Goal: Information Seeking & Learning: Learn about a topic

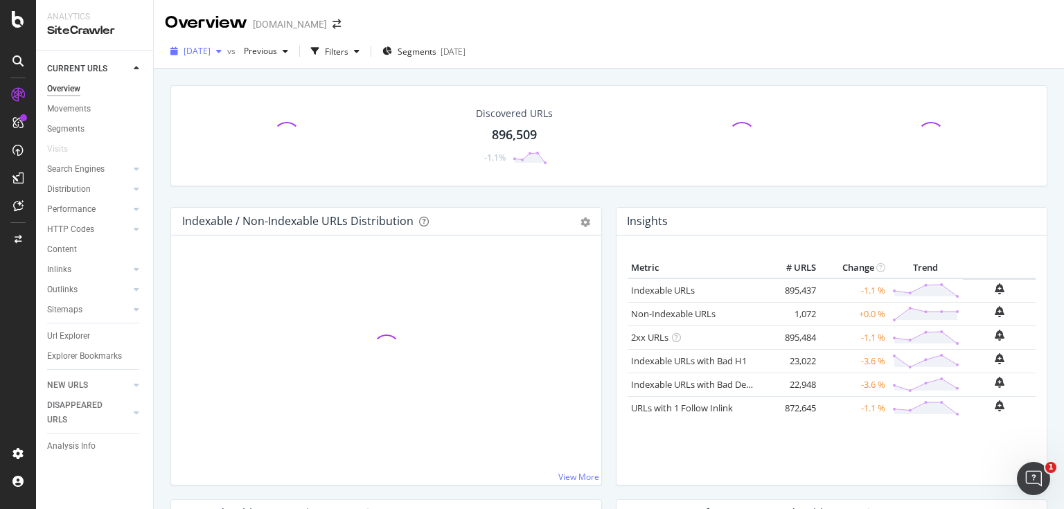
click at [211, 47] on span "2025 Sep. 1st" at bounding box center [197, 51] width 27 height 12
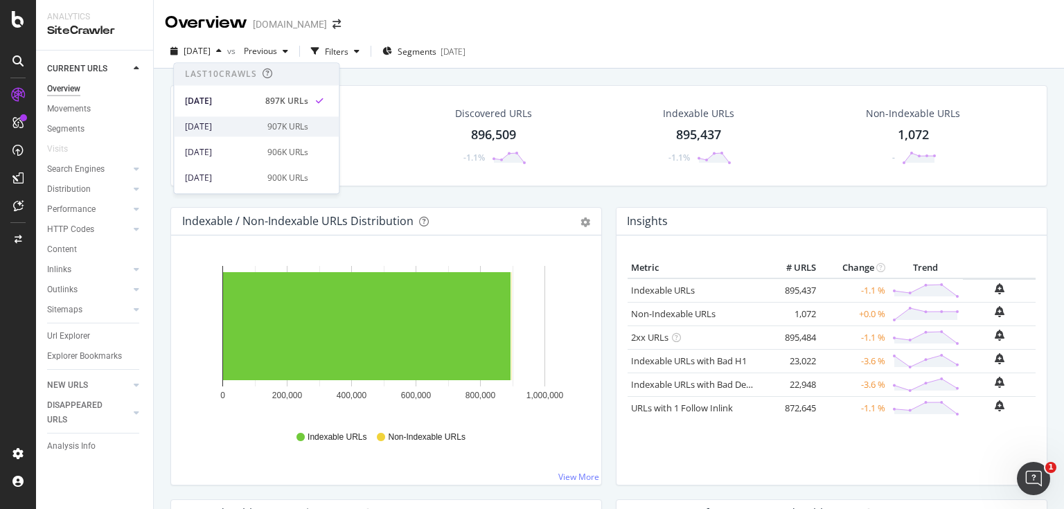
click at [259, 123] on div "2025 Aug. 25th 907K URLs" at bounding box center [246, 127] width 123 height 12
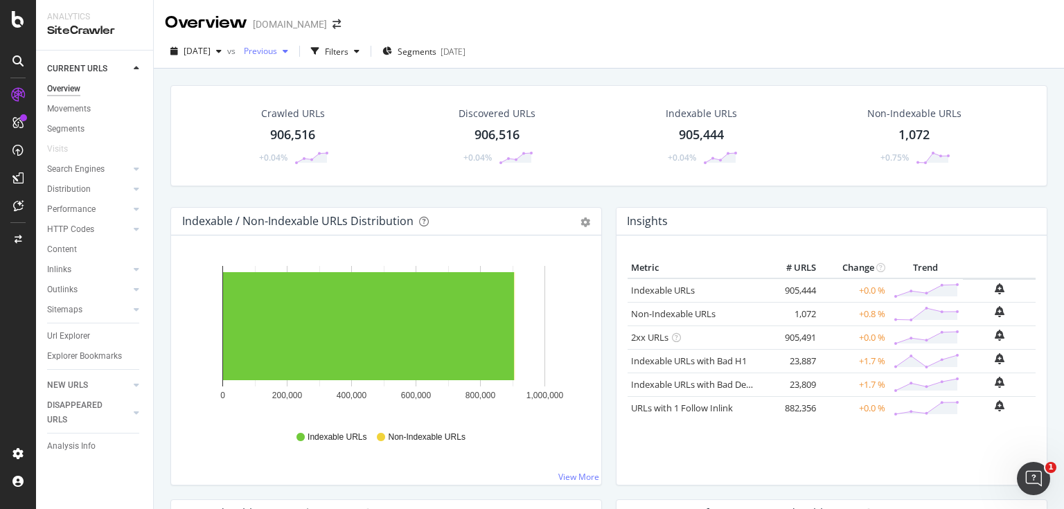
click at [277, 55] on span "Previous" at bounding box center [257, 51] width 39 height 12
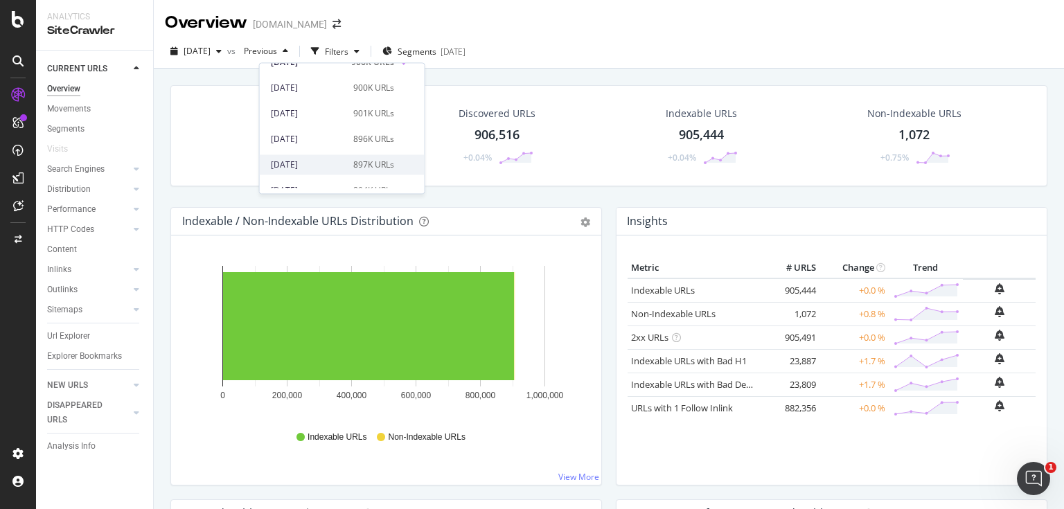
scroll to position [55, 0]
click at [326, 177] on div "2025 Jul. 28th" at bounding box center [308, 174] width 74 height 12
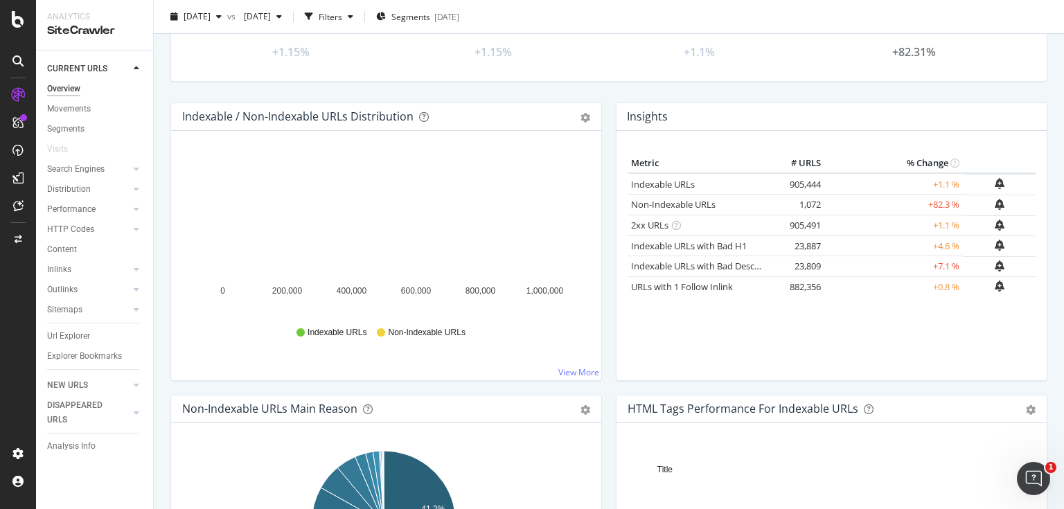
scroll to position [111, 0]
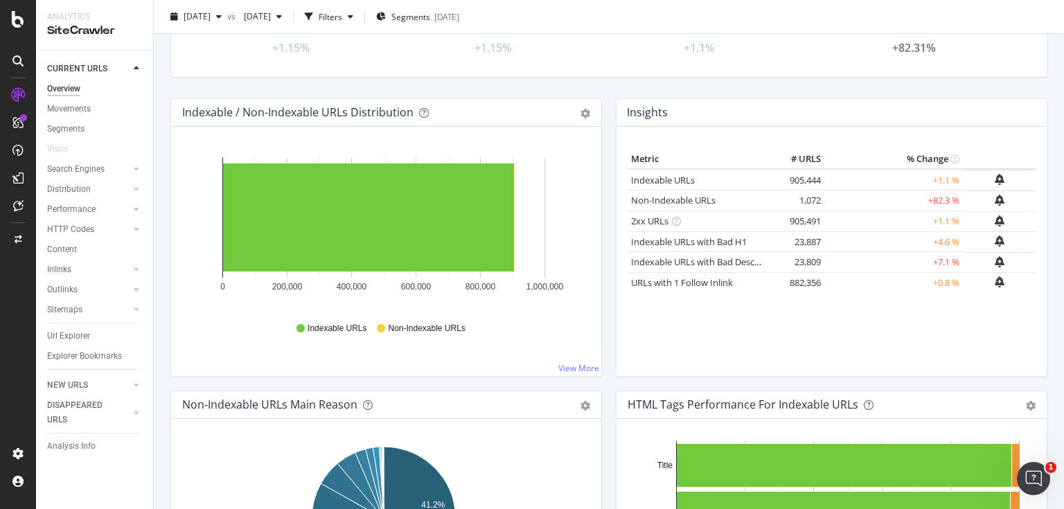
drag, startPoint x: 768, startPoint y: 285, endPoint x: 841, endPoint y: 283, distance: 72.8
click at [841, 283] on tr "URLs with 1 Follow Inlink 882,356 +0.8 %" at bounding box center [832, 282] width 408 height 21
click at [761, 341] on div "Metric # URLS % Change Indexable URLs 905,444 +1.1 % Non-Indexable URLs 1,072 +…" at bounding box center [832, 257] width 408 height 216
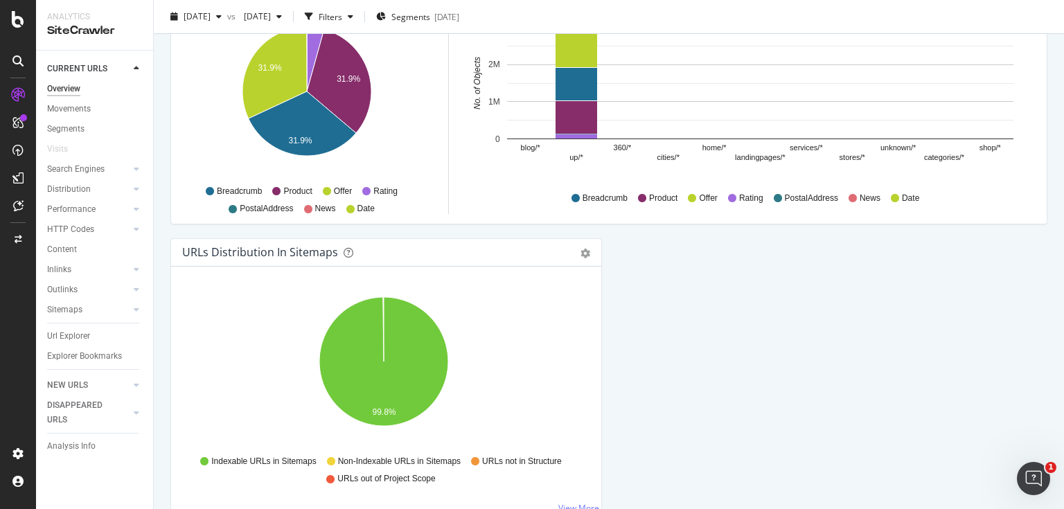
scroll to position [1457, 0]
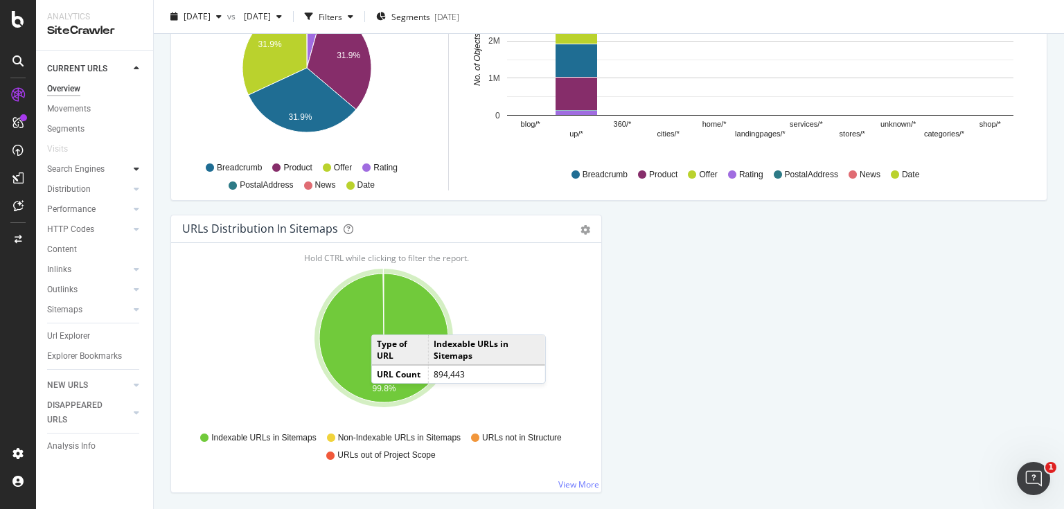
click at [131, 174] on div at bounding box center [137, 169] width 14 height 14
drag, startPoint x: 72, startPoint y: 109, endPoint x: 387, endPoint y: 236, distance: 338.9
click at [72, 109] on div "Movements" at bounding box center [69, 109] width 44 height 15
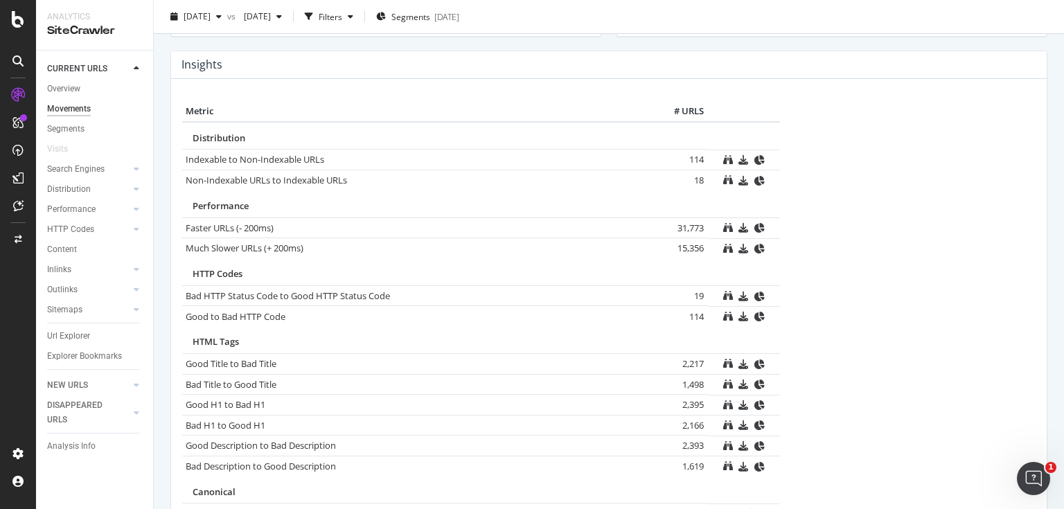
scroll to position [653, 0]
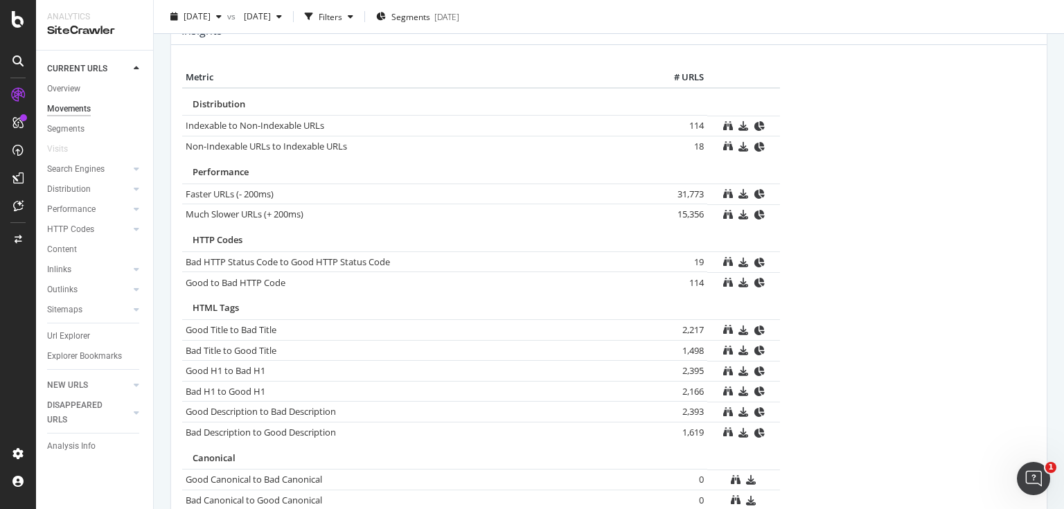
click at [166, 102] on div "Insights Metric # URLS Distribution Indexable to Non-Indexable URLs 114 Non-Ind…" at bounding box center [609, 365] width 891 height 696
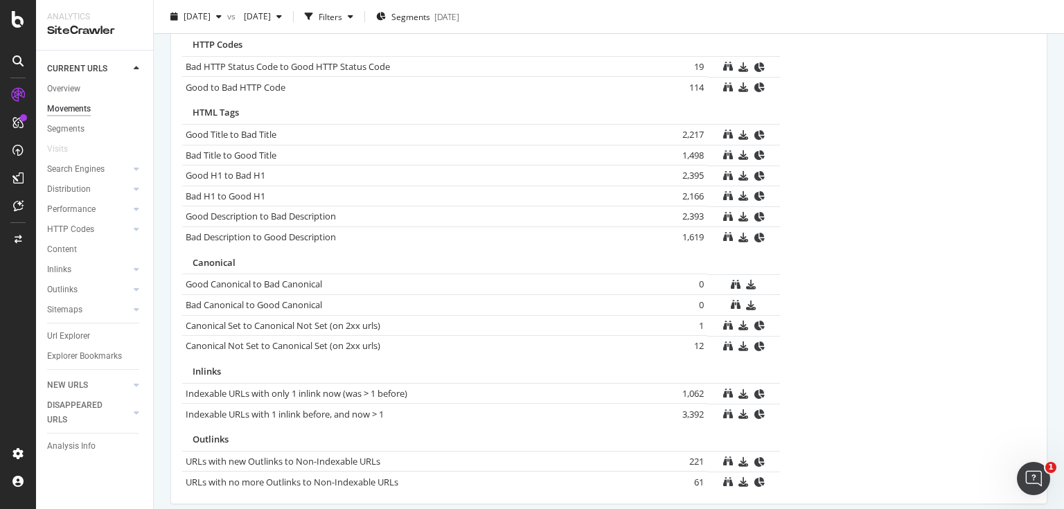
scroll to position [845, 0]
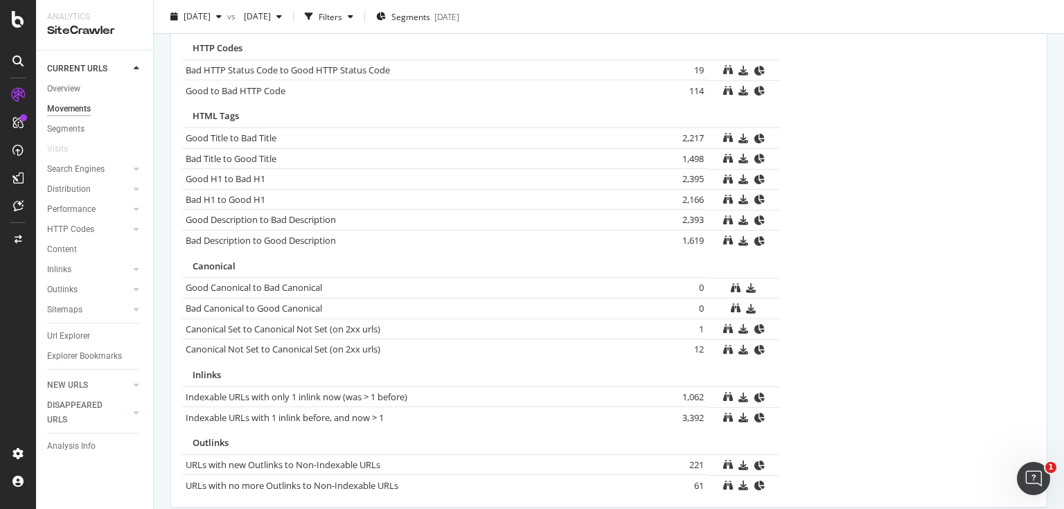
click at [136, 169] on icon at bounding box center [137, 169] width 6 height 8
click at [136, 169] on div "Search Engines" at bounding box center [100, 169] width 106 height 20
click at [131, 304] on div "Performance" at bounding box center [100, 310] width 106 height 20
click at [134, 306] on icon at bounding box center [137, 310] width 6 height 8
click at [76, 226] on div "Top Charts" at bounding box center [73, 229] width 41 height 15
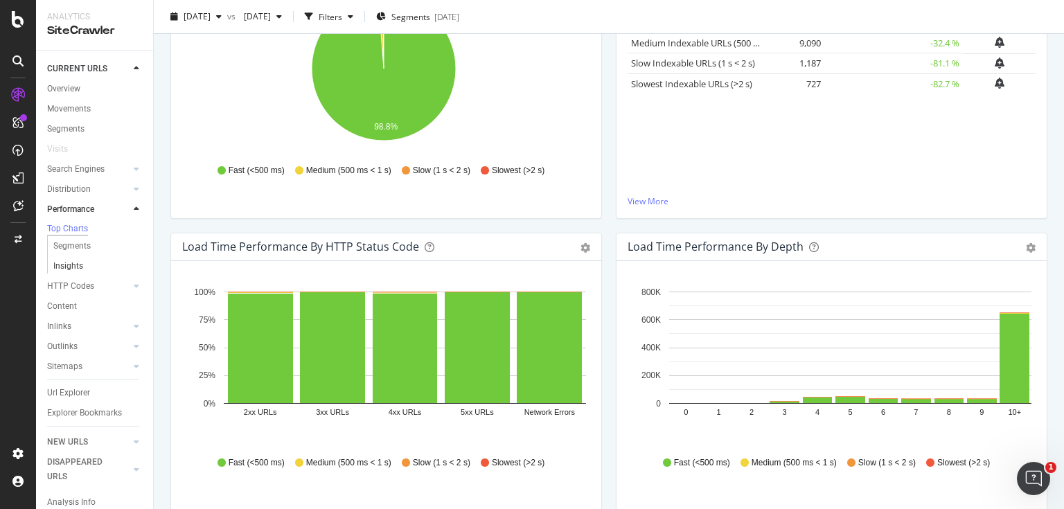
scroll to position [277, 0]
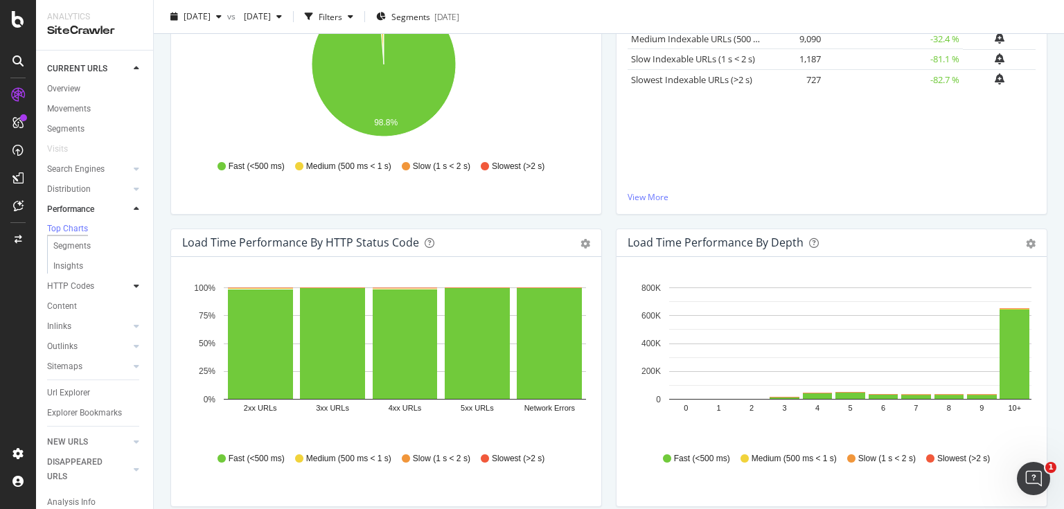
click at [130, 279] on div at bounding box center [137, 286] width 14 height 14
click at [134, 326] on icon at bounding box center [137, 330] width 6 height 8
click at [84, 410] on div "Explorer Bookmarks" at bounding box center [84, 417] width 75 height 15
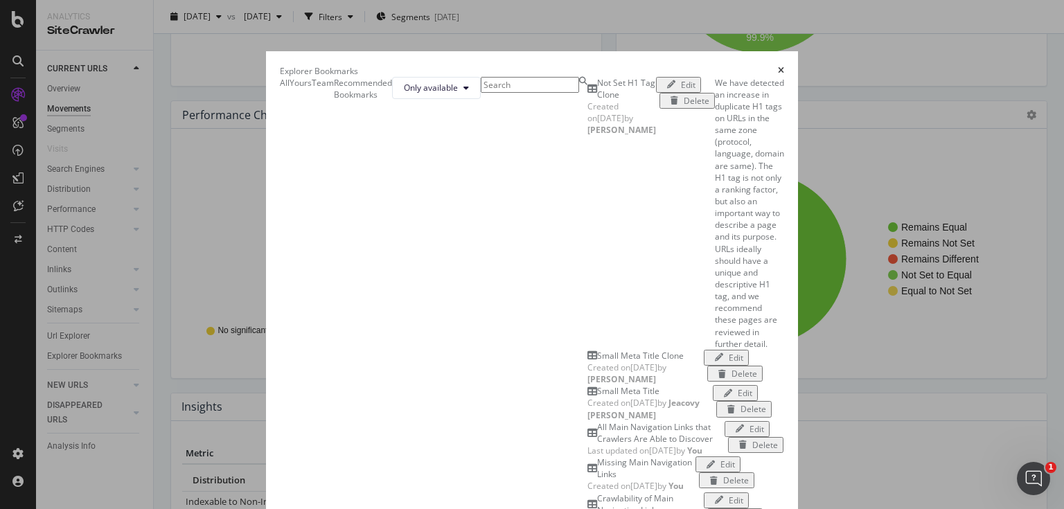
click at [597, 421] on div "All Main Navigation Links that Crawlers Are Able to Discover" at bounding box center [661, 433] width 128 height 24
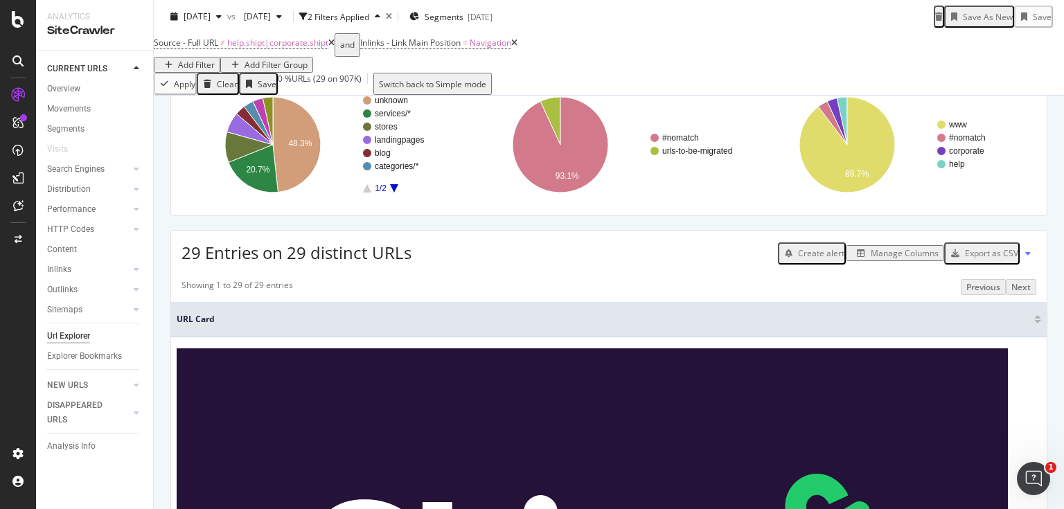
scroll to position [29, 0]
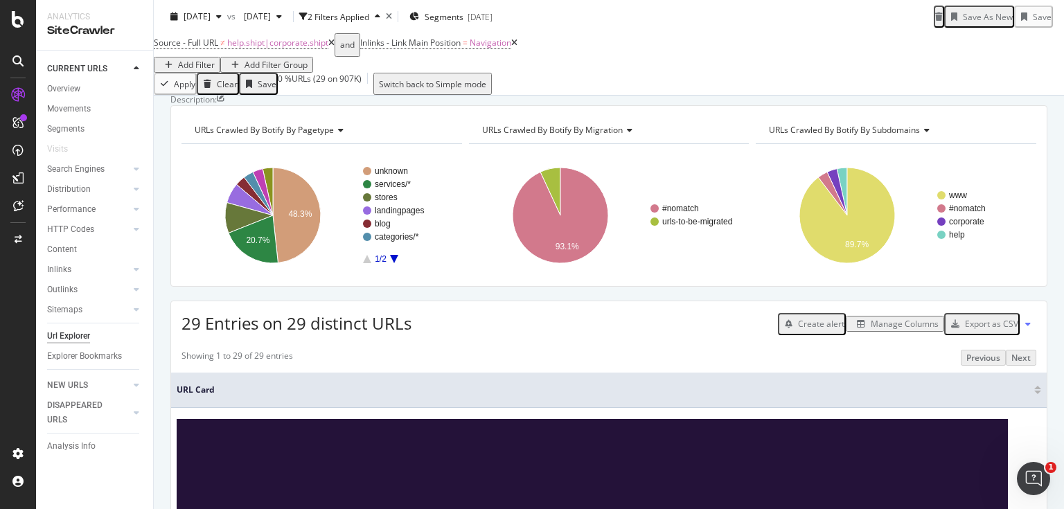
click at [73, 342] on div "Url Explorer" at bounding box center [68, 336] width 43 height 15
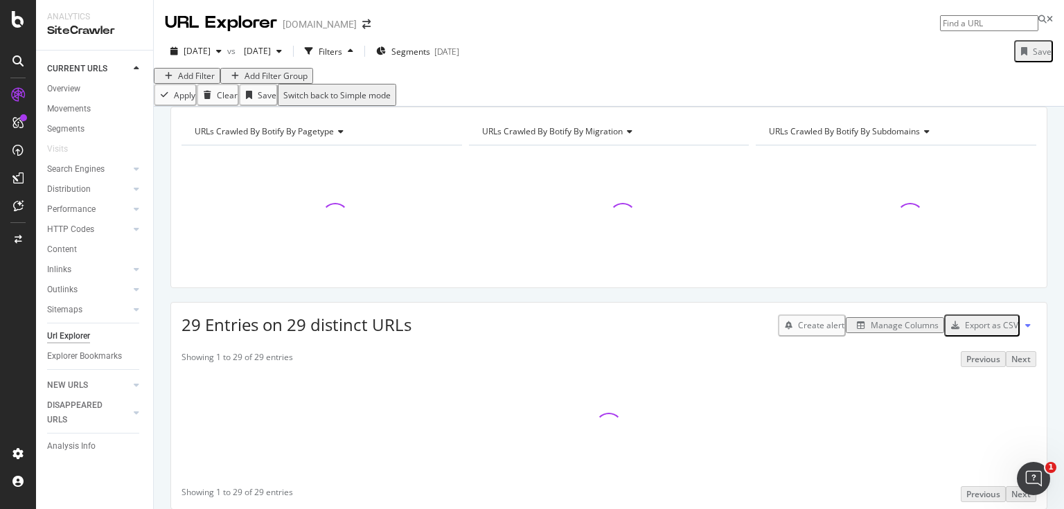
click at [200, 81] on div "Add Filter" at bounding box center [186, 76] width 55 height 12
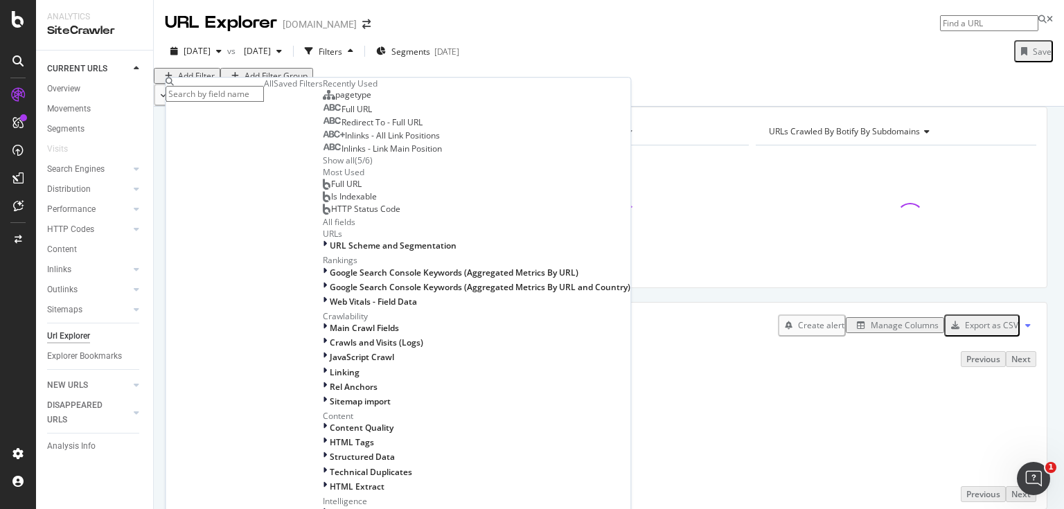
click at [508, 106] on div "Apply Clear Save Switch back to Simple mode" at bounding box center [609, 95] width 911 height 22
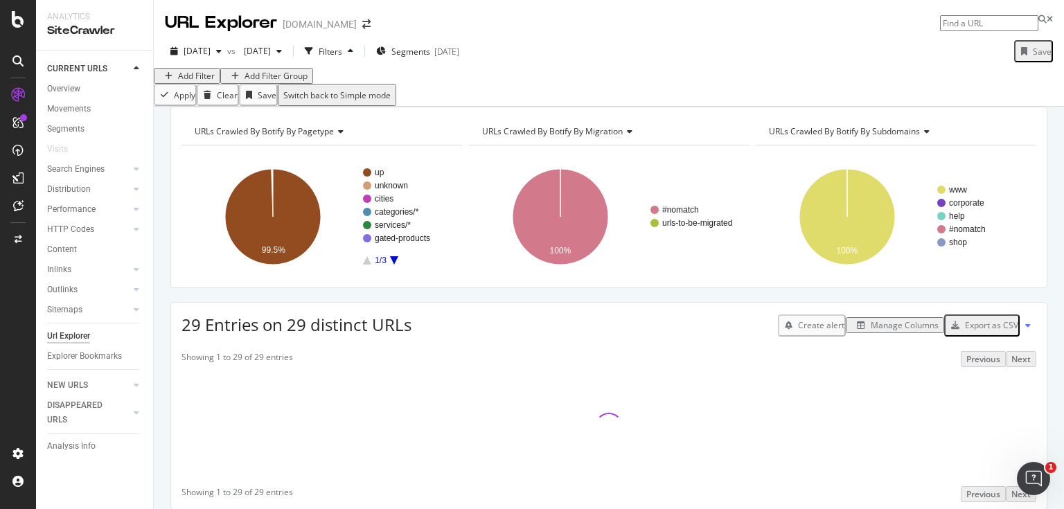
click at [189, 80] on button "Add Filter" at bounding box center [187, 76] width 67 height 16
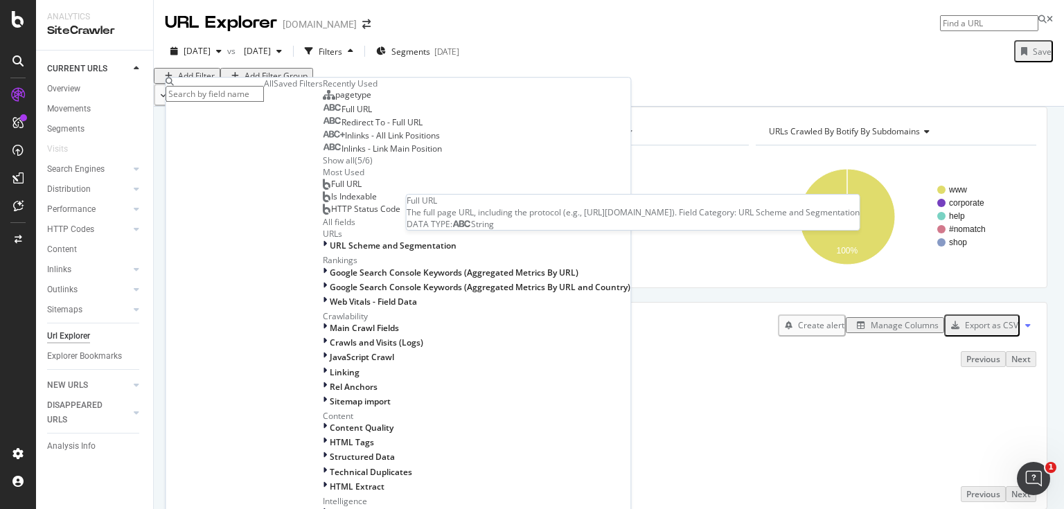
click at [323, 115] on div "Full URL" at bounding box center [347, 109] width 49 height 11
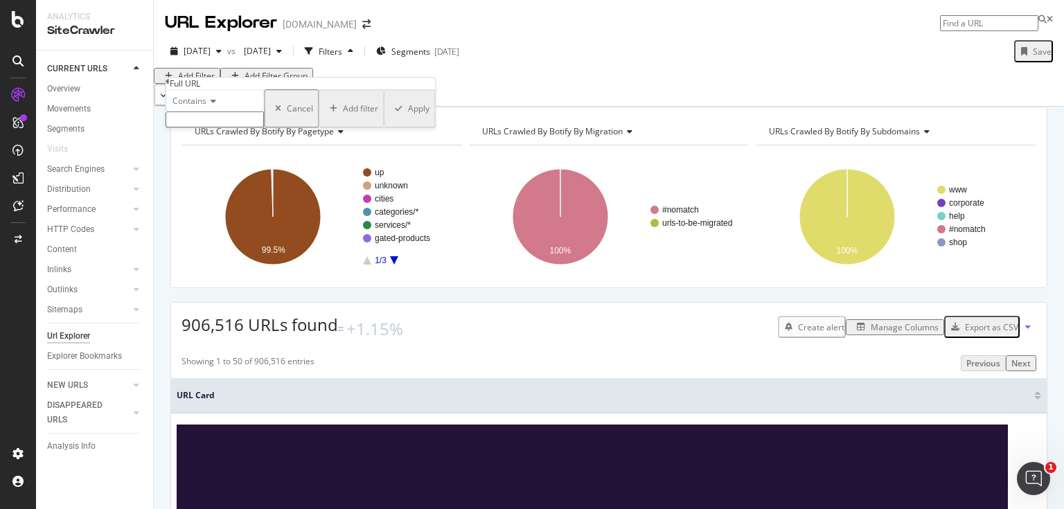
click at [213, 128] on input "text" at bounding box center [215, 120] width 98 height 16
type input "?zip="
click at [408, 118] on div "Apply" at bounding box center [418, 113] width 21 height 12
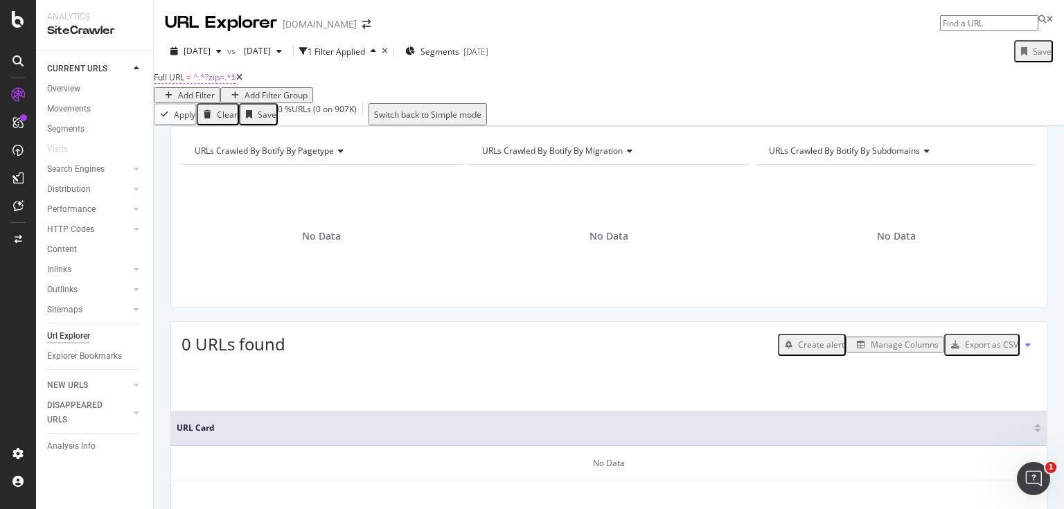
click at [235, 83] on span "^.*?zip=.*$" at bounding box center [214, 77] width 43 height 12
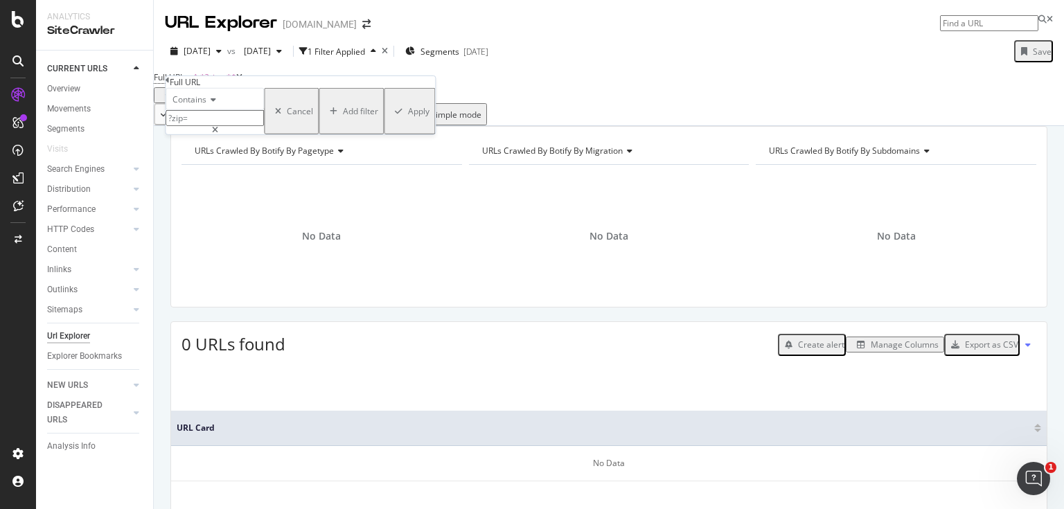
click at [184, 126] on input "?zip=" at bounding box center [215, 118] width 98 height 16
click at [187, 126] on input "?zip=" at bounding box center [215, 118] width 98 height 16
type input "zip="
click at [408, 117] on div "Apply" at bounding box center [418, 111] width 21 height 12
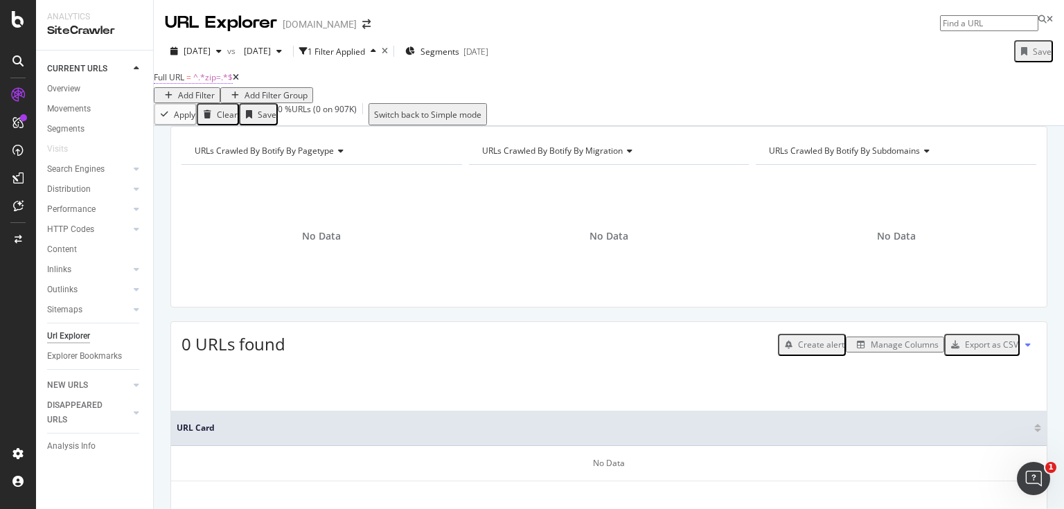
click at [224, 83] on span "^.*zip=.*$" at bounding box center [212, 77] width 39 height 12
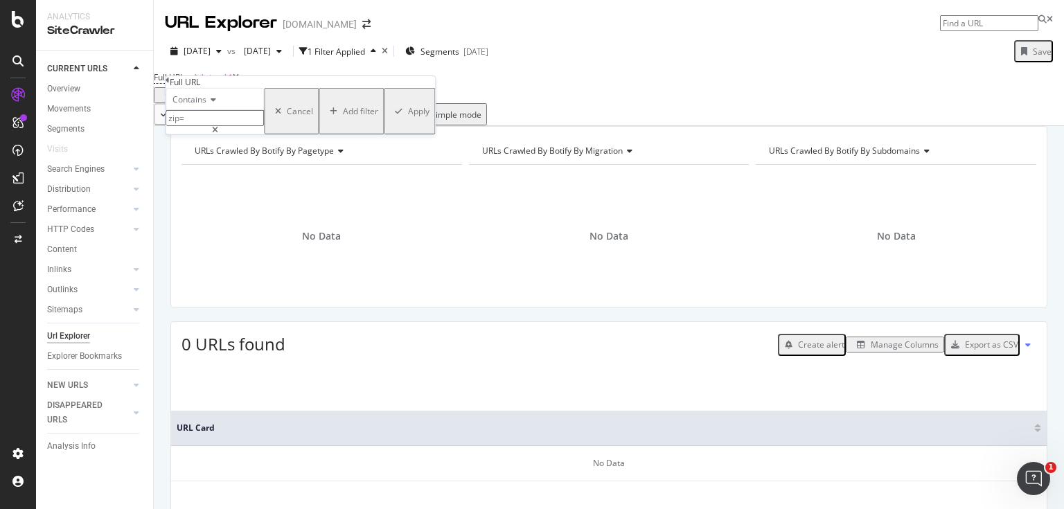
click at [462, 87] on div "Full URL = ^.*zip=.*$ Add Filter Add Filter Group" at bounding box center [609, 85] width 911 height 35
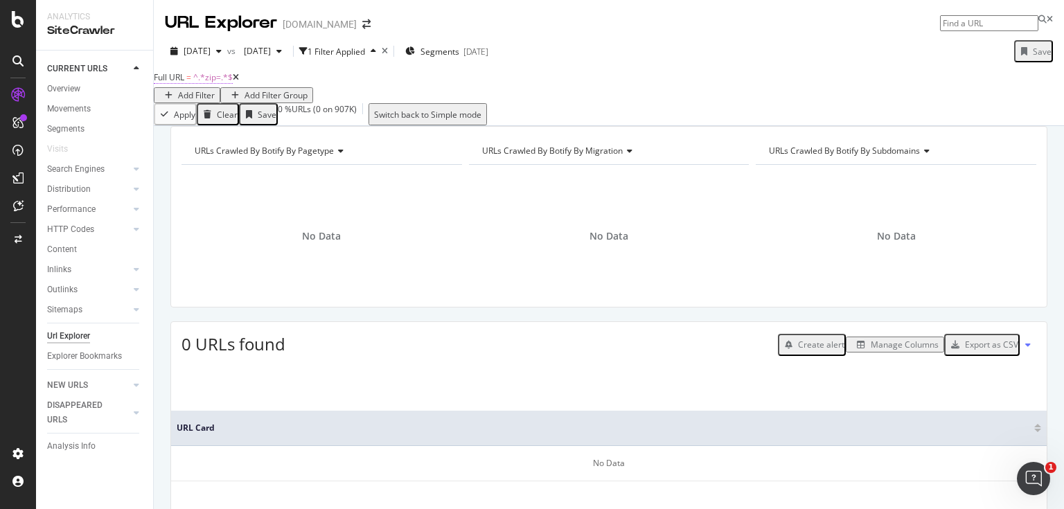
click at [210, 82] on span "^.*zip=.*$" at bounding box center [212, 77] width 39 height 12
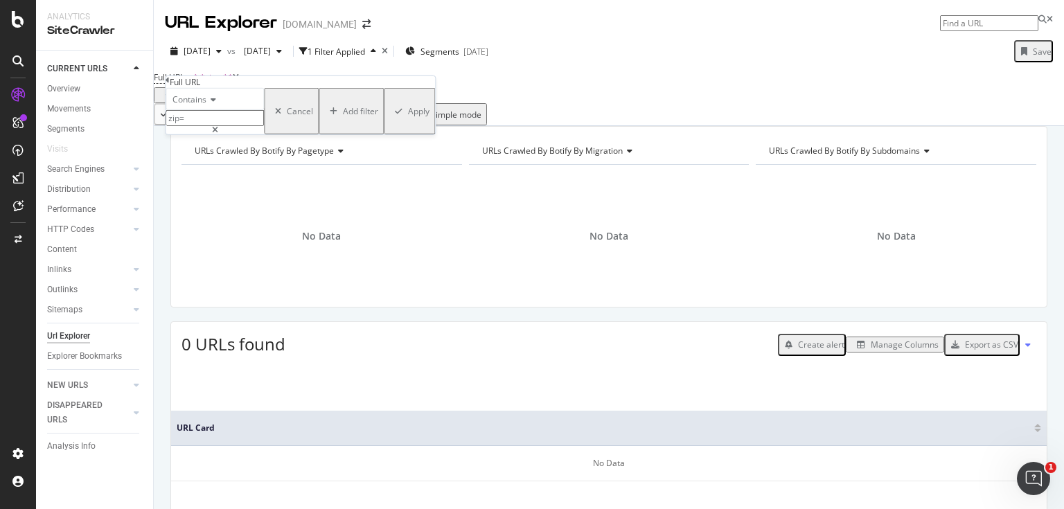
click at [211, 104] on icon at bounding box center [212, 100] width 10 height 8
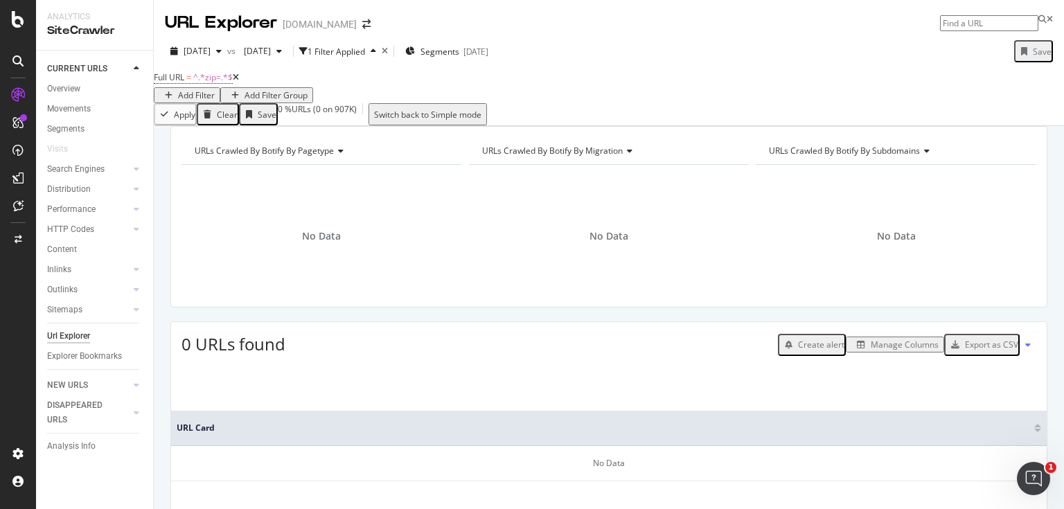
click at [240, 72] on div "Full URL = ^.*zip=.*$ Add Filter Add Filter Group" at bounding box center [609, 85] width 911 height 35
click at [239, 82] on icon at bounding box center [236, 77] width 6 height 8
click at [251, 89] on div "Add Filter Group" at bounding box center [276, 95] width 63 height 12
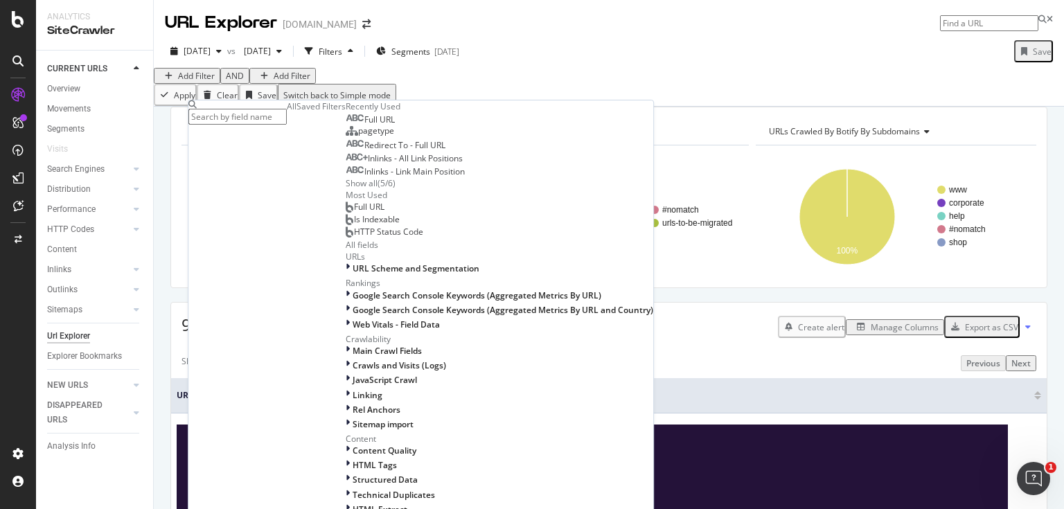
click at [378, 189] on div "( 5 / 6 )" at bounding box center [387, 183] width 18 height 12
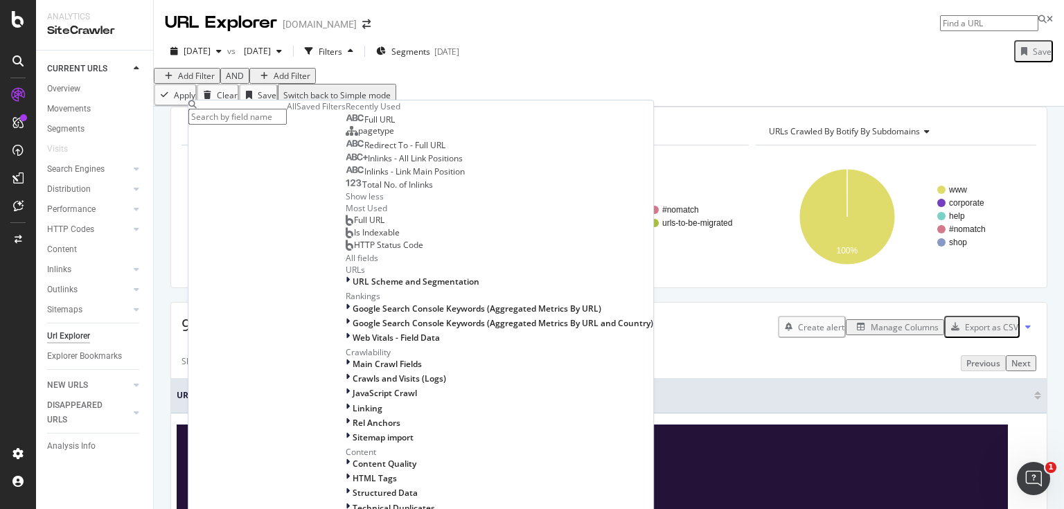
scroll to position [166, 0]
click at [263, 111] on input "text" at bounding box center [237, 117] width 98 height 16
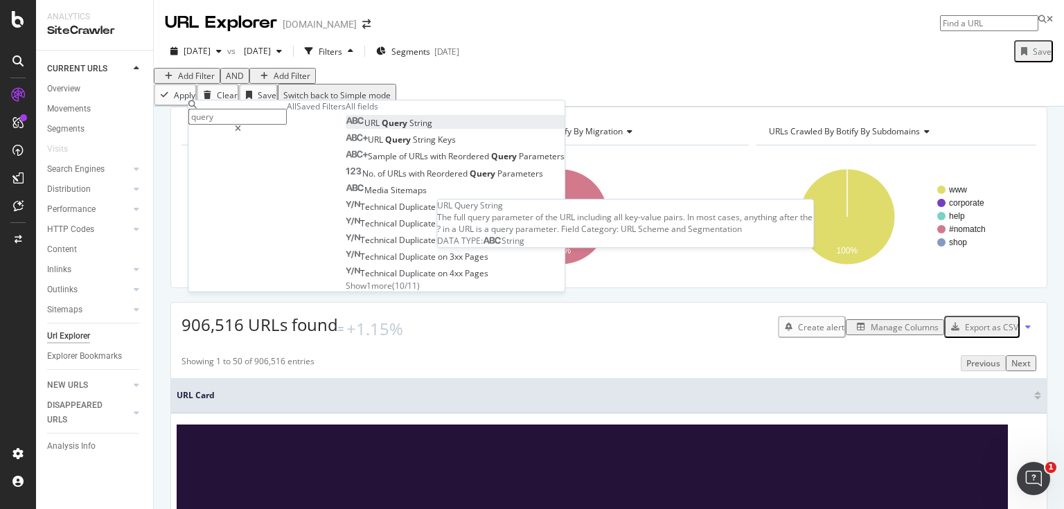
type input "query"
click at [410, 129] on span "String" at bounding box center [421, 123] width 23 height 12
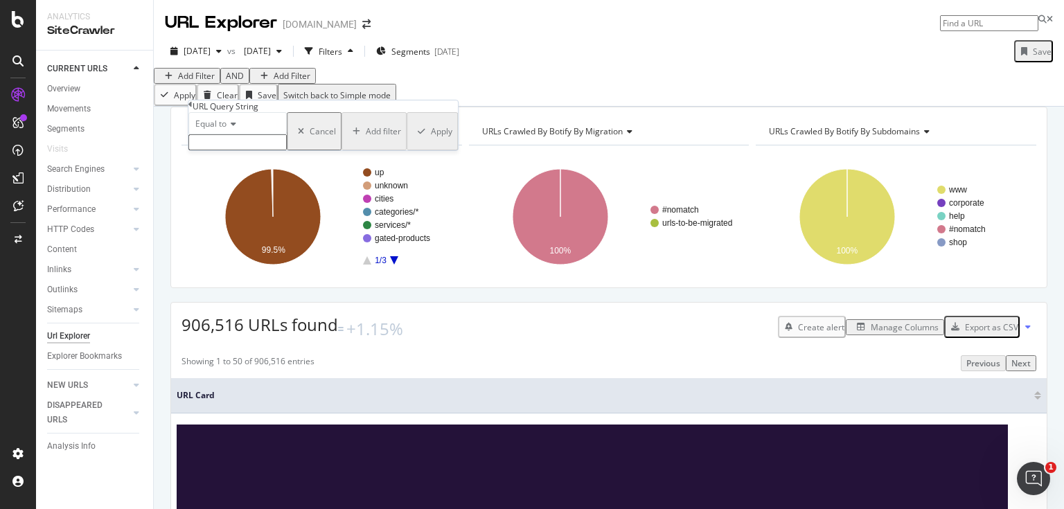
click at [227, 150] on input "text" at bounding box center [237, 142] width 98 height 16
type input "-"
type input "="
type input "zip="
click at [224, 130] on span "Equal to" at bounding box center [210, 124] width 31 height 12
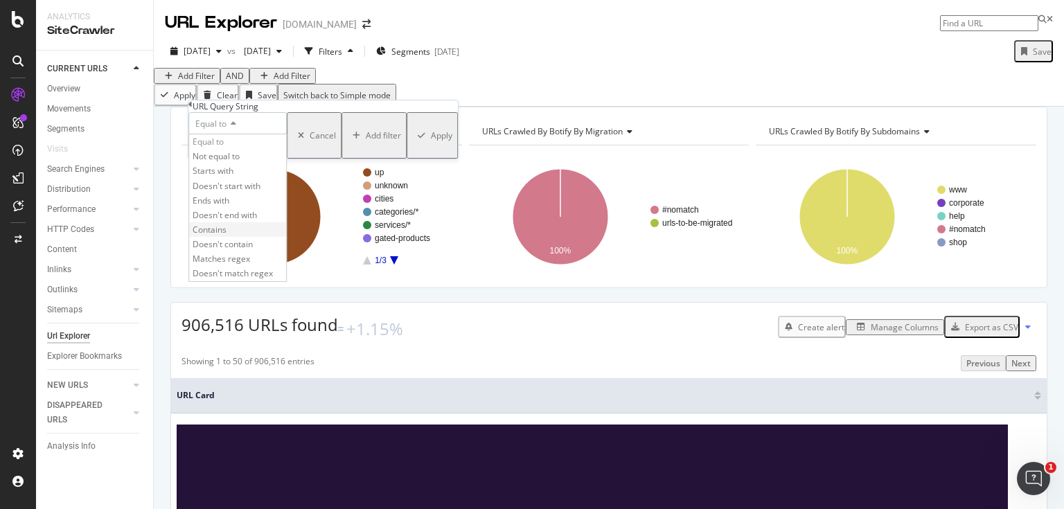
click at [227, 236] on span "Contains" at bounding box center [210, 230] width 34 height 12
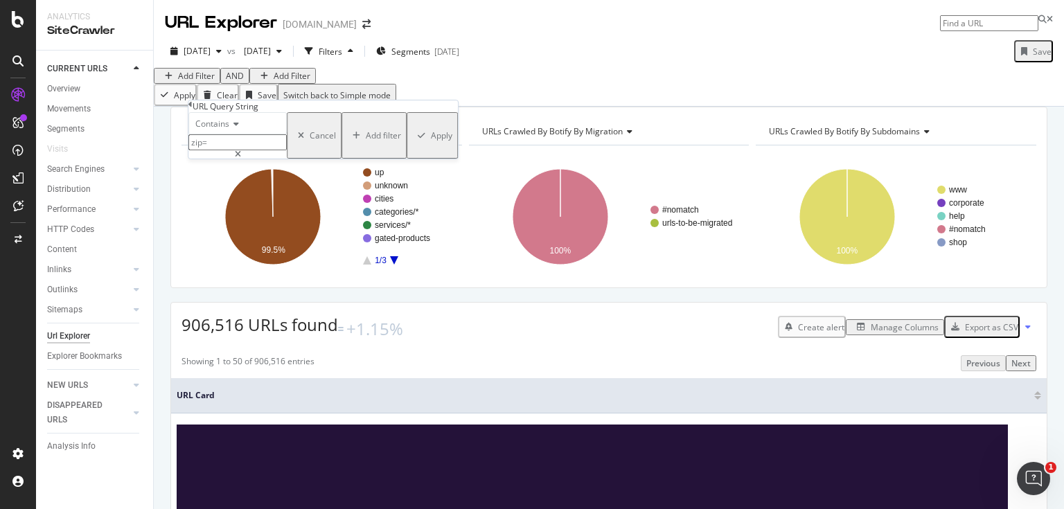
click at [431, 141] on div "Apply" at bounding box center [441, 136] width 21 height 12
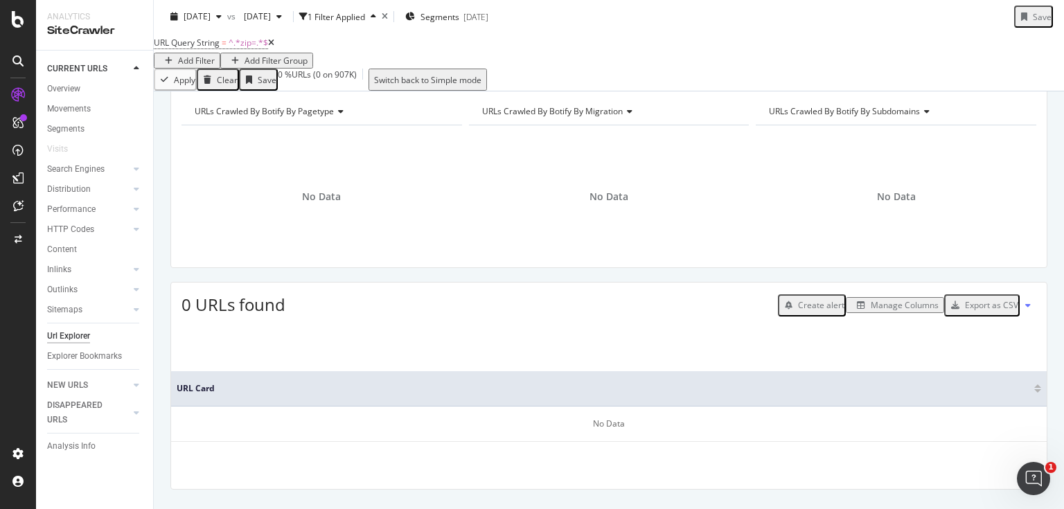
scroll to position [37, 0]
click at [236, 47] on span "URL Query String = ^.*zip=.*$" at bounding box center [214, 42] width 121 height 19
click at [244, 49] on span "^.*zip=.*$" at bounding box center [248, 43] width 39 height 12
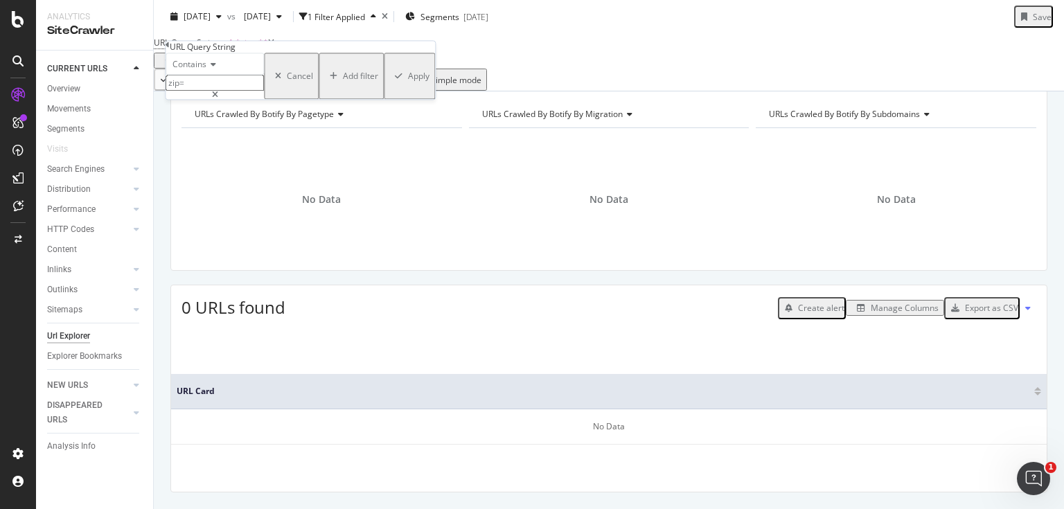
click at [254, 91] on input "zip=" at bounding box center [215, 84] width 98 height 16
click at [264, 91] on input "text" at bounding box center [215, 84] width 98 height 16
type input "zip"
click at [389, 98] on div "Apply" at bounding box center [409, 76] width 40 height 42
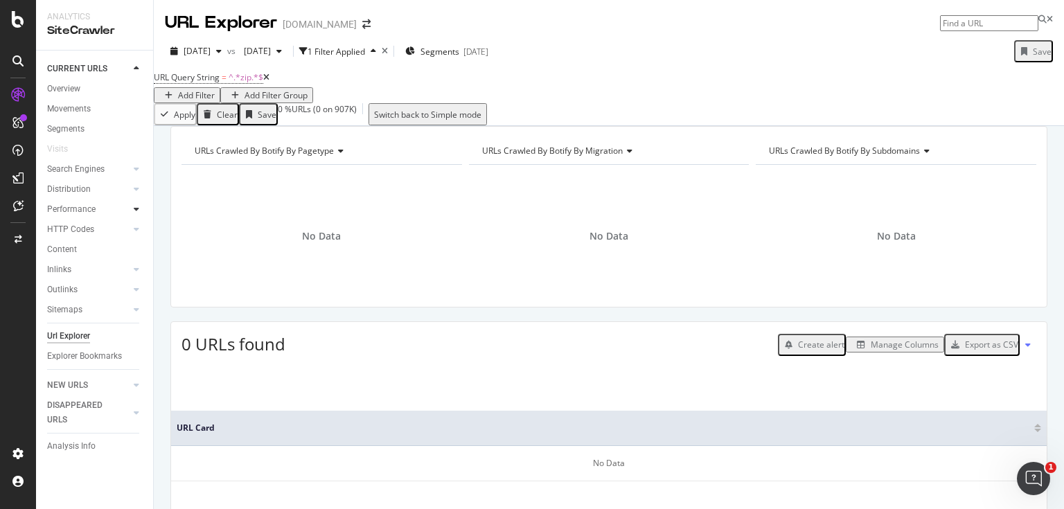
click at [130, 212] on div at bounding box center [137, 209] width 14 height 14
click at [80, 233] on div "Top Charts" at bounding box center [73, 229] width 41 height 15
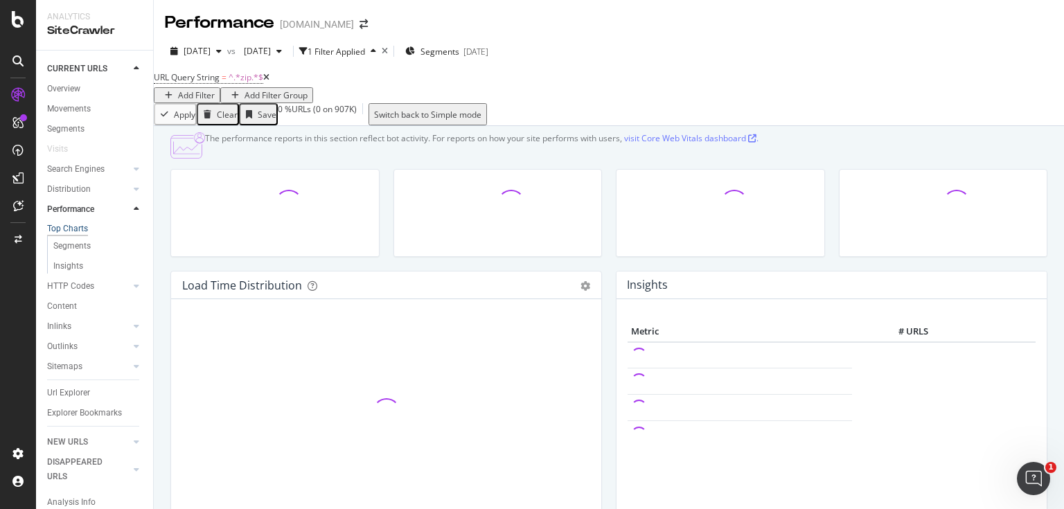
scroll to position [30, 0]
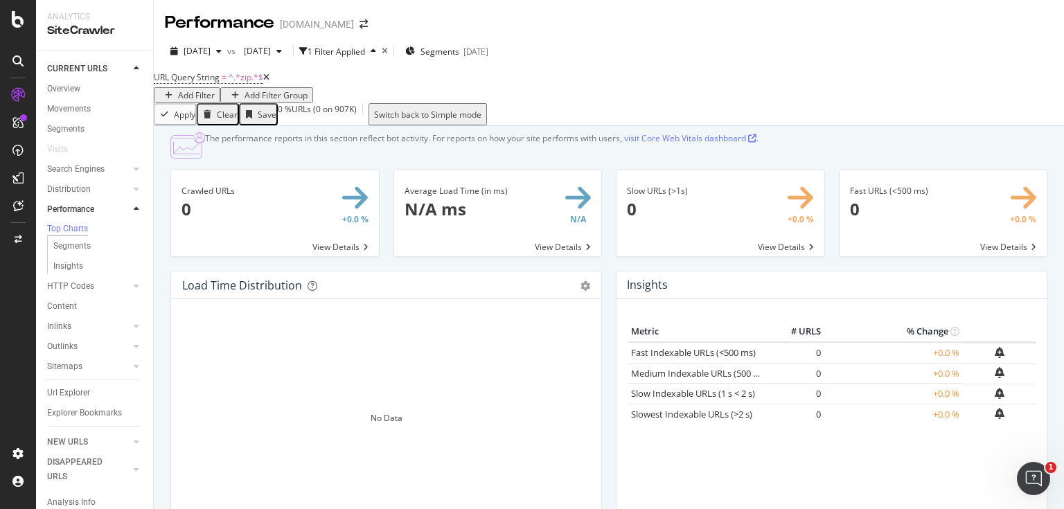
click at [270, 82] on icon at bounding box center [266, 77] width 6 height 8
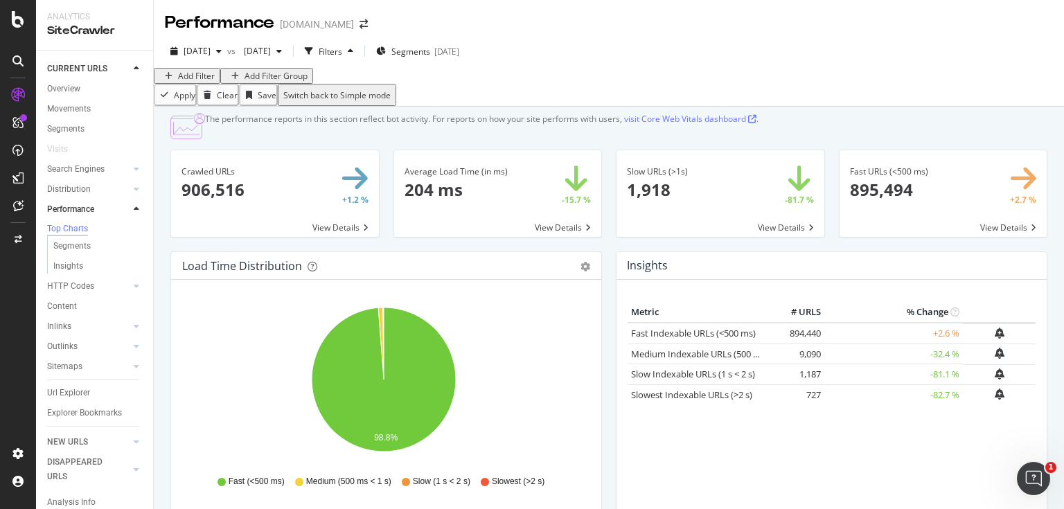
click at [900, 139] on div "The performance reports in this section reflect bot activity. For reports on ho…" at bounding box center [608, 126] width 877 height 26
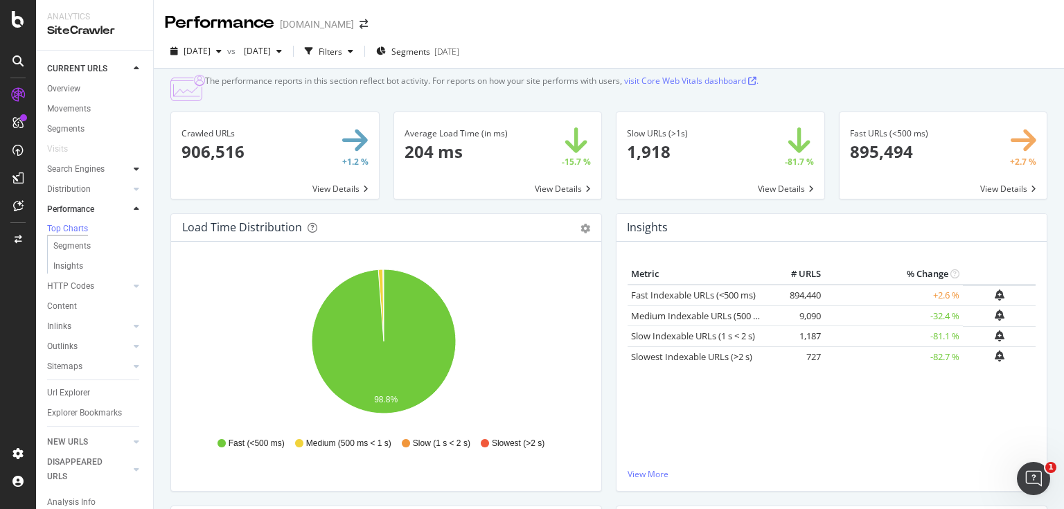
click at [134, 167] on icon at bounding box center [137, 169] width 6 height 8
click at [80, 106] on div "Movements" at bounding box center [69, 109] width 44 height 15
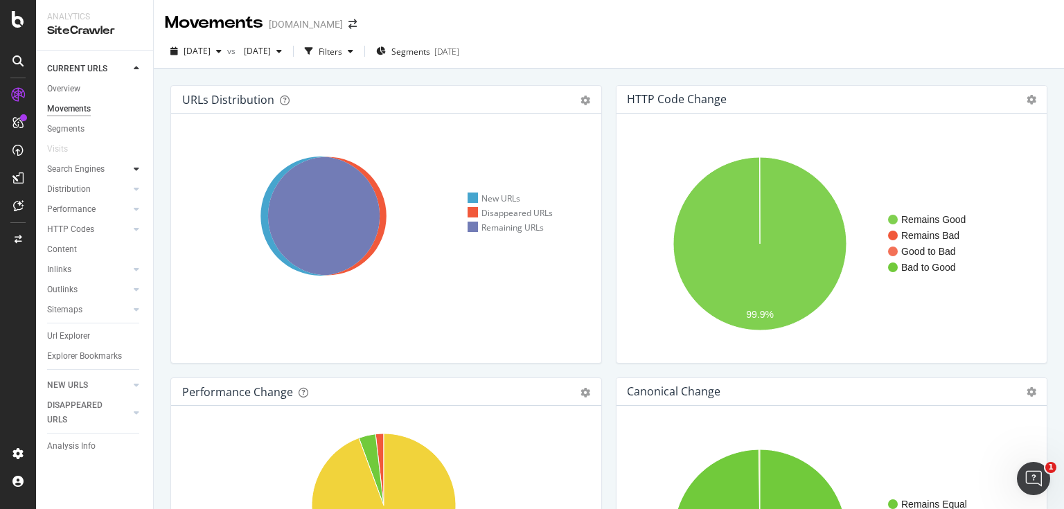
click at [134, 175] on div at bounding box center [137, 169] width 14 height 14
click at [130, 288] on div at bounding box center [137, 290] width 14 height 14
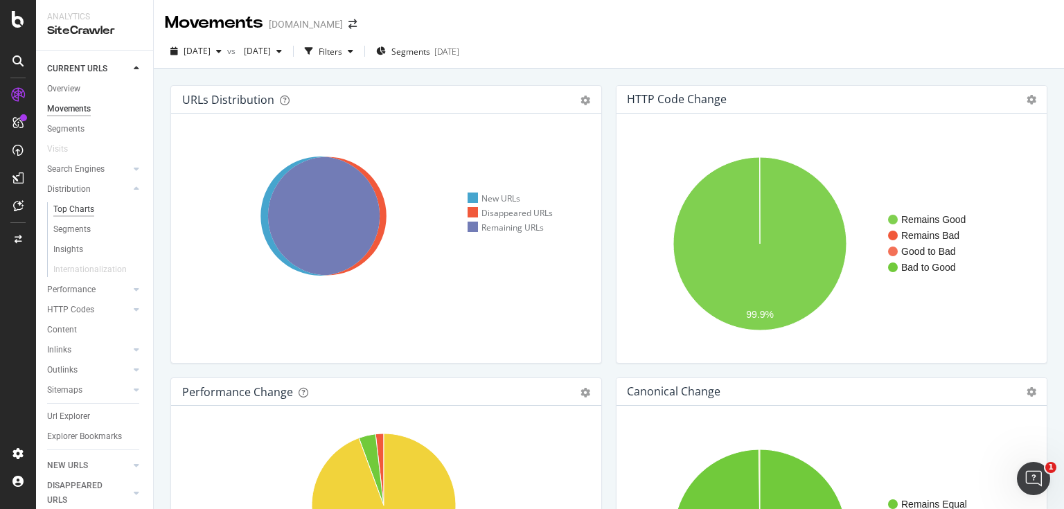
click at [72, 215] on div "Top Charts" at bounding box center [73, 209] width 41 height 15
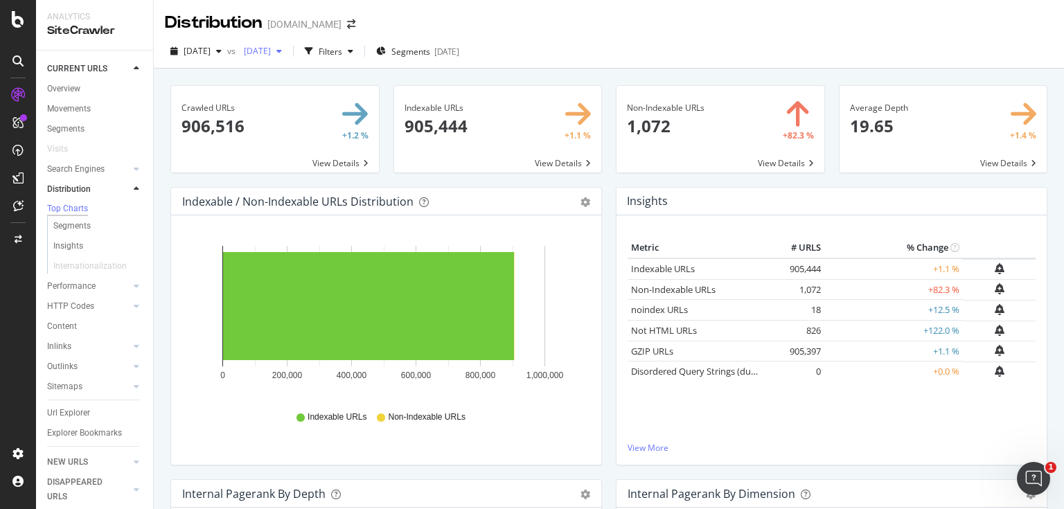
click at [288, 58] on div "2025 Jul. 28th" at bounding box center [262, 51] width 49 height 21
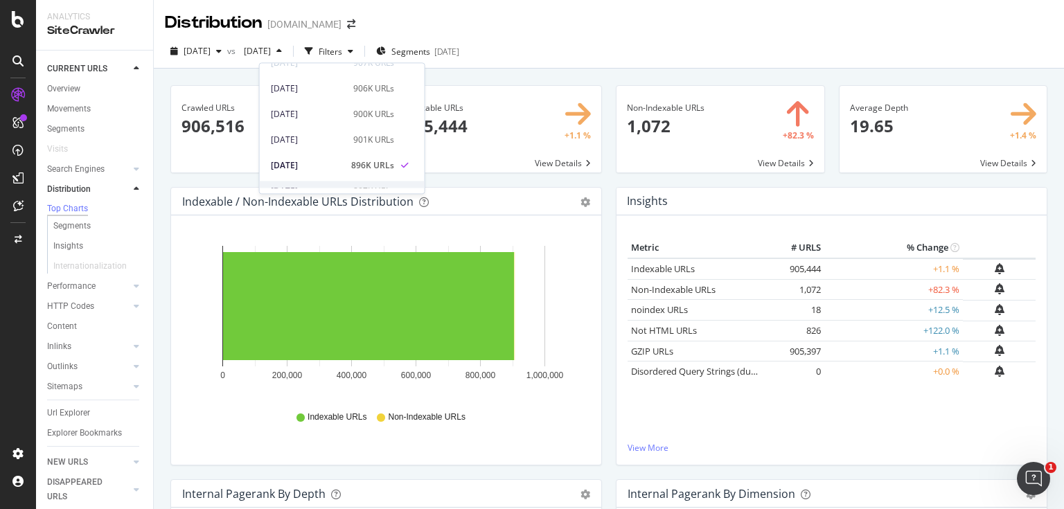
scroll to position [111, 0]
click at [327, 143] on div "2025 Jul. 21st" at bounding box center [308, 144] width 74 height 12
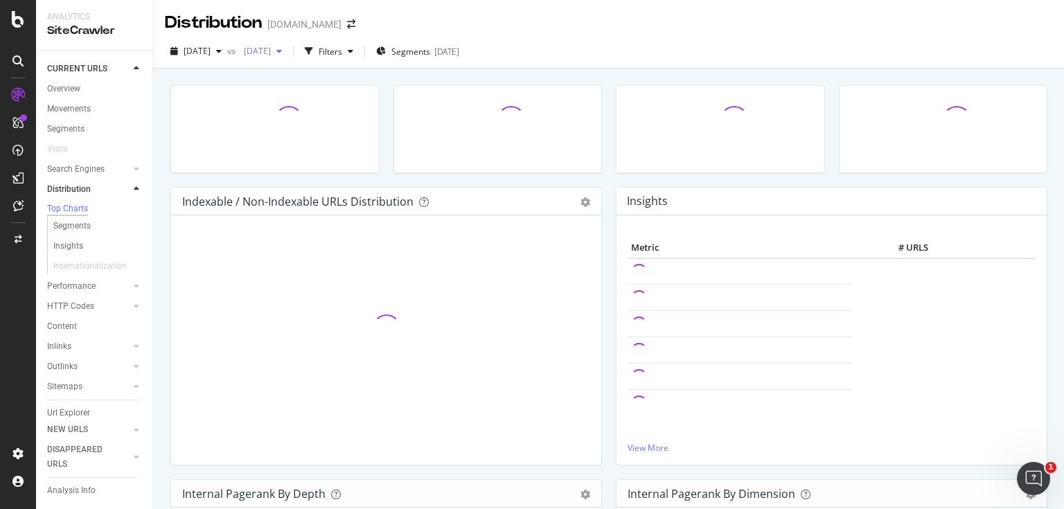
click at [288, 53] on div "button" at bounding box center [279, 51] width 17 height 8
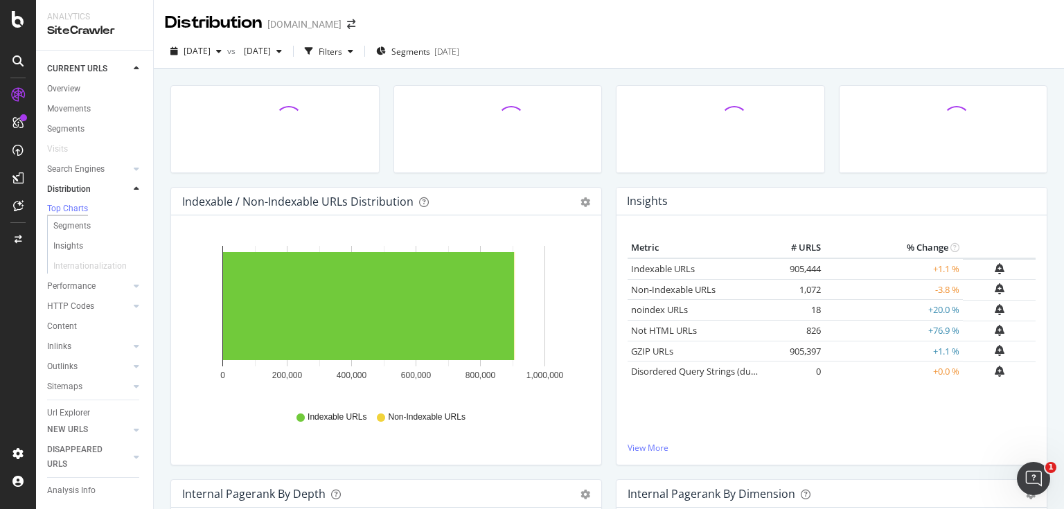
click at [288, 57] on div "2025 Jul. 21st" at bounding box center [262, 51] width 49 height 21
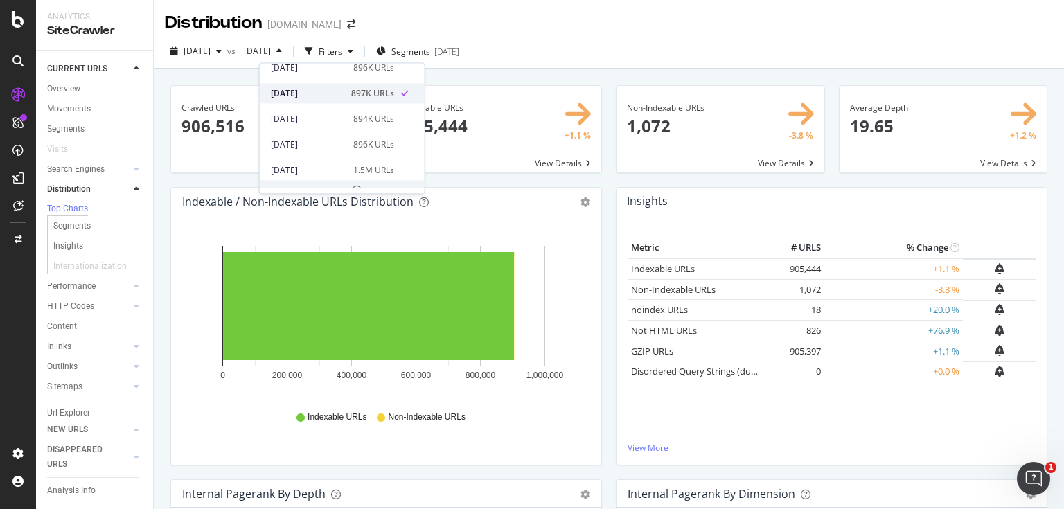
scroll to position [166, 0]
click at [358, 119] on div "894K URLs" at bounding box center [373, 114] width 41 height 12
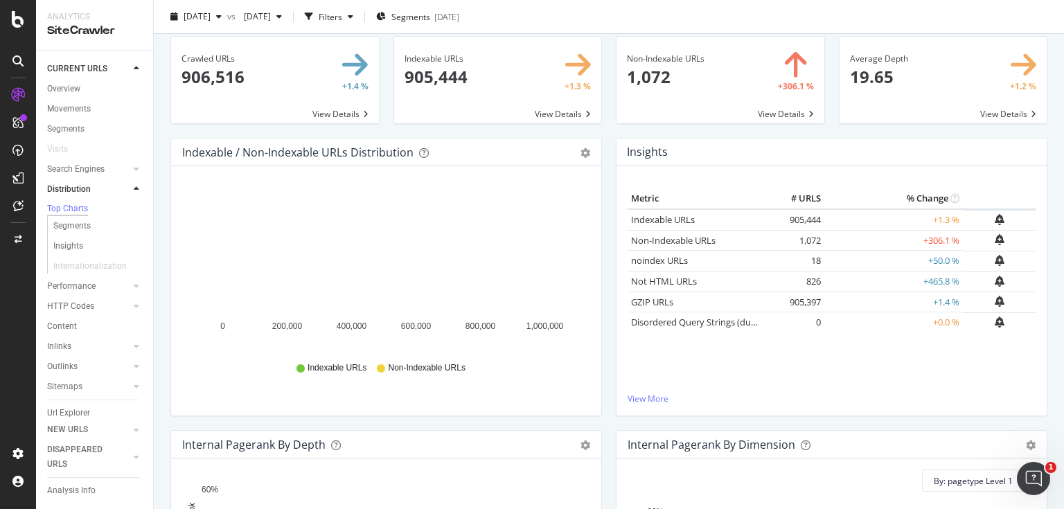
scroll to position [55, 0]
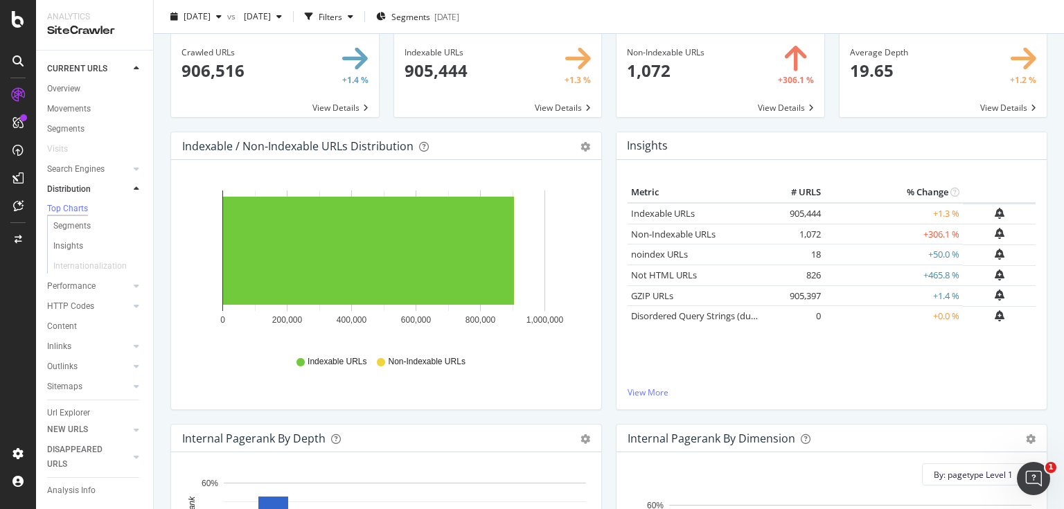
drag, startPoint x: 819, startPoint y: 232, endPoint x: 845, endPoint y: 342, distance: 112.4
click at [845, 342] on div "Metric # URLS % Change Indexable URLs 905,444 +1.3 % Non-Indexable URLs 1,072 +…" at bounding box center [832, 284] width 408 height 204
click at [845, 341] on div "Metric # URLS % Change Indexable URLs 905,444 +1.3 % Non-Indexable URLs 1,072 +…" at bounding box center [832, 284] width 408 height 204
click at [653, 388] on link "View More" at bounding box center [832, 393] width 408 height 12
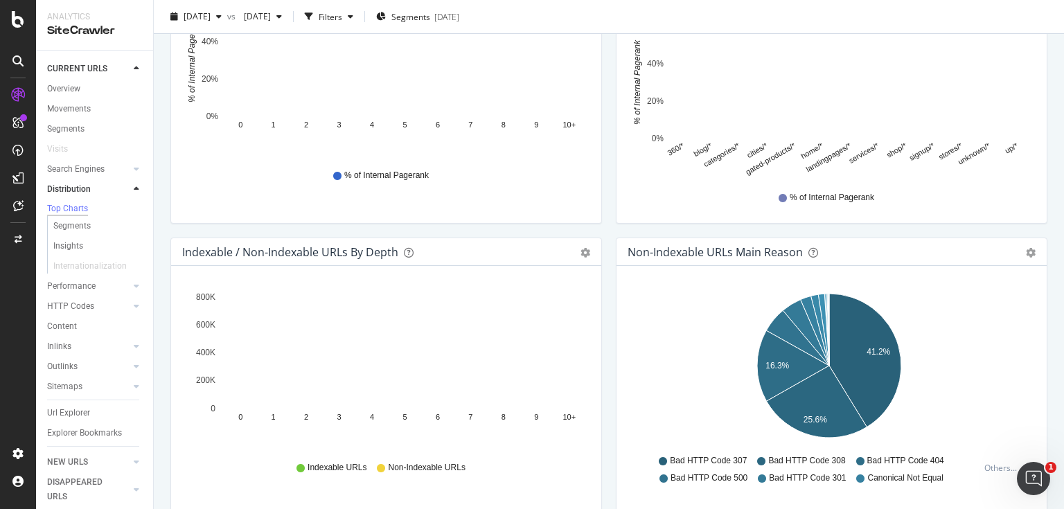
scroll to position [499, 0]
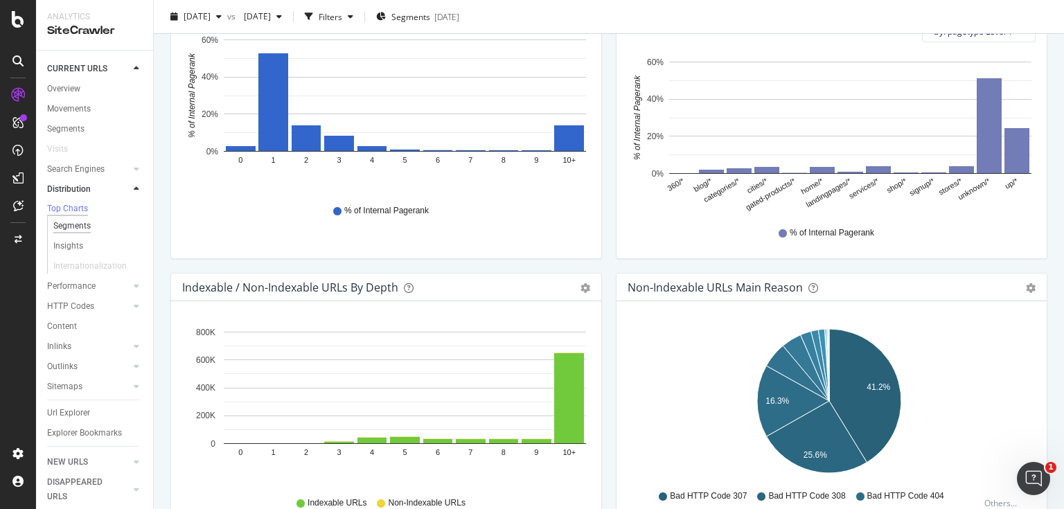
click at [78, 227] on div "Segments" at bounding box center [71, 226] width 37 height 15
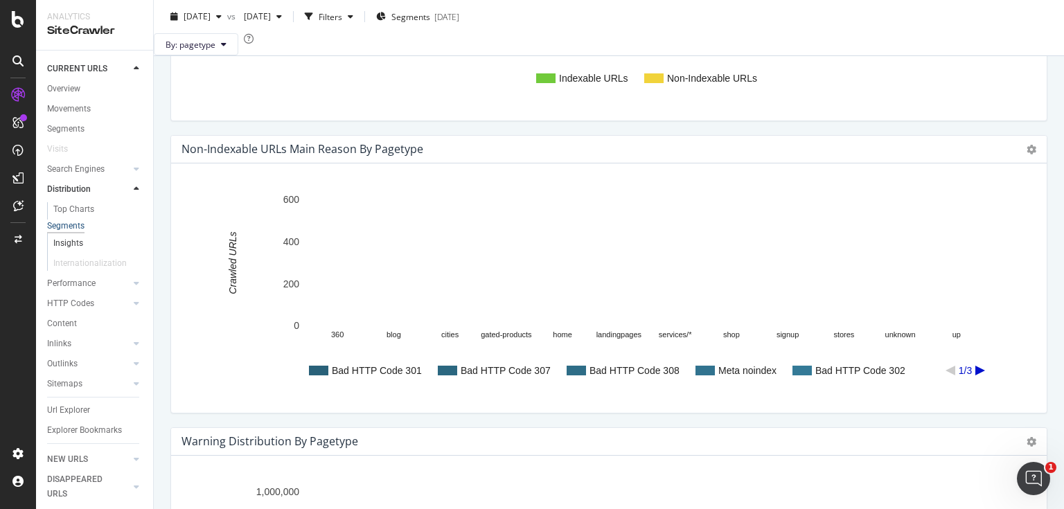
scroll to position [554, 0]
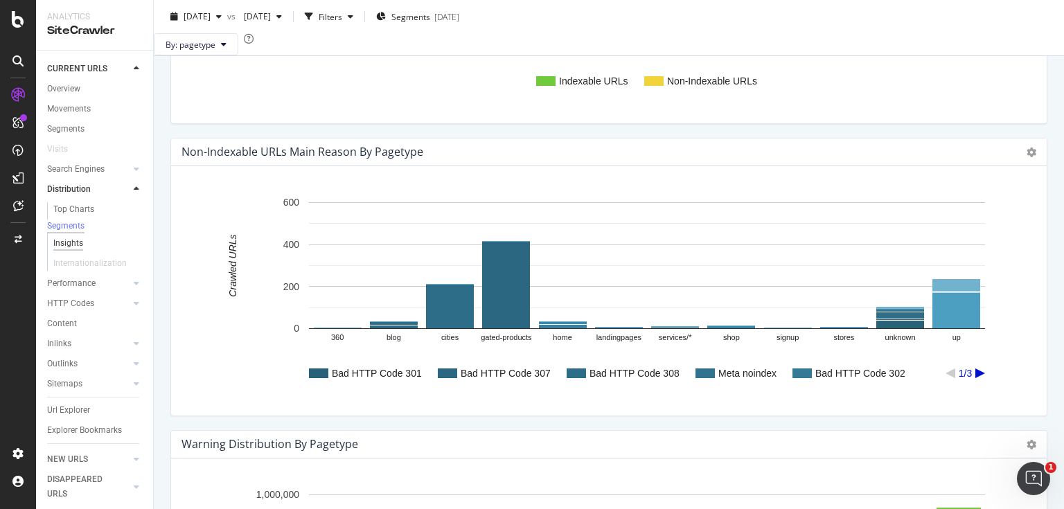
click at [70, 249] on div "Insights" at bounding box center [68, 243] width 30 height 15
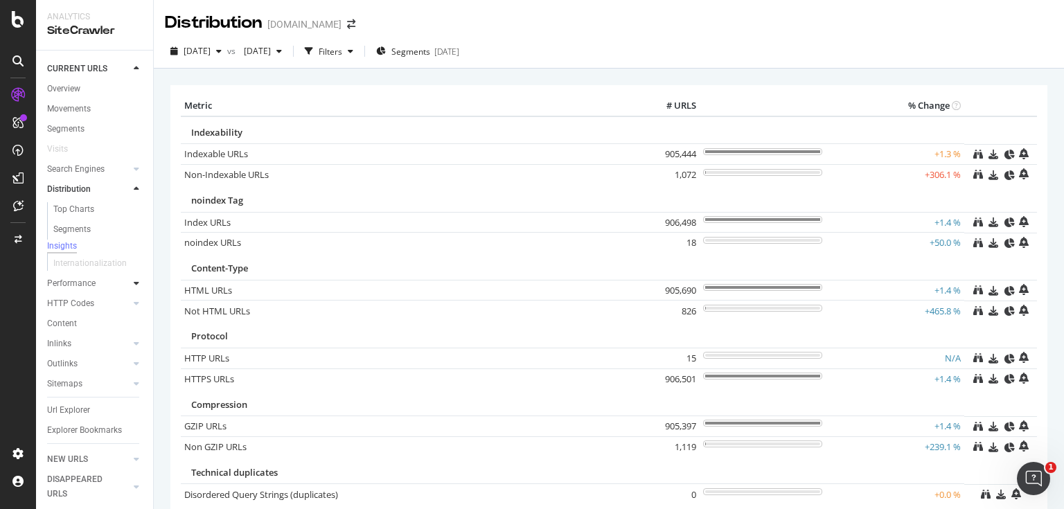
click at [130, 288] on div at bounding box center [137, 283] width 14 height 14
click at [100, 225] on link "Top Charts" at bounding box center [98, 229] width 90 height 15
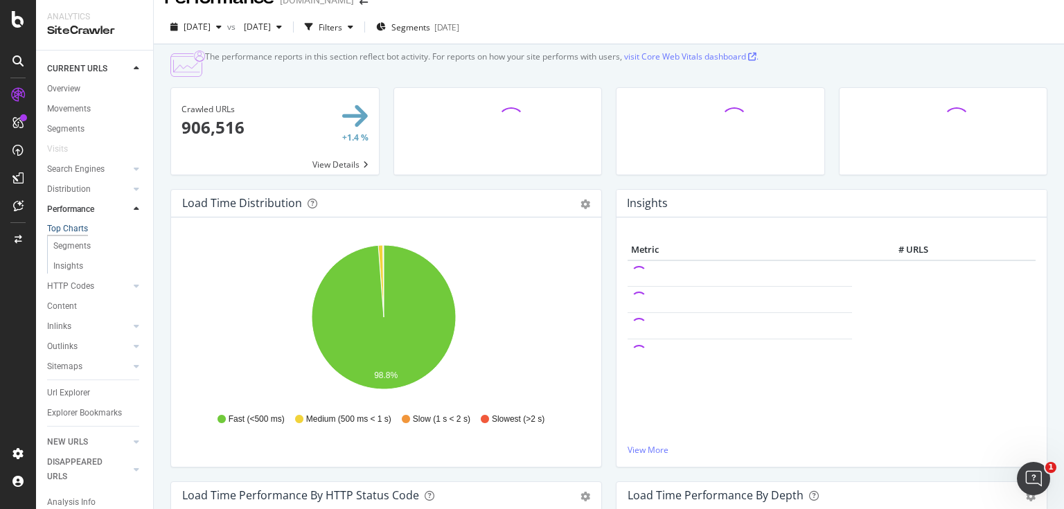
scroll to position [111, 0]
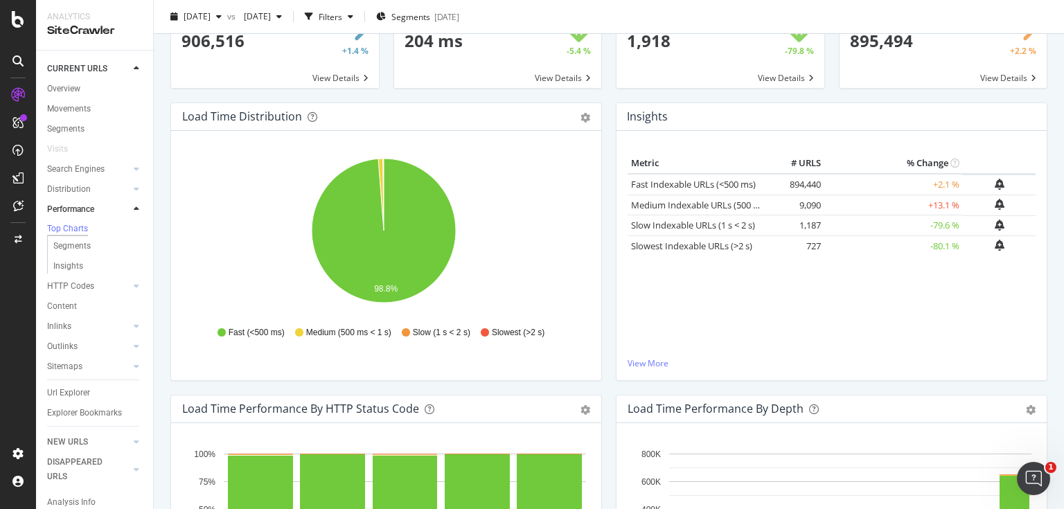
drag, startPoint x: 615, startPoint y: 178, endPoint x: 608, endPoint y: 180, distance: 7.2
click at [609, 180] on div "Insights Metric # URLS % Change Fast Indexable URLs (<500 ms) 894,440 +2.1 % Me…" at bounding box center [832, 249] width 446 height 292
click at [609, 179] on div "Insights Metric # URLS % Change Fast Indexable URLs (<500 ms) 894,440 +2.1 % Me…" at bounding box center [832, 249] width 446 height 292
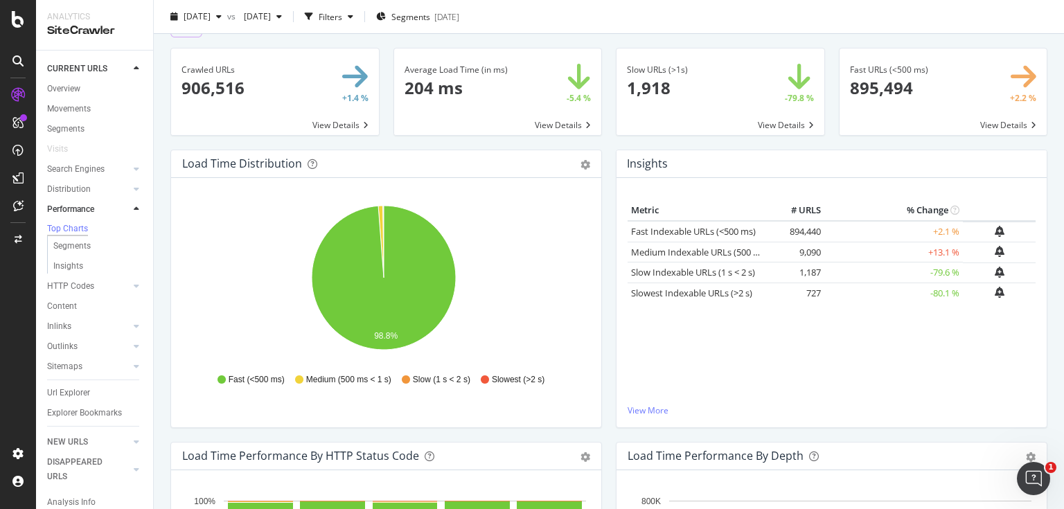
scroll to position [55, 0]
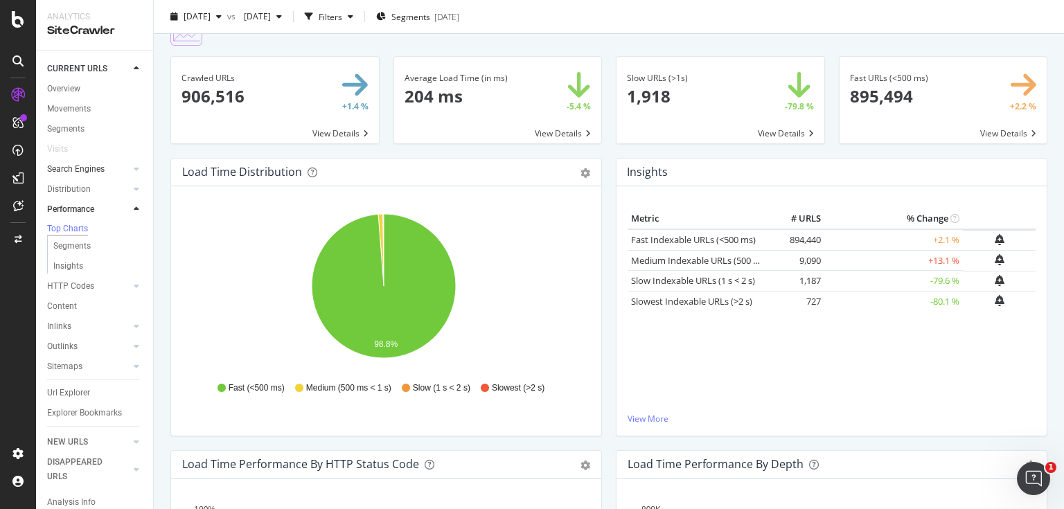
click at [116, 170] on div at bounding box center [123, 169] width 14 height 14
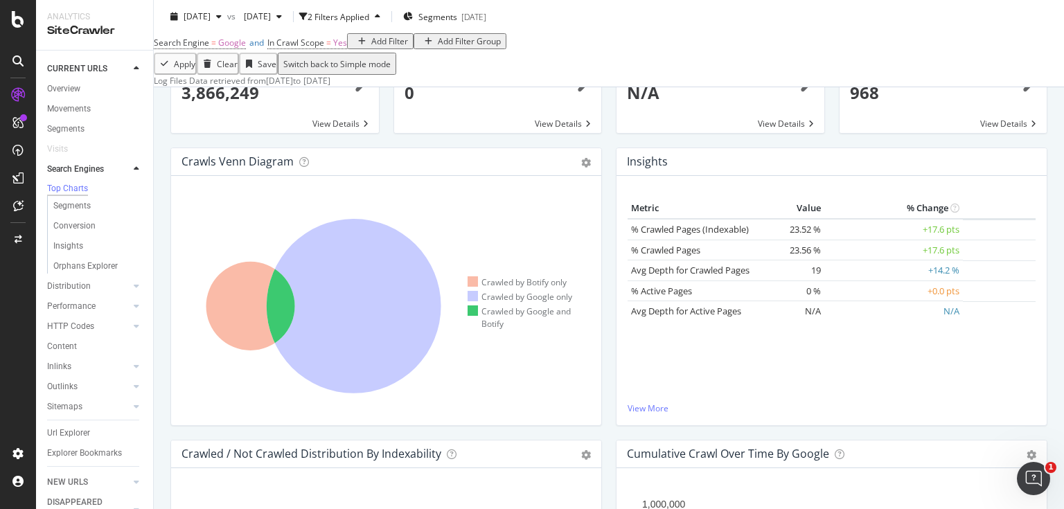
scroll to position [166, 0]
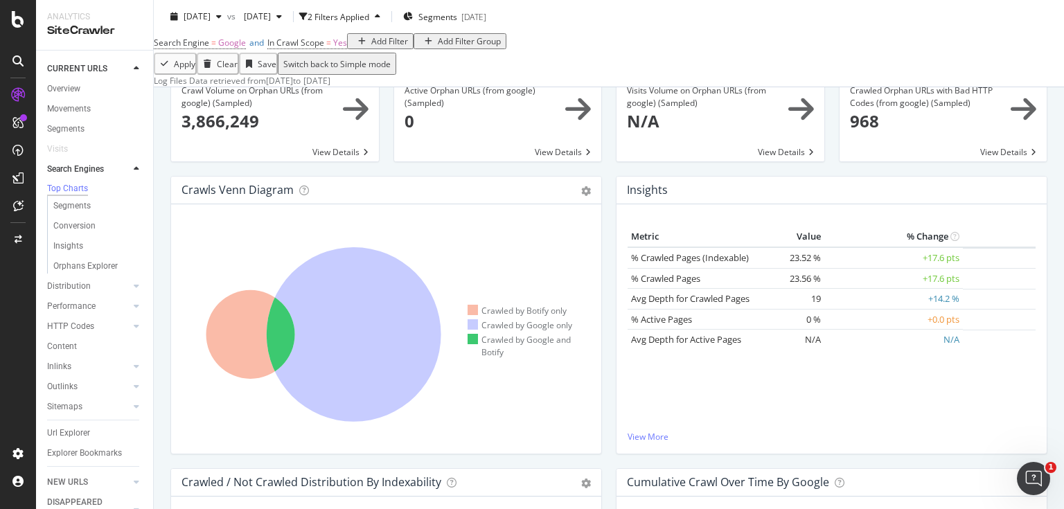
click at [609, 284] on div "Insights Metric Value % Change % Crawled Pages (Indexable) 23.52 % +17.6 pts % …" at bounding box center [832, 322] width 446 height 292
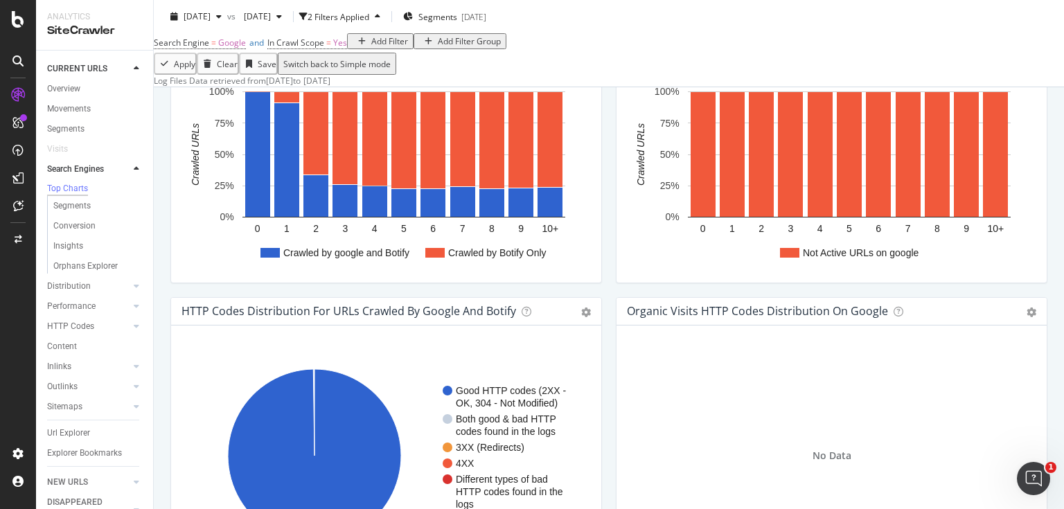
scroll to position [928, 0]
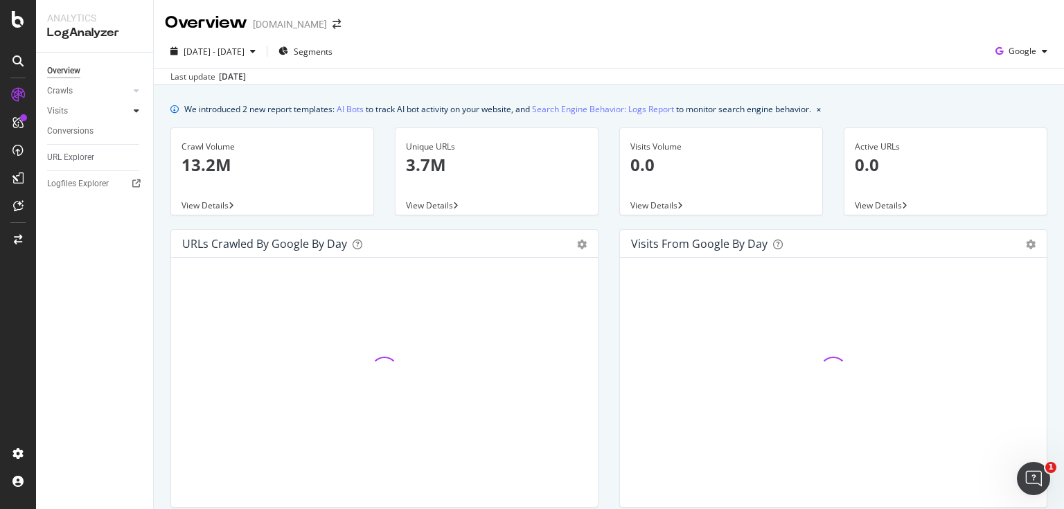
click at [135, 109] on icon at bounding box center [137, 111] width 6 height 8
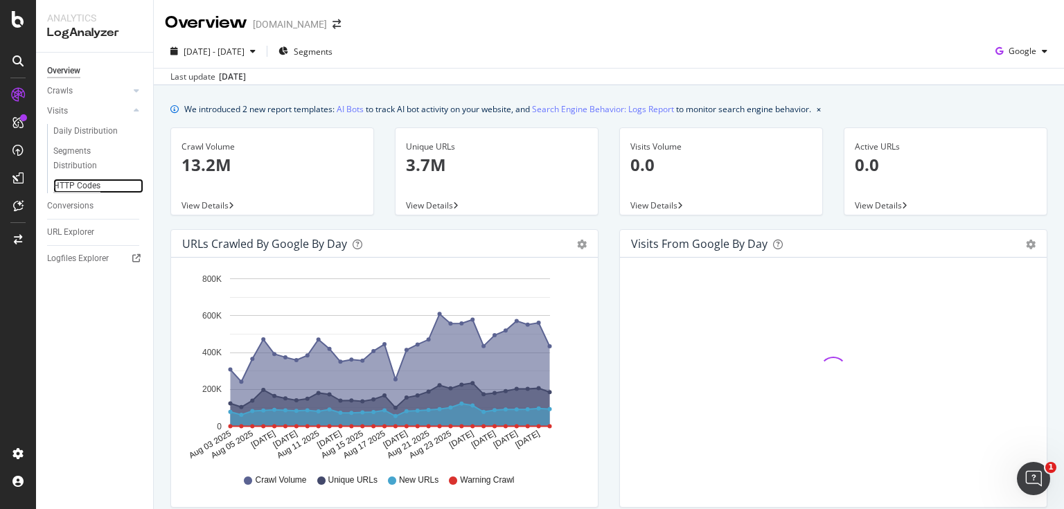
click at [92, 188] on div "HTTP Codes" at bounding box center [76, 186] width 47 height 15
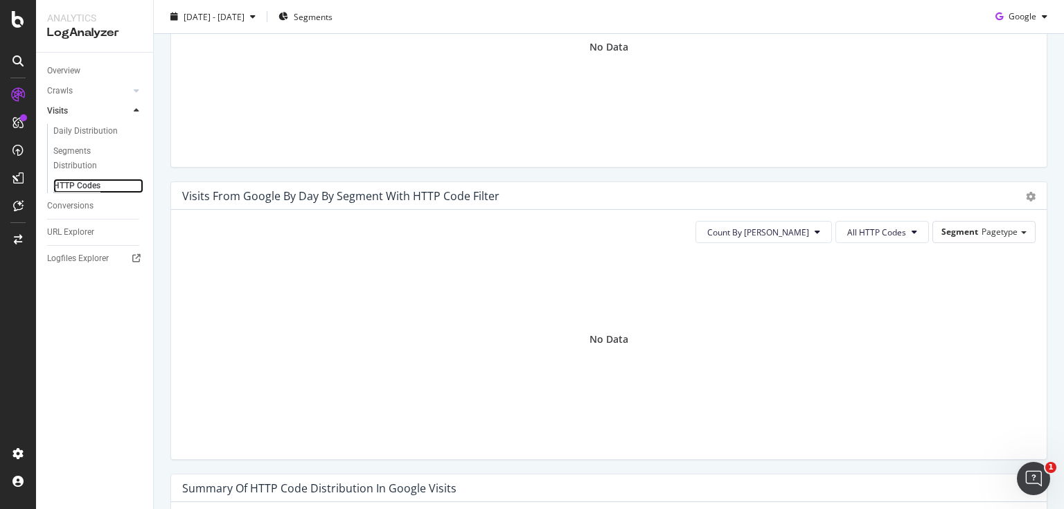
scroll to position [665, 0]
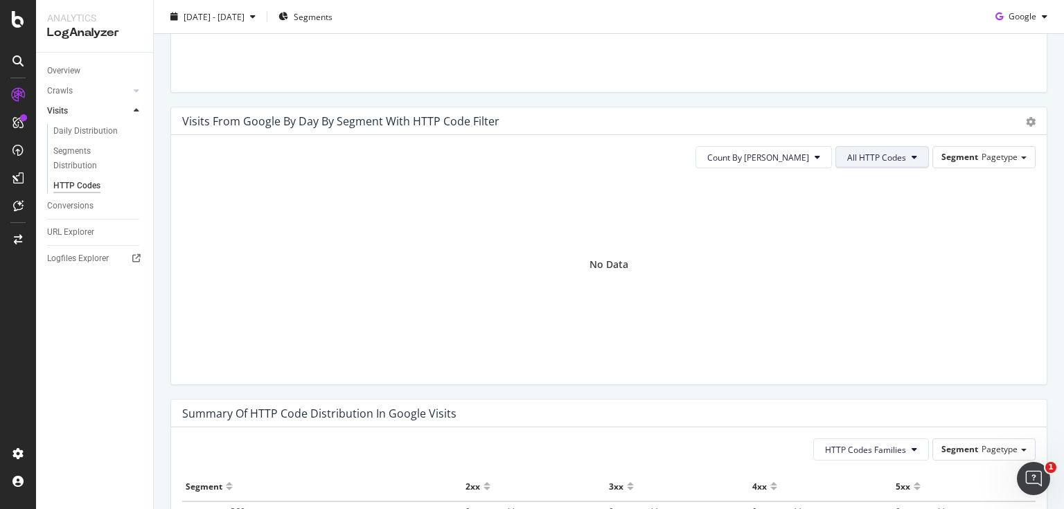
click at [851, 167] on button "All HTTP Codes" at bounding box center [883, 157] width 94 height 22
click at [864, 238] on span "4xx family" at bounding box center [877, 244] width 70 height 12
click at [245, 22] on div "2025 Aug. 3rd - Sep. 1st" at bounding box center [214, 16] width 61 height 12
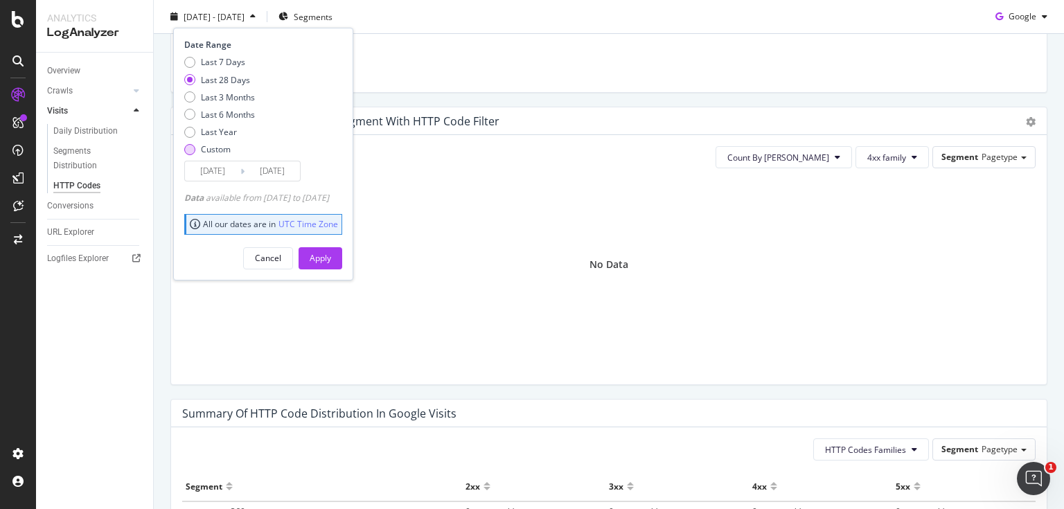
click at [216, 143] on div "Custom" at bounding box center [216, 149] width 30 height 12
click at [216, 170] on input "2025/08/05" at bounding box center [212, 170] width 55 height 19
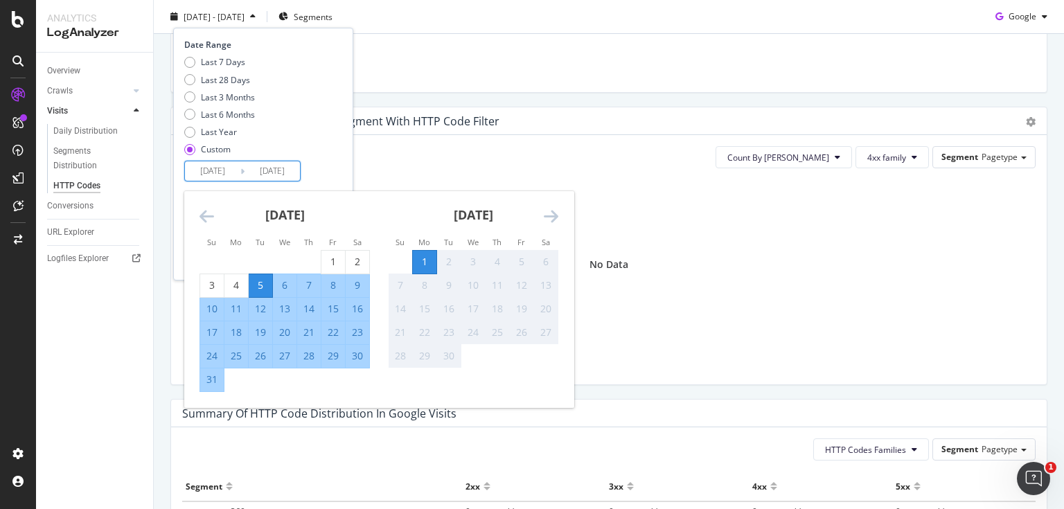
click at [202, 219] on icon "Move backward to switch to the previous month." at bounding box center [207, 216] width 15 height 17
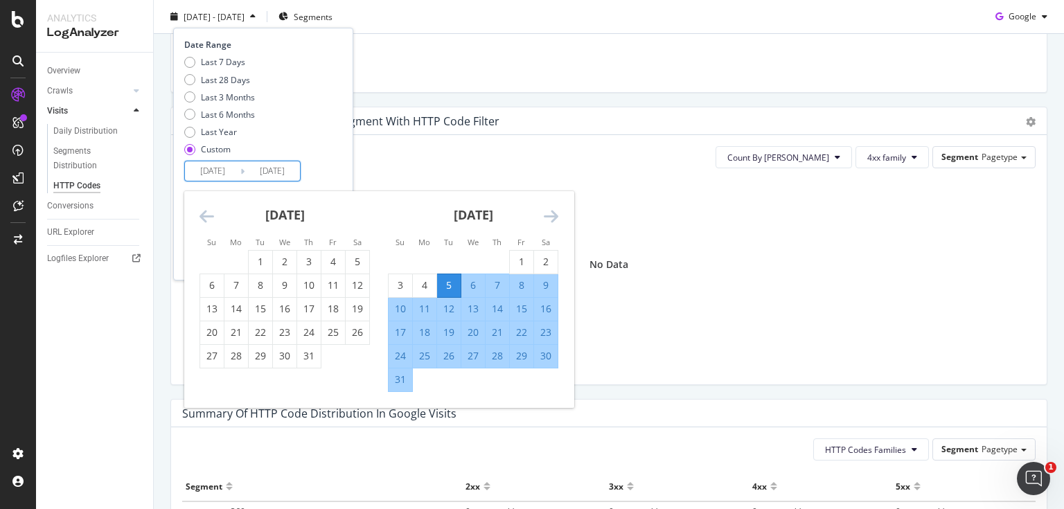
click at [205, 218] on icon "Move backward to switch to the previous month." at bounding box center [207, 216] width 15 height 17
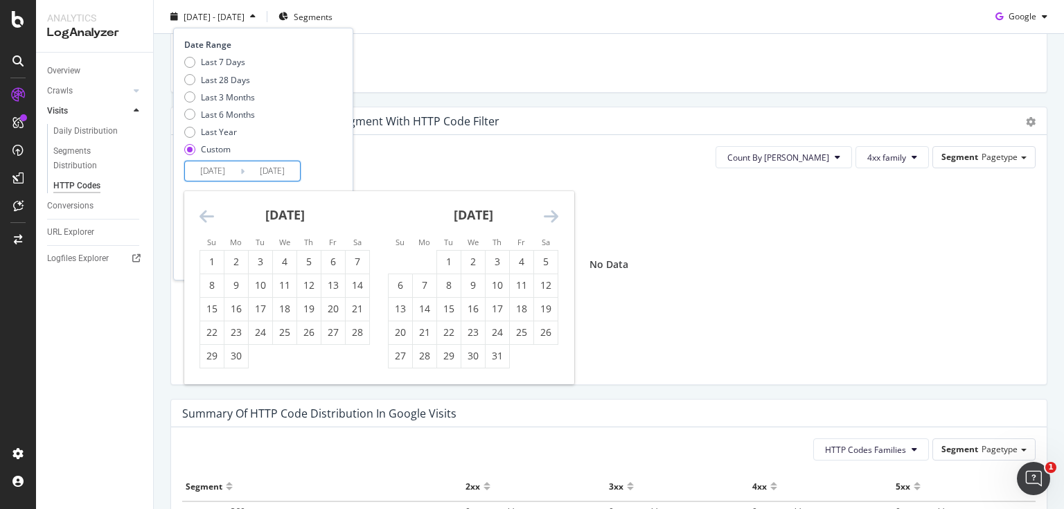
click at [205, 218] on icon "Move backward to switch to the previous month." at bounding box center [207, 216] width 15 height 17
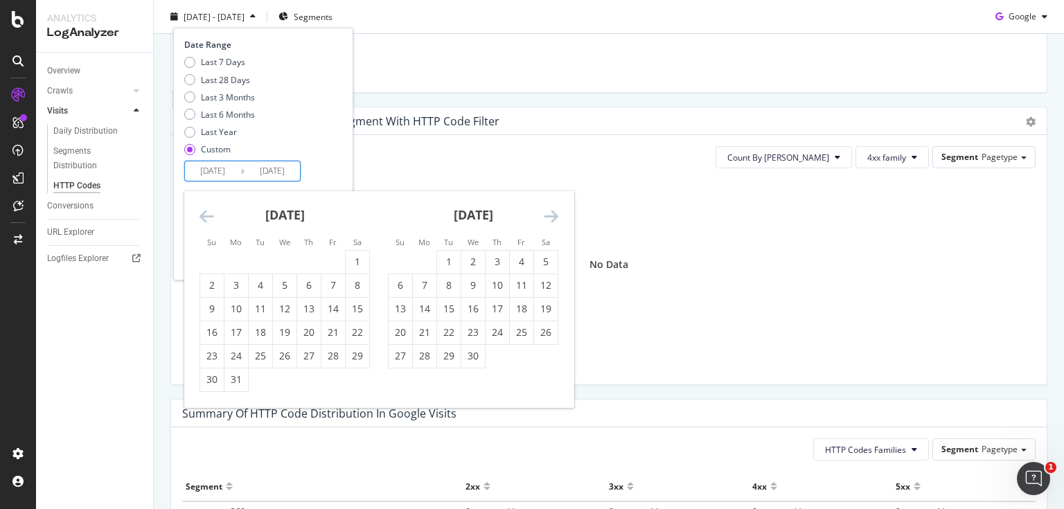
click at [205, 218] on icon "Move backward to switch to the previous month." at bounding box center [207, 216] width 15 height 17
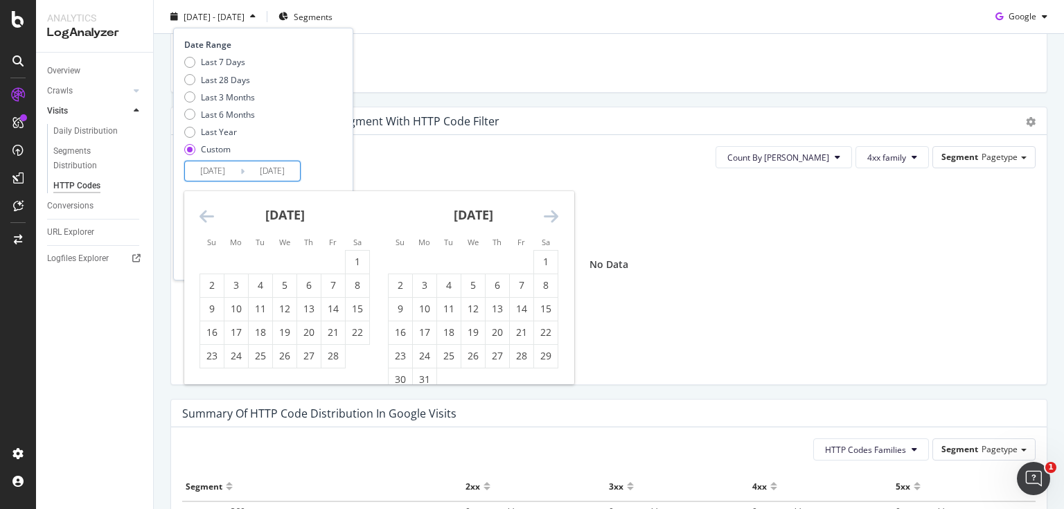
click at [205, 218] on icon "Move backward to switch to the previous month." at bounding box center [207, 216] width 15 height 17
drag, startPoint x: 281, startPoint y: 261, endPoint x: 297, endPoint y: 222, distance: 42.6
click at [281, 261] on div "1" at bounding box center [285, 262] width 24 height 14
type input "[DATE]"
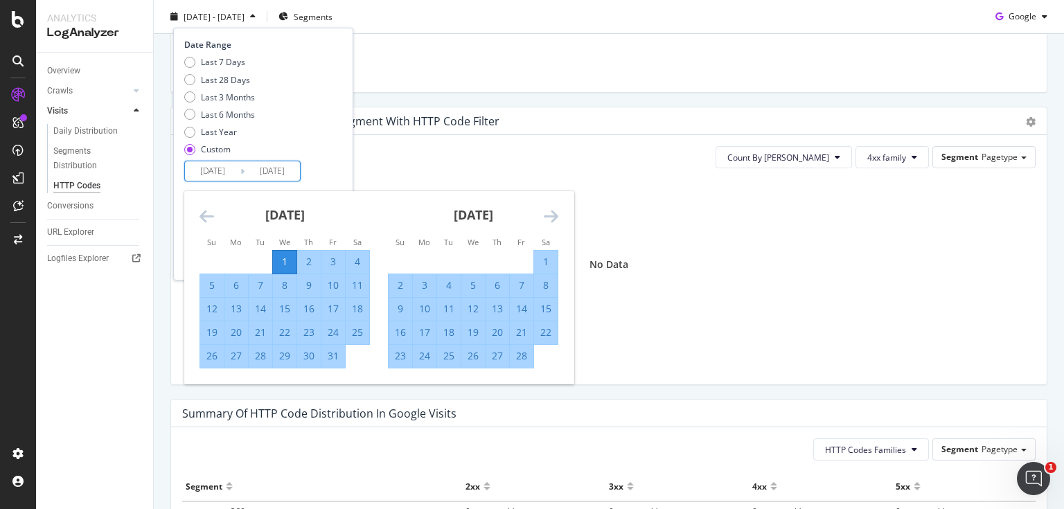
click at [339, 168] on div "Date Range Last 7 Days Last 28 Days Last 3 Months Last 6 Months Last Year Custo…" at bounding box center [261, 110] width 155 height 143
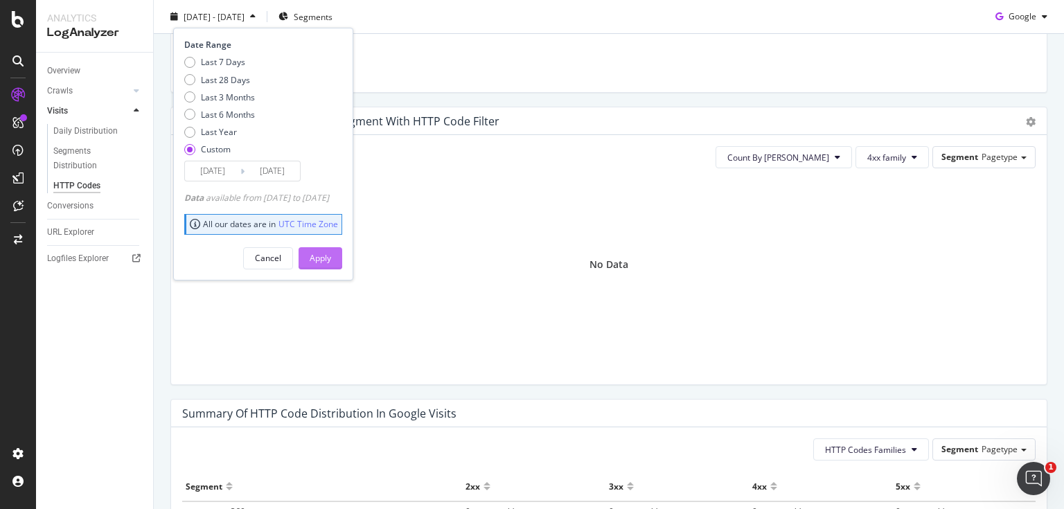
click at [331, 253] on div "Apply" at bounding box center [320, 258] width 21 height 12
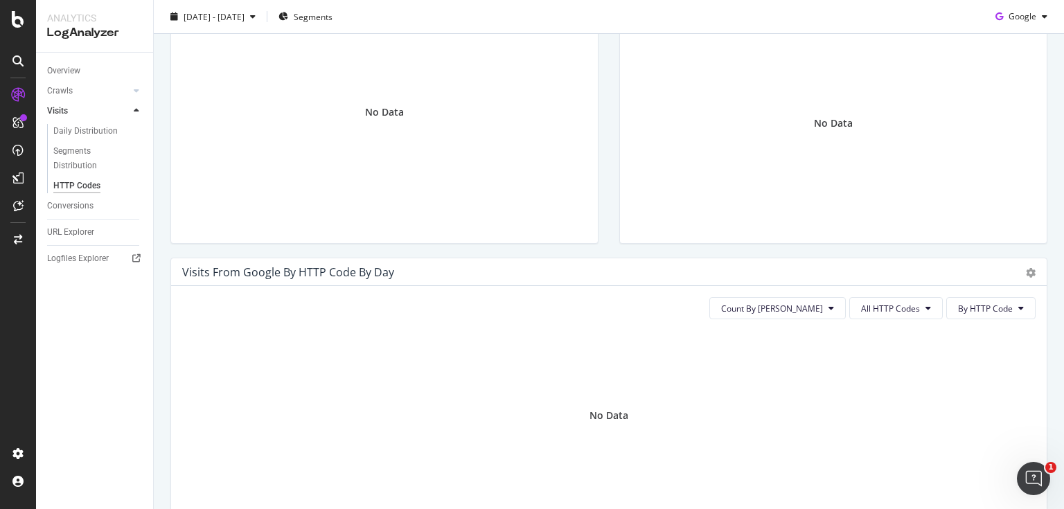
drag, startPoint x: 452, startPoint y: 269, endPoint x: 451, endPoint y: 184, distance: 84.5
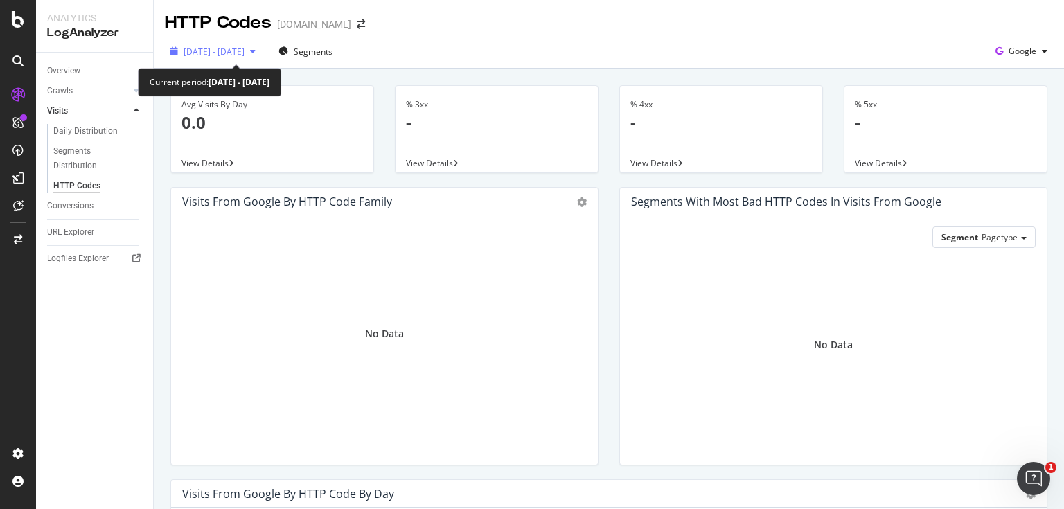
click at [211, 54] on span "[DATE] - [DATE]" at bounding box center [214, 52] width 61 height 12
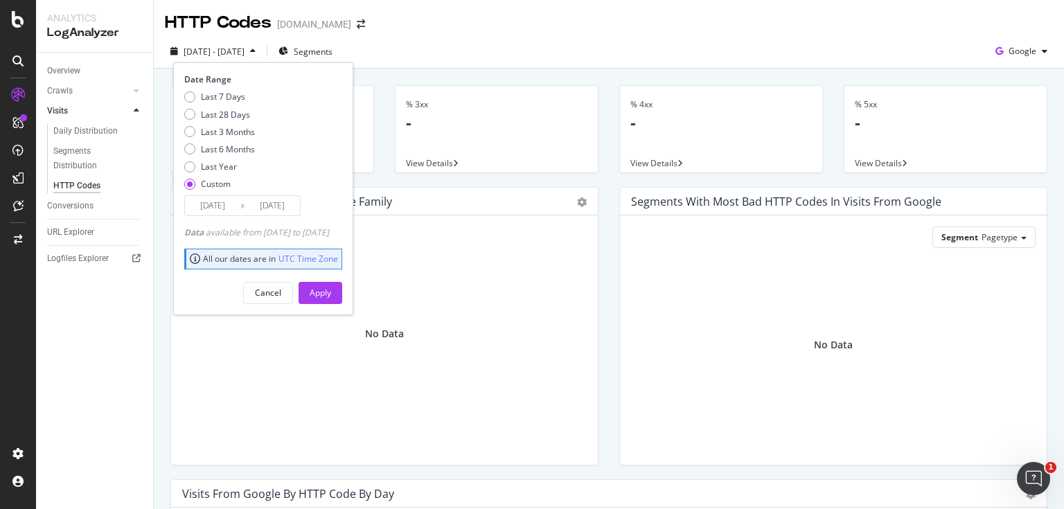
click at [220, 207] on input "[DATE]" at bounding box center [212, 205] width 55 height 19
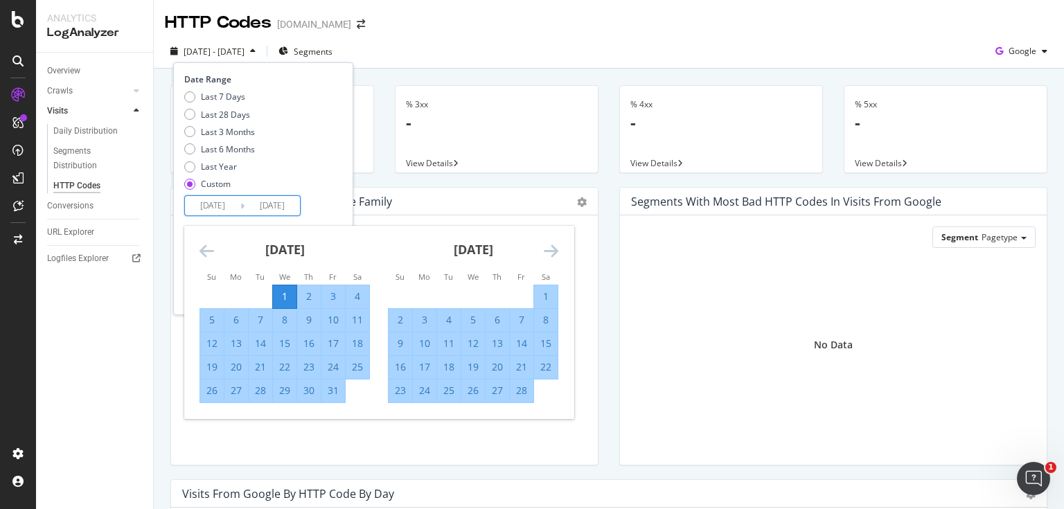
click at [543, 302] on div "1" at bounding box center [546, 297] width 24 height 14
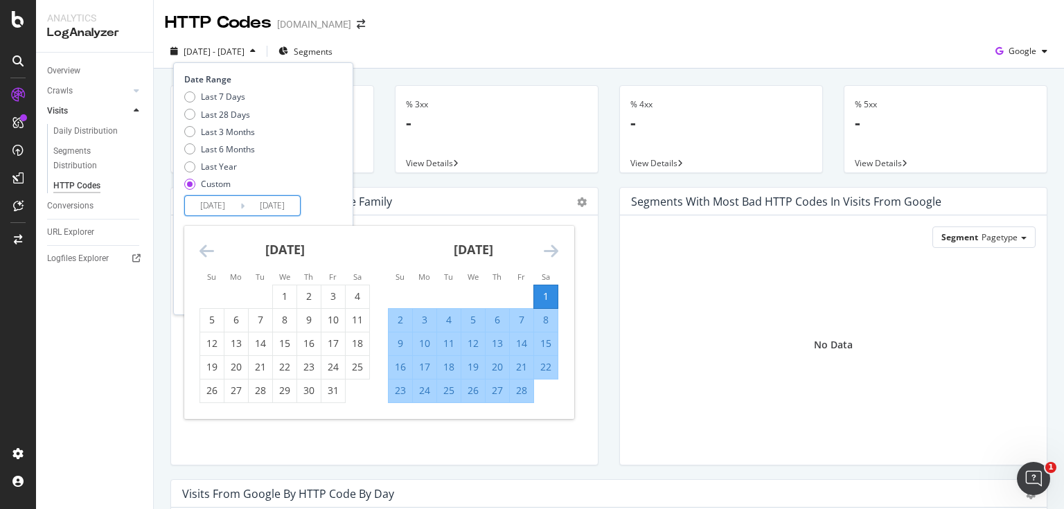
type input "[DATE]"
click at [339, 197] on div "Date Range Last 7 Days Last 28 Days Last 3 Months Last 6 Months Last Year Custo…" at bounding box center [261, 144] width 155 height 143
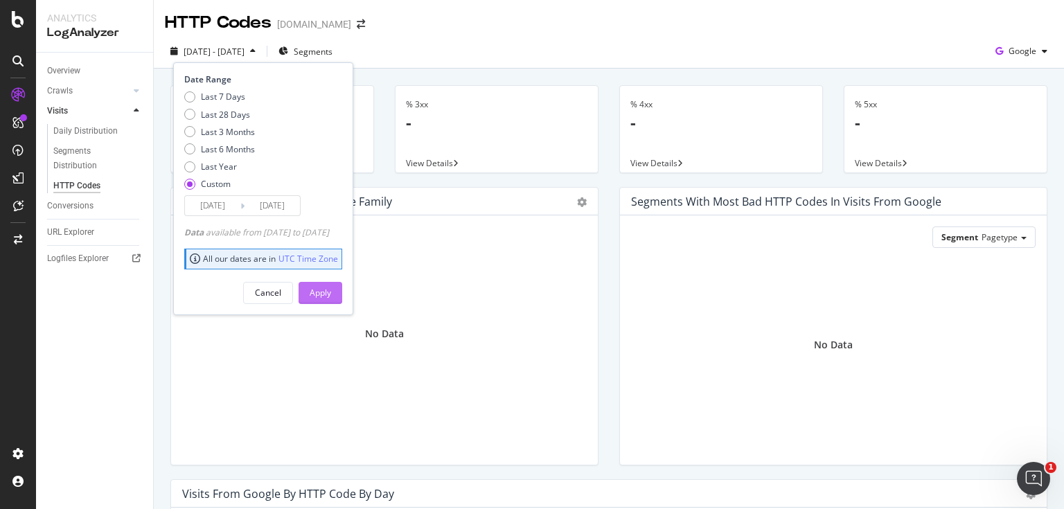
click at [331, 299] on div "Apply" at bounding box center [320, 293] width 21 height 21
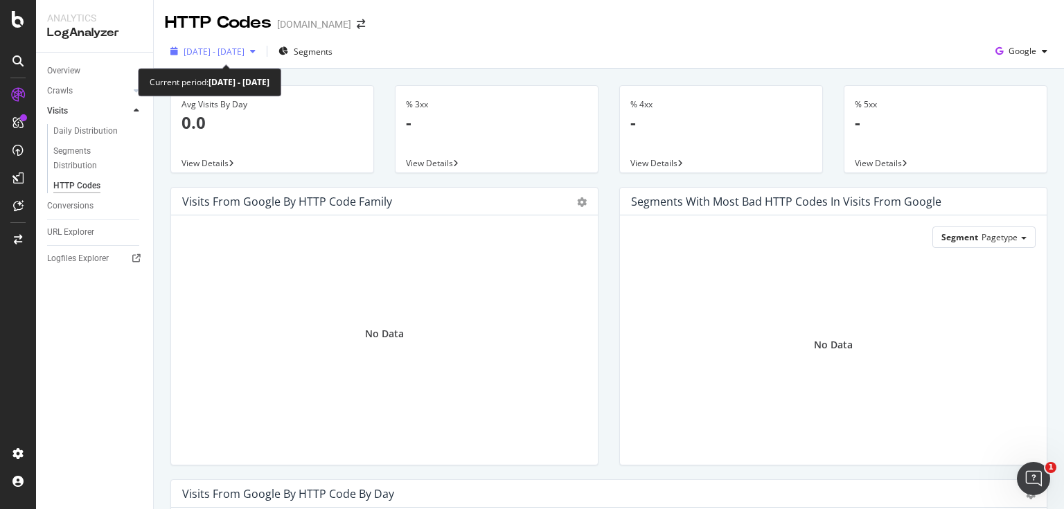
click at [247, 58] on div "[DATE] - [DATE]" at bounding box center [213, 51] width 96 height 21
click at [245, 51] on span "[DATE] - [DATE]" at bounding box center [214, 52] width 61 height 12
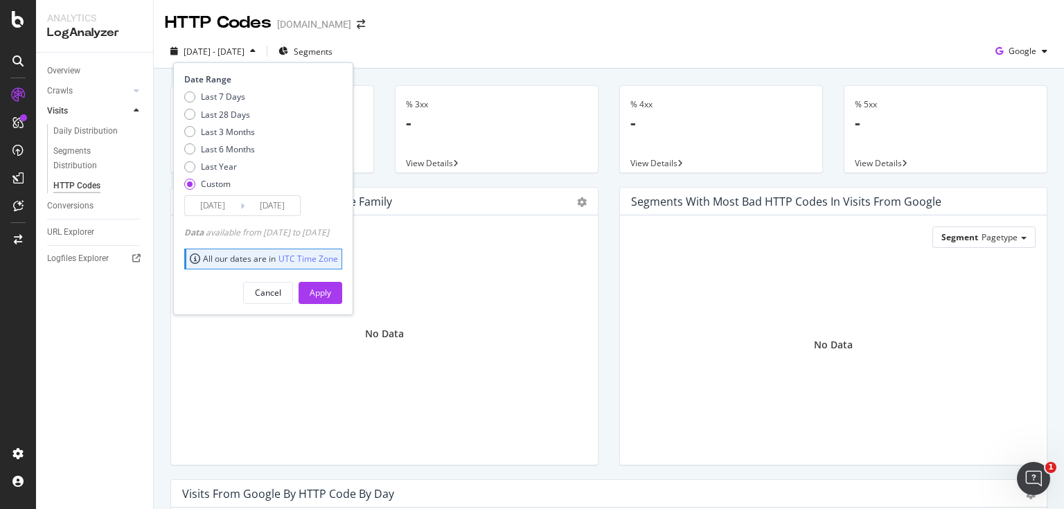
click at [216, 209] on input "[DATE]" at bounding box center [212, 205] width 55 height 19
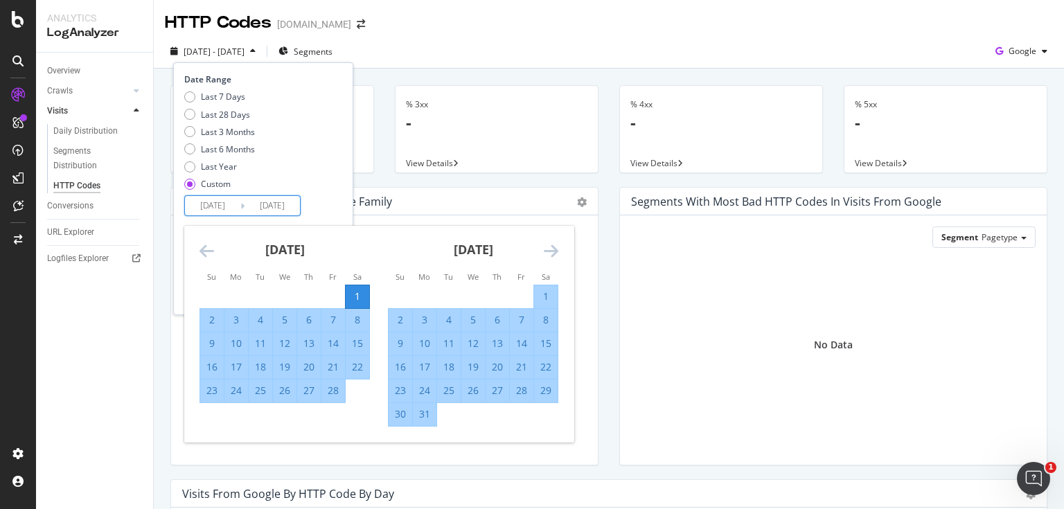
click at [545, 254] on icon "Move forward to switch to the next month." at bounding box center [551, 251] width 15 height 17
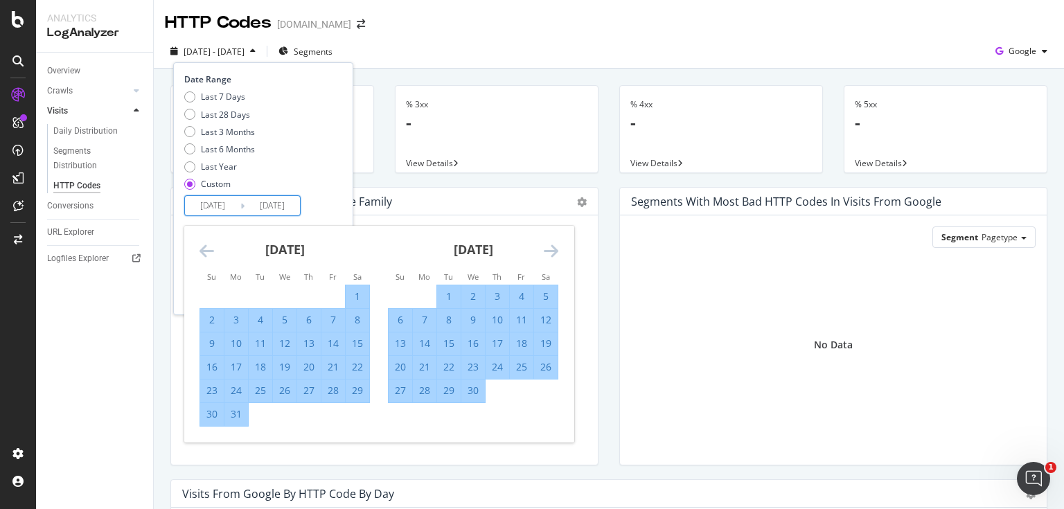
click at [545, 254] on icon "Move forward to switch to the next month." at bounding box center [551, 251] width 15 height 17
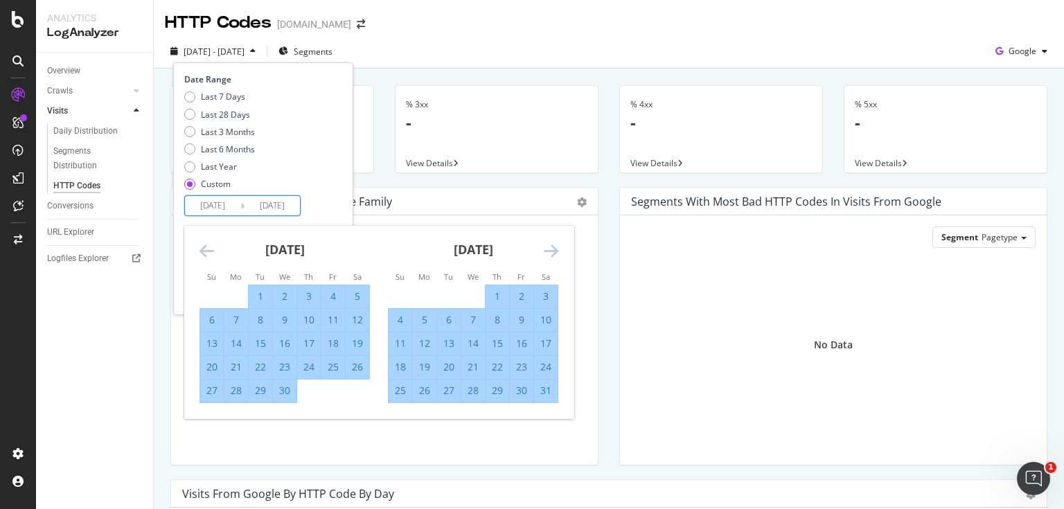
click at [545, 254] on icon "Move forward to switch to the next month." at bounding box center [551, 251] width 15 height 17
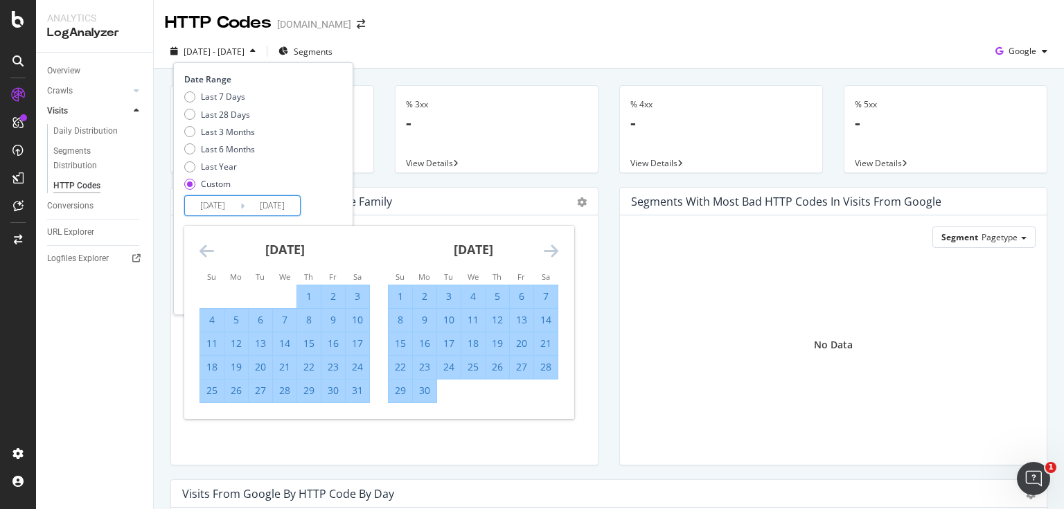
click at [545, 254] on icon "Move forward to switch to the next month." at bounding box center [551, 251] width 15 height 17
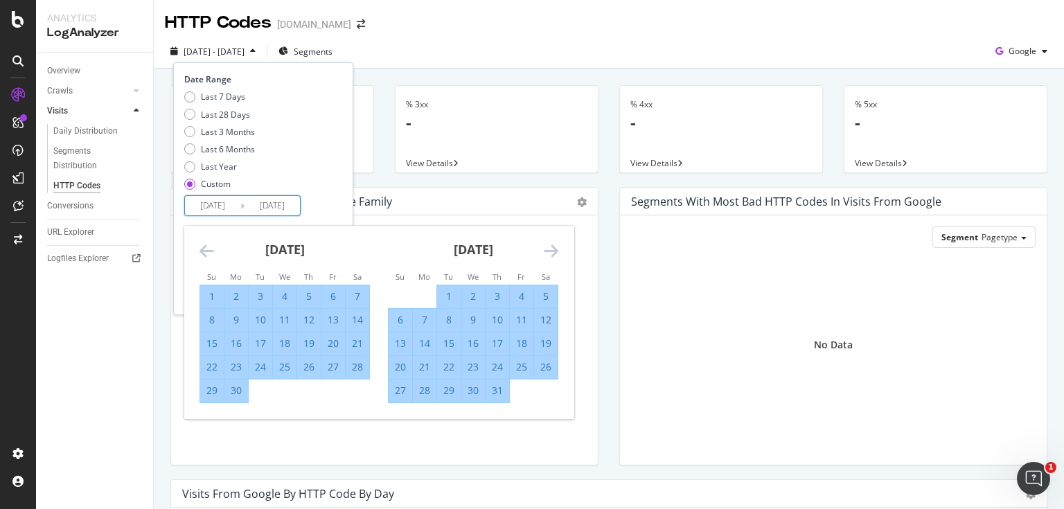
click at [448, 297] on div "1" at bounding box center [449, 297] width 24 height 14
type input "[DATE]"
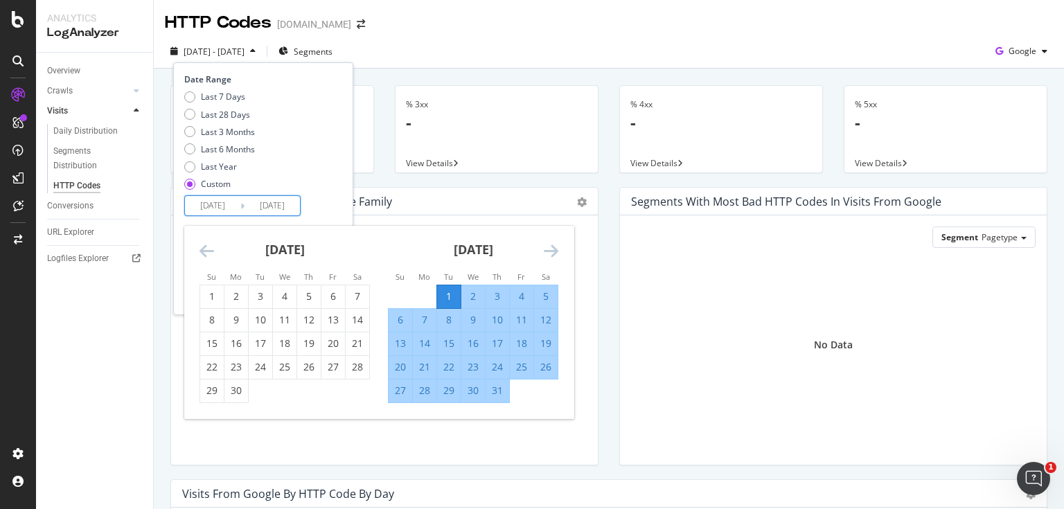
click at [317, 191] on div "Last 7 Days Last 28 Days Last 3 Months Last 6 Months Last Year Custom" at bounding box center [261, 143] width 155 height 105
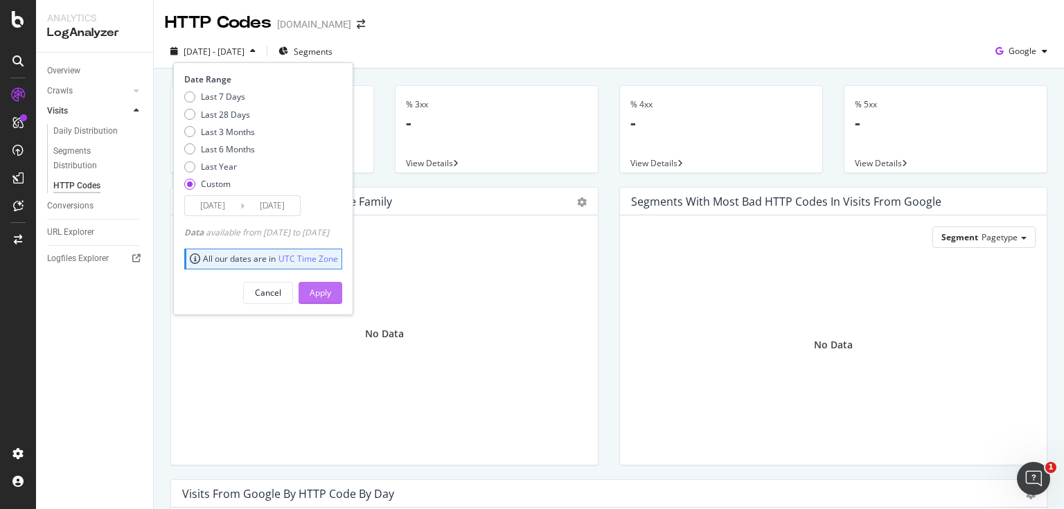
click at [331, 288] on div "Apply" at bounding box center [320, 293] width 21 height 12
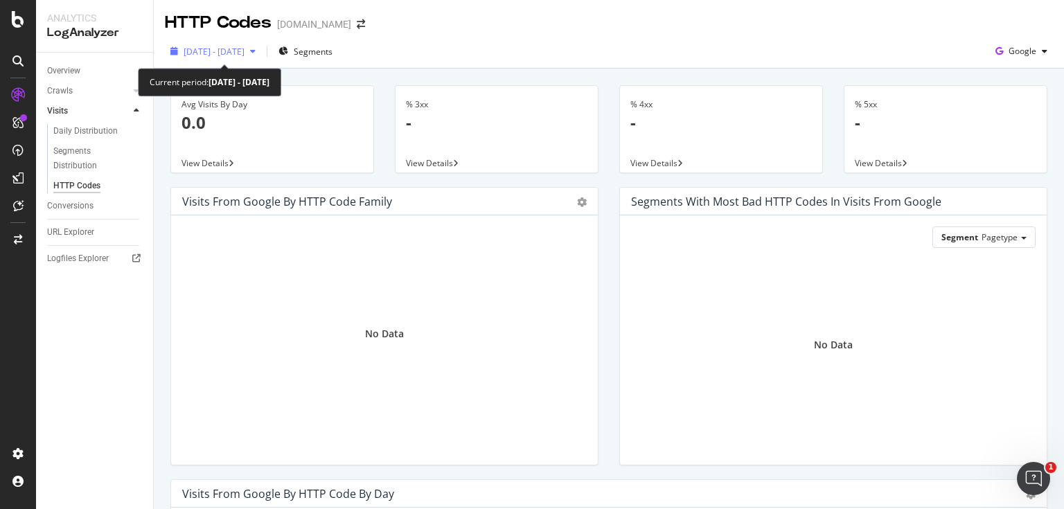
click at [261, 58] on div "[DATE] - [DATE]" at bounding box center [213, 51] width 96 height 21
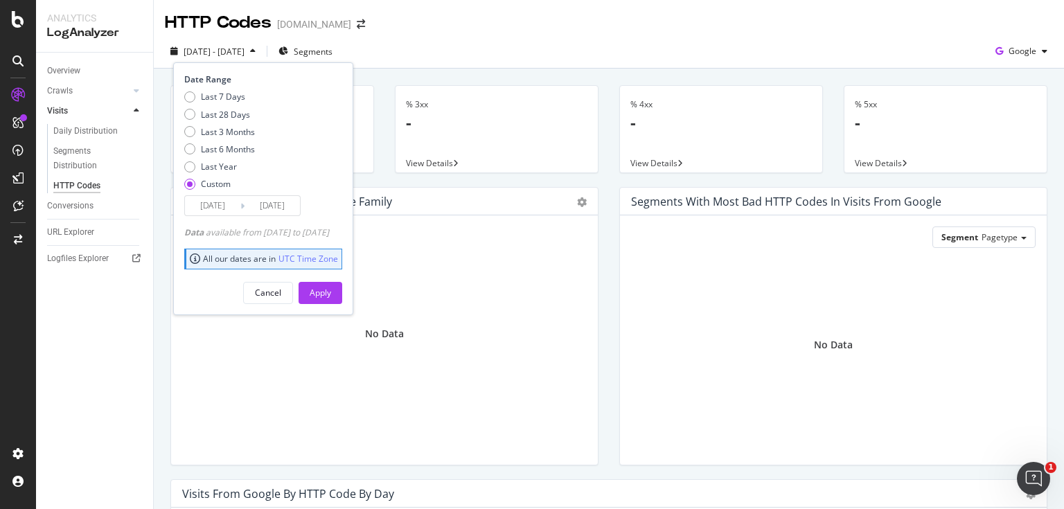
click at [261, 58] on div "[DATE] - [DATE]" at bounding box center [213, 51] width 96 height 21
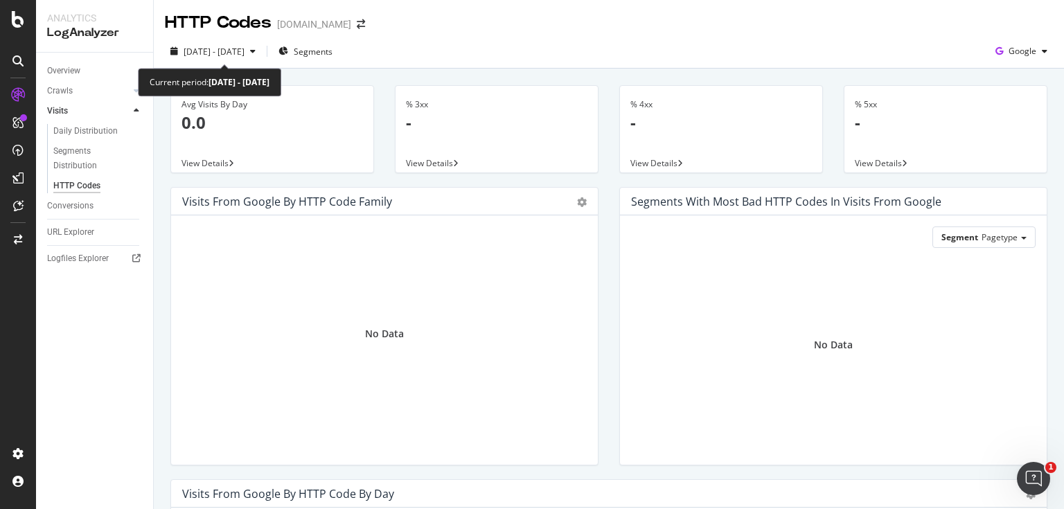
click at [261, 58] on div "[DATE] - [DATE]" at bounding box center [213, 51] width 96 height 21
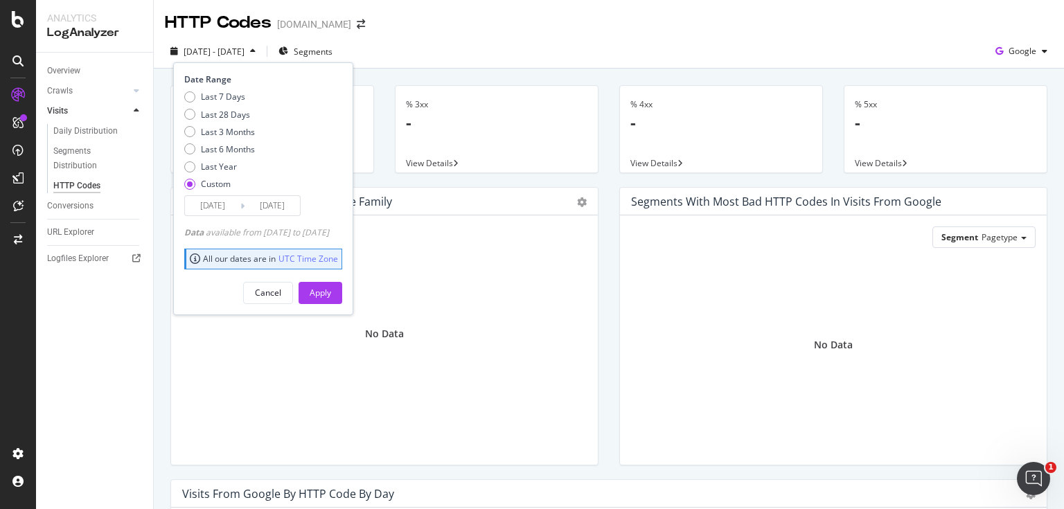
click at [222, 209] on input "[DATE]" at bounding box center [212, 205] width 55 height 19
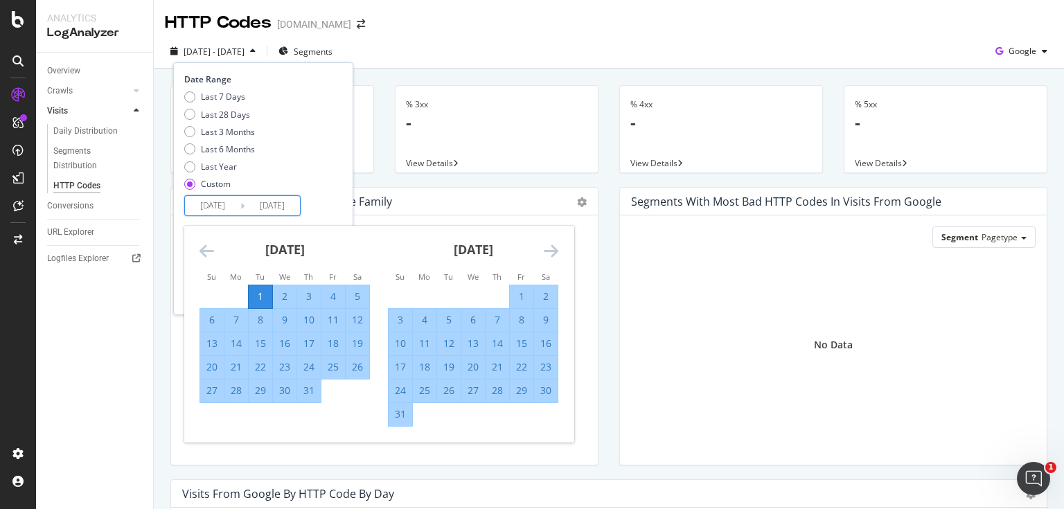
click at [211, 254] on icon "Move backward to switch to the previous month." at bounding box center [207, 251] width 15 height 17
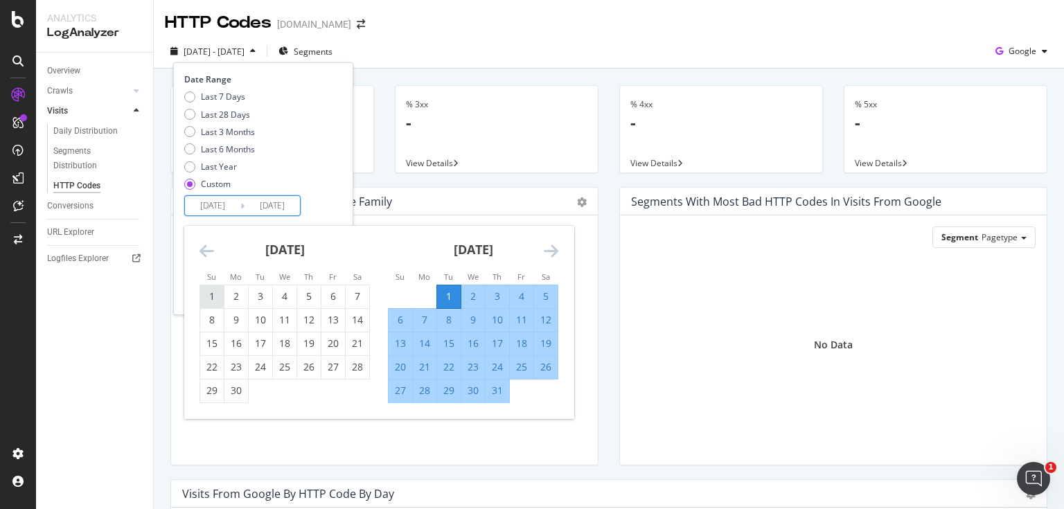
click at [223, 288] on tr "1 2 3 4 5 6 7" at bounding box center [285, 297] width 170 height 24
click at [222, 288] on div "1" at bounding box center [212, 296] width 24 height 23
type input "[DATE]"
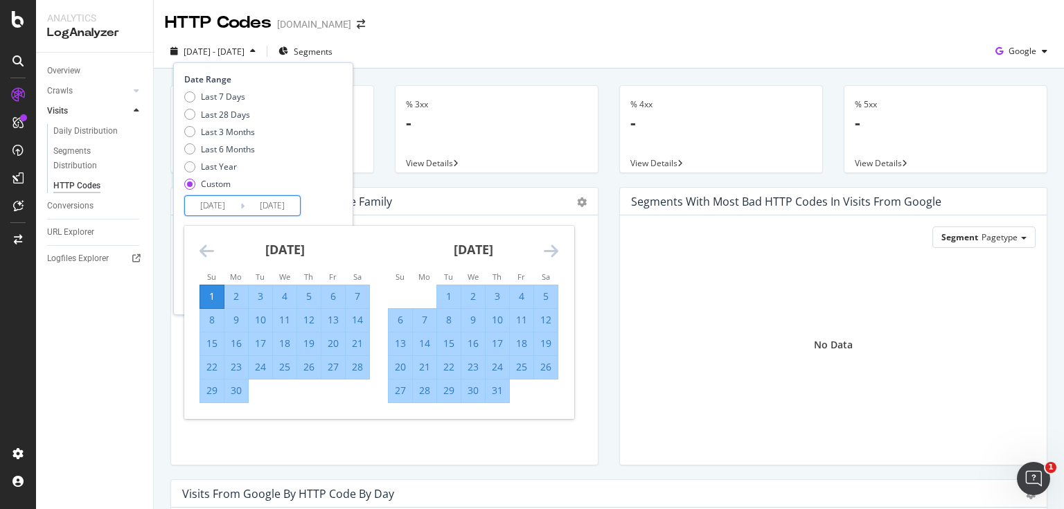
click at [296, 161] on div "Last 7 Days Last 28 Days Last 3 Months Last 6 Months Last Year Custom" at bounding box center [261, 143] width 155 height 105
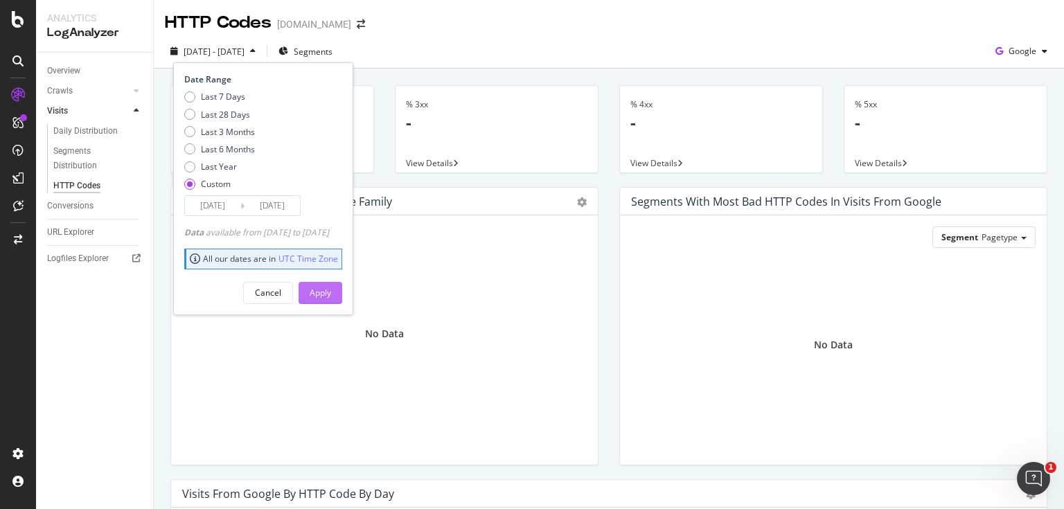
click at [331, 297] on div "Apply" at bounding box center [320, 293] width 21 height 12
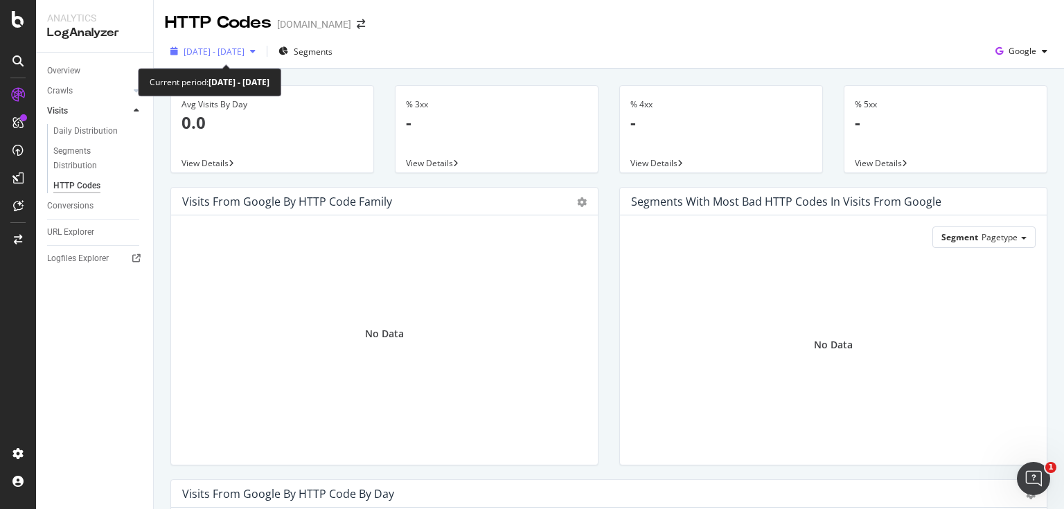
click at [247, 58] on div "[DATE] - [DATE]" at bounding box center [213, 51] width 96 height 21
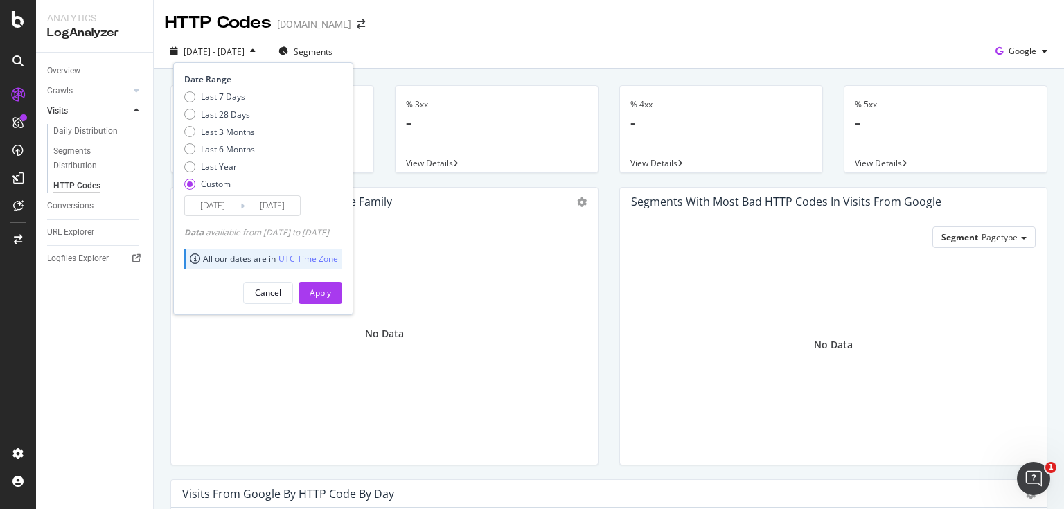
click at [222, 209] on input "[DATE]" at bounding box center [212, 205] width 55 height 19
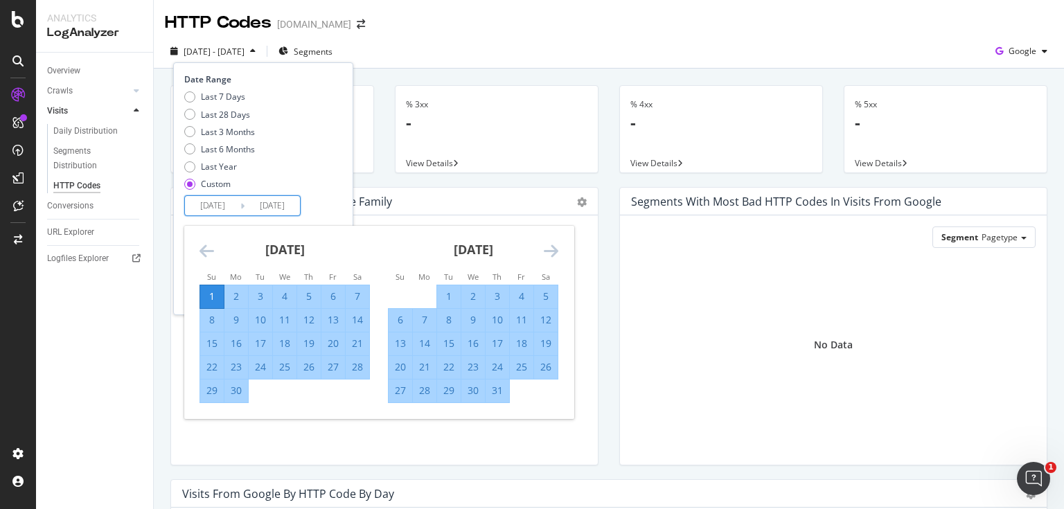
click at [549, 255] on icon "Move forward to switch to the next month." at bounding box center [551, 251] width 15 height 17
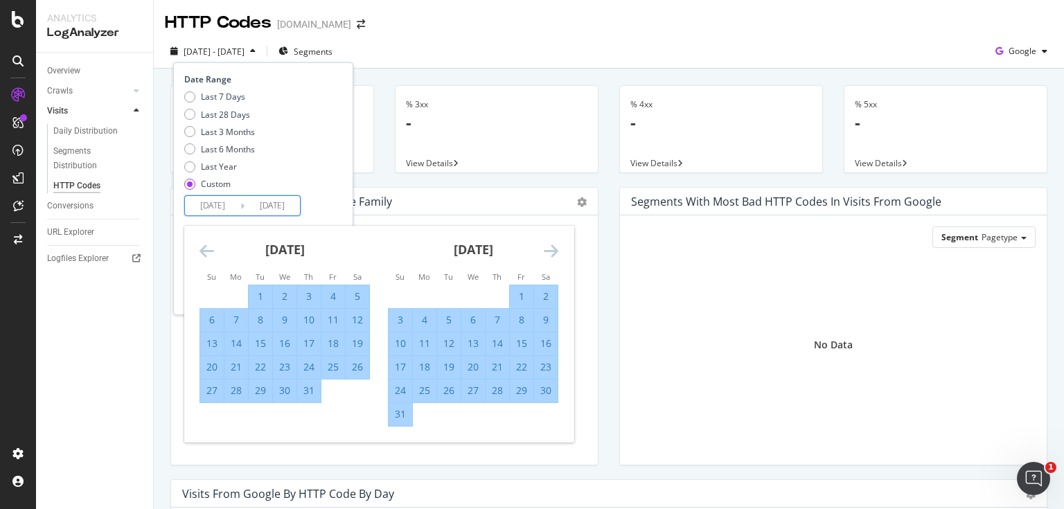
click at [513, 294] on div "1" at bounding box center [522, 297] width 24 height 14
type input "[DATE]"
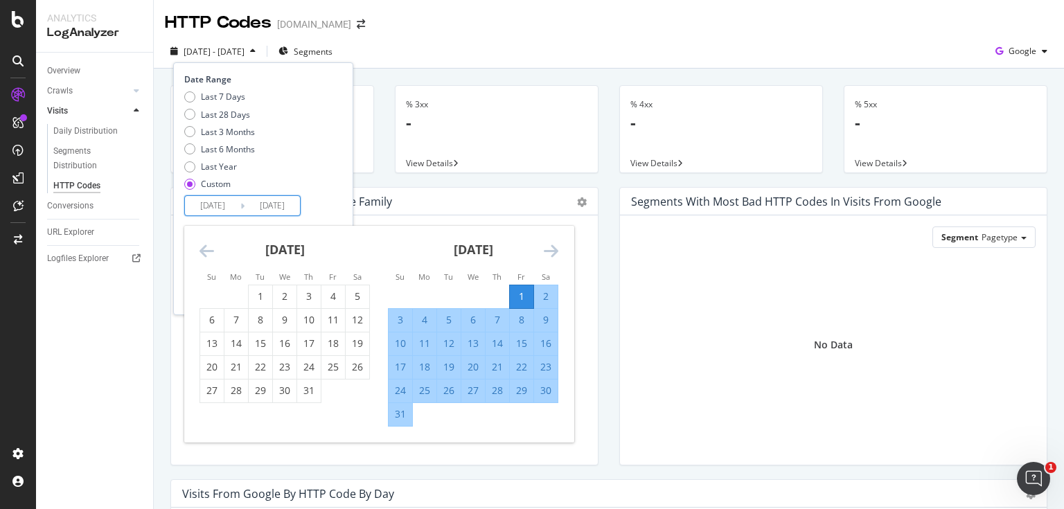
drag, startPoint x: 304, startPoint y: 170, endPoint x: 329, endPoint y: 207, distance: 44.4
click at [305, 170] on div "Last 7 Days Last 28 Days Last 3 Months Last 6 Months Last Year Custom" at bounding box center [261, 143] width 155 height 105
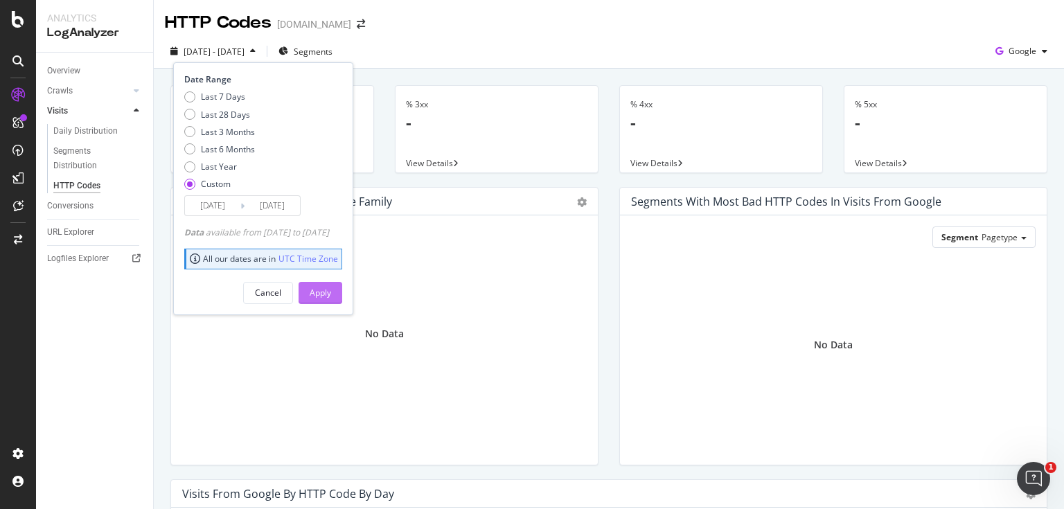
click at [331, 288] on div "Apply" at bounding box center [320, 293] width 21 height 12
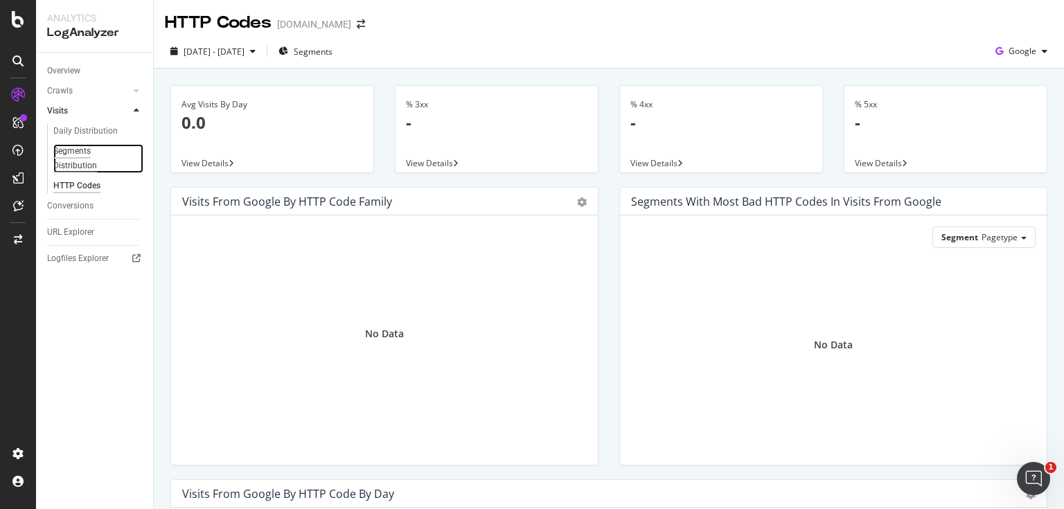
click at [83, 151] on div "Segments Distribution" at bounding box center [91, 158] width 77 height 29
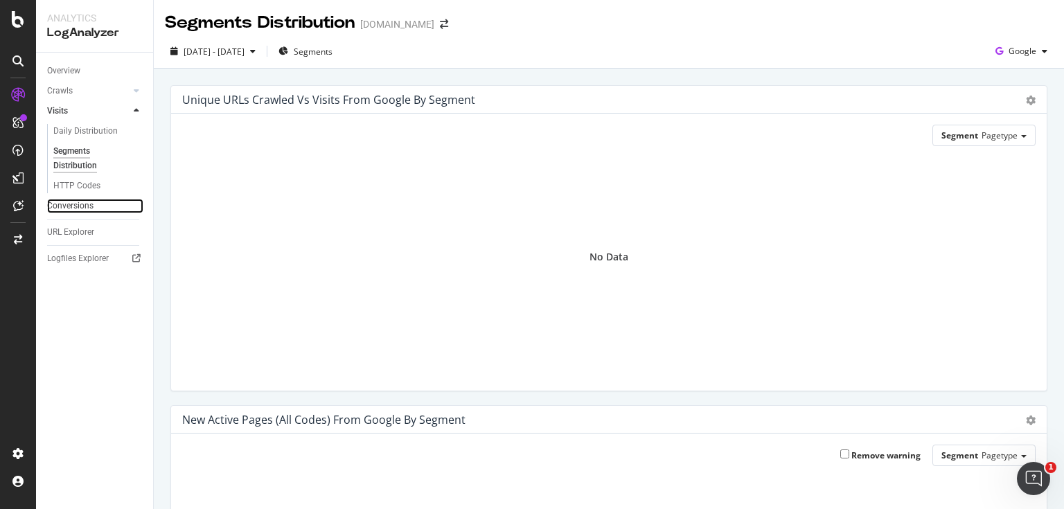
click at [97, 202] on link "Conversions" at bounding box center [95, 206] width 96 height 15
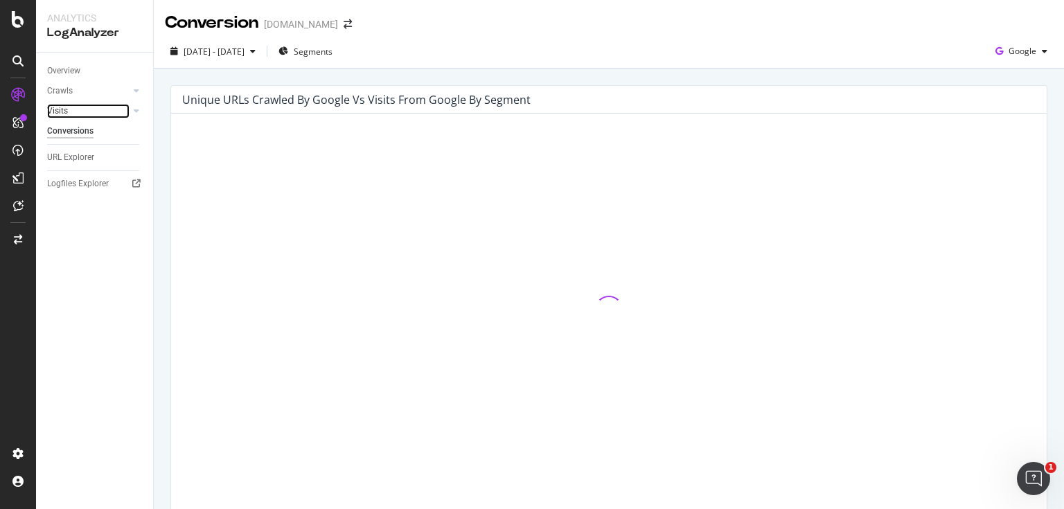
click at [82, 114] on link "Visits" at bounding box center [88, 111] width 82 height 15
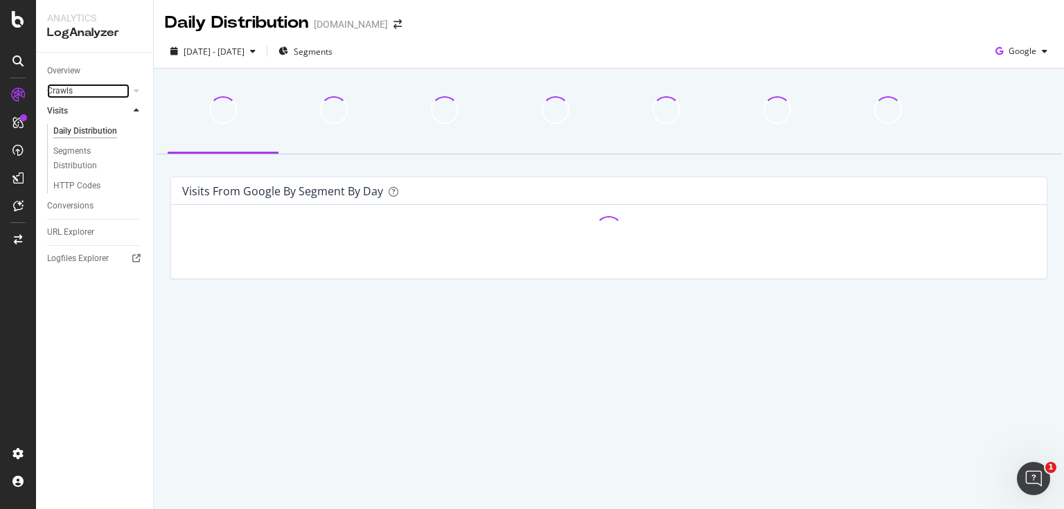
click at [97, 91] on link "Crawls" at bounding box center [88, 91] width 82 height 15
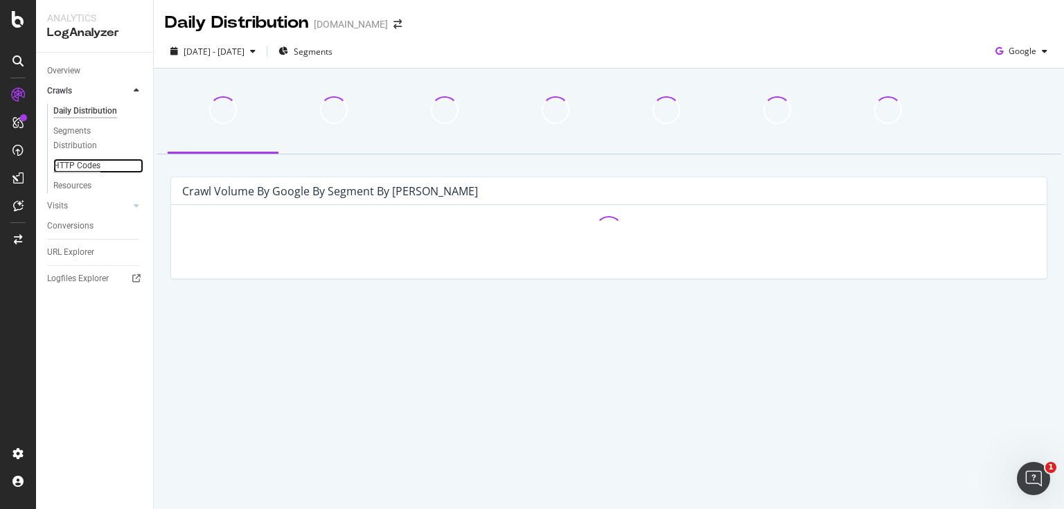
click at [81, 159] on div "HTTP Codes" at bounding box center [76, 166] width 47 height 15
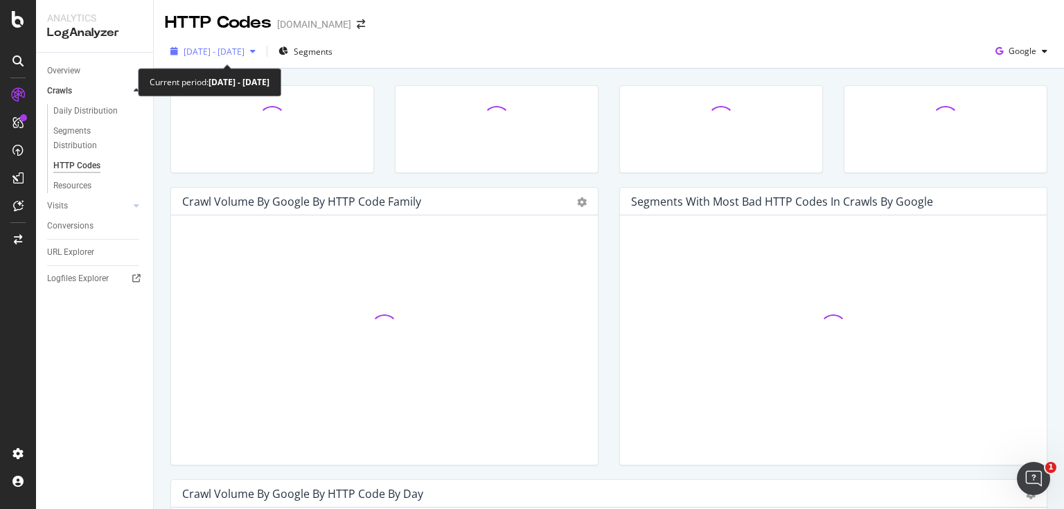
click at [238, 58] on div "2025 Aug. 1st - Sep. 1st" at bounding box center [213, 51] width 96 height 21
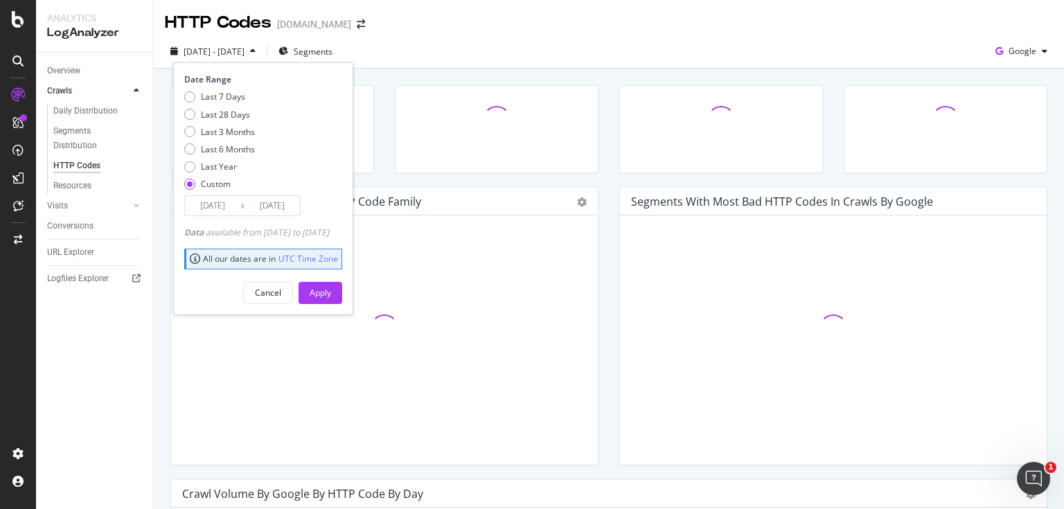
click at [227, 206] on input "2025/08/01" at bounding box center [212, 205] width 55 height 19
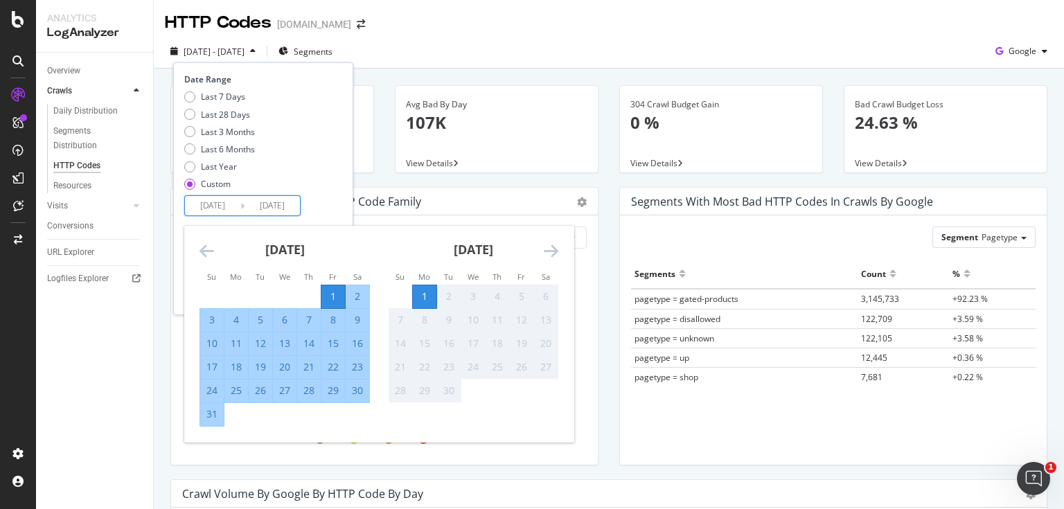
click at [209, 252] on icon "Move backward to switch to the previous month." at bounding box center [207, 251] width 15 height 17
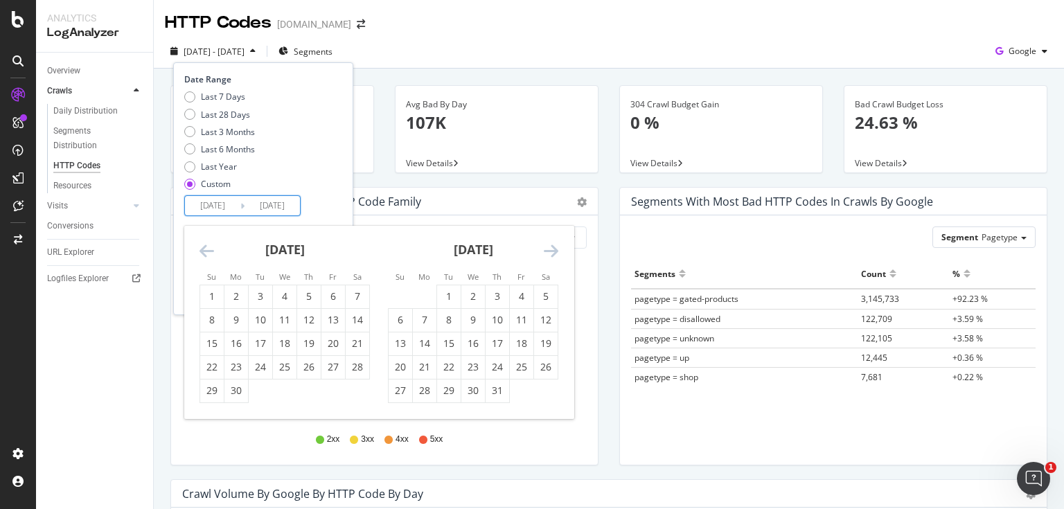
click at [209, 252] on icon "Move backward to switch to the previous month." at bounding box center [207, 251] width 15 height 17
click at [209, 251] on icon "Move backward to switch to the previous month." at bounding box center [207, 251] width 15 height 17
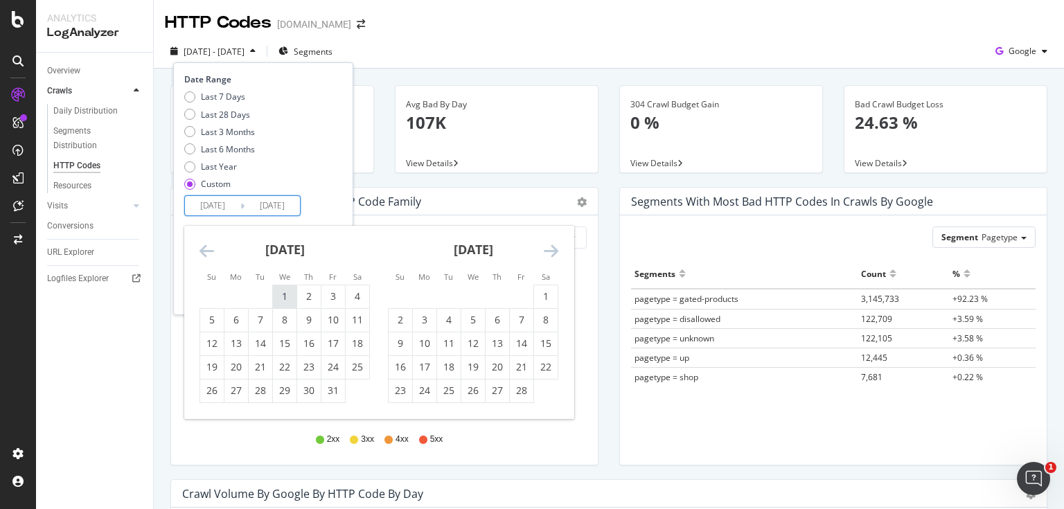
click at [281, 291] on div "1" at bounding box center [285, 297] width 24 height 14
type input "2025/01/01"
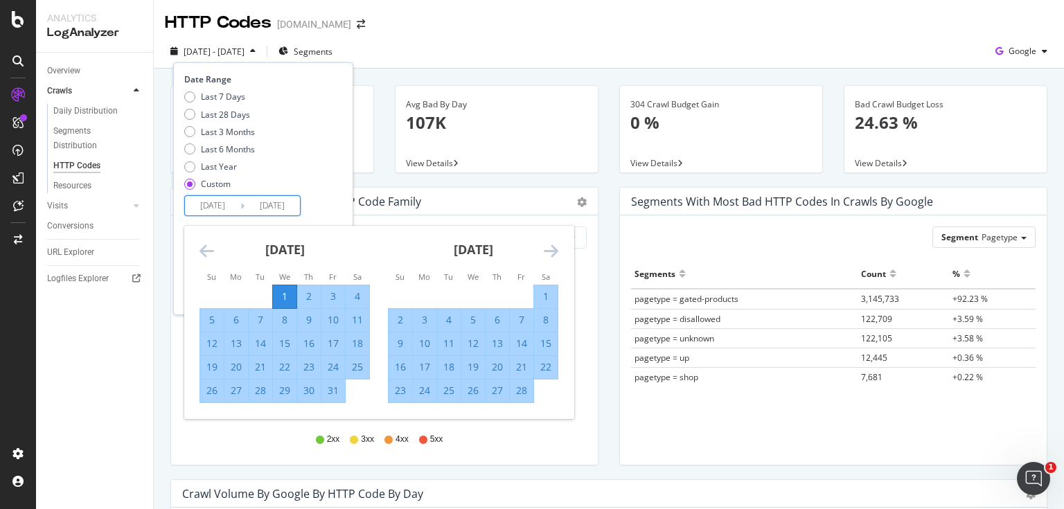
click at [324, 188] on div "Last 7 Days Last 28 Days Last 3 Months Last 6 Months Last Year Custom" at bounding box center [261, 143] width 155 height 105
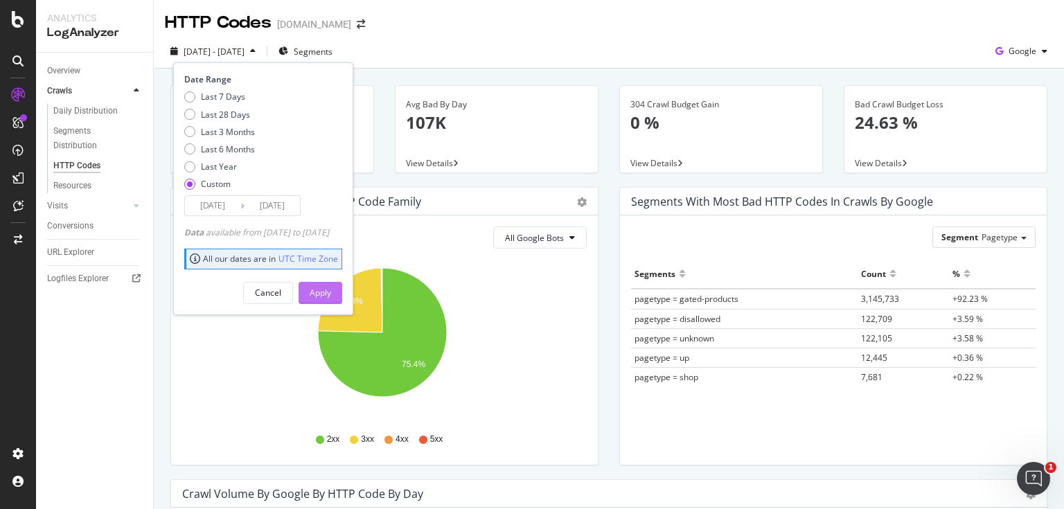
click at [331, 290] on div "Apply" at bounding box center [320, 293] width 21 height 12
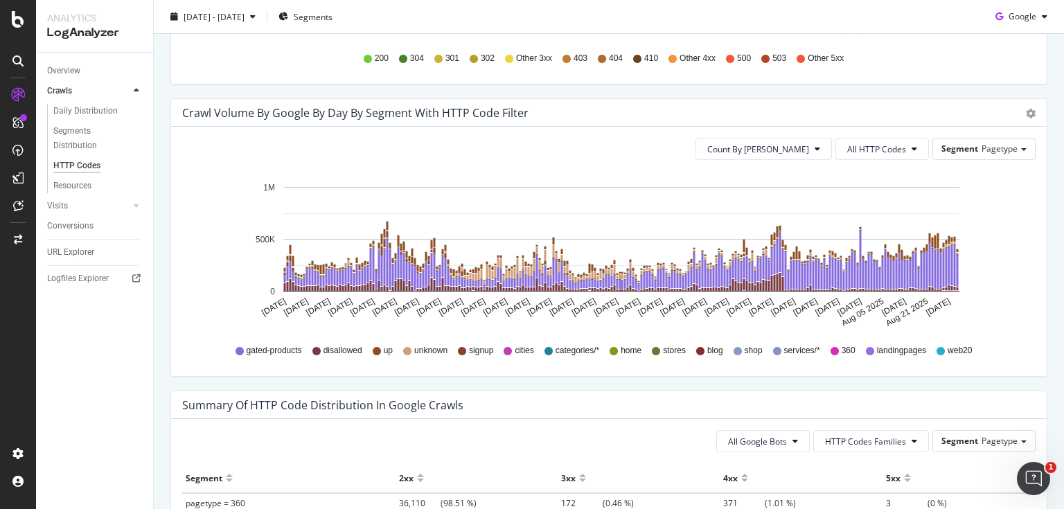
scroll to position [665, 0]
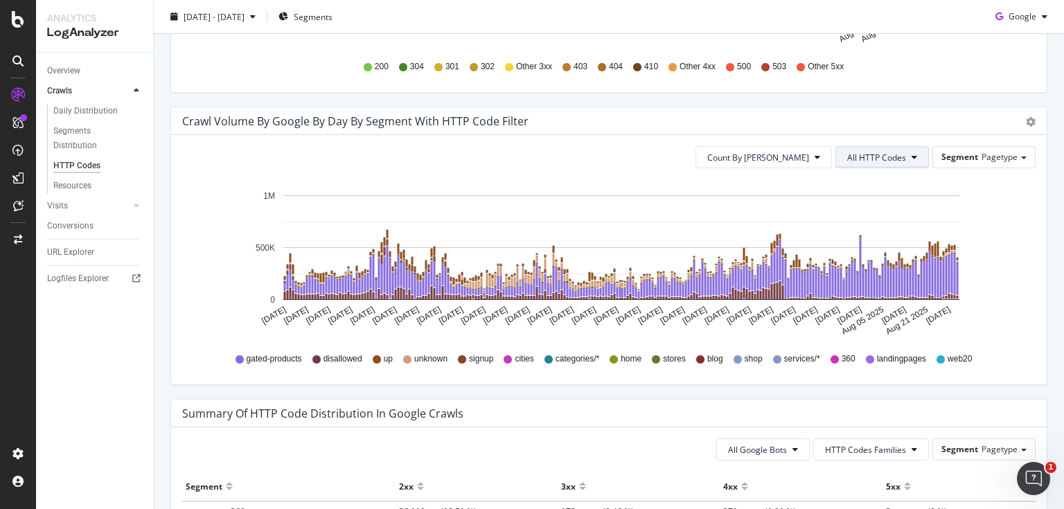
click at [881, 157] on span "All HTTP Codes" at bounding box center [876, 158] width 59 height 12
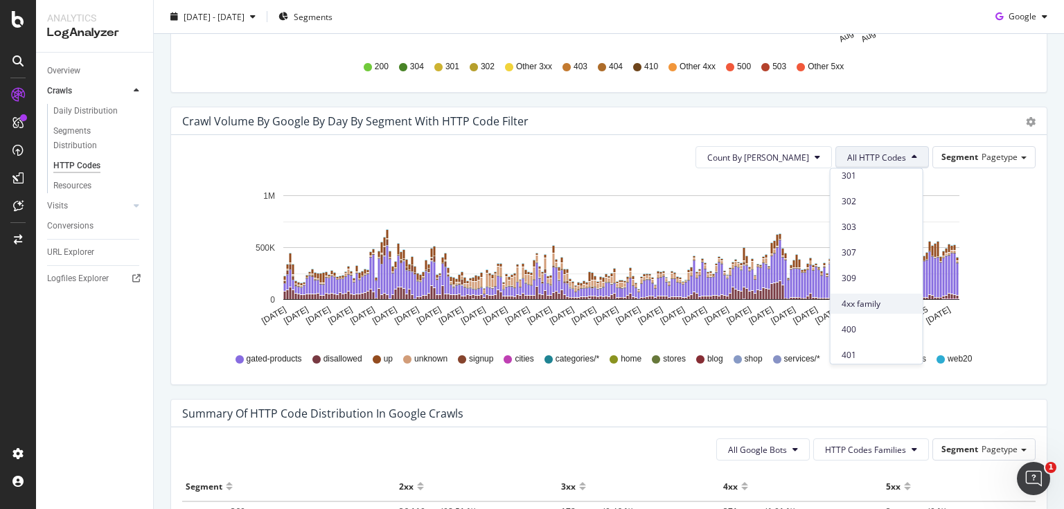
scroll to position [166, 0]
click at [871, 297] on span "4xx family" at bounding box center [877, 300] width 70 height 12
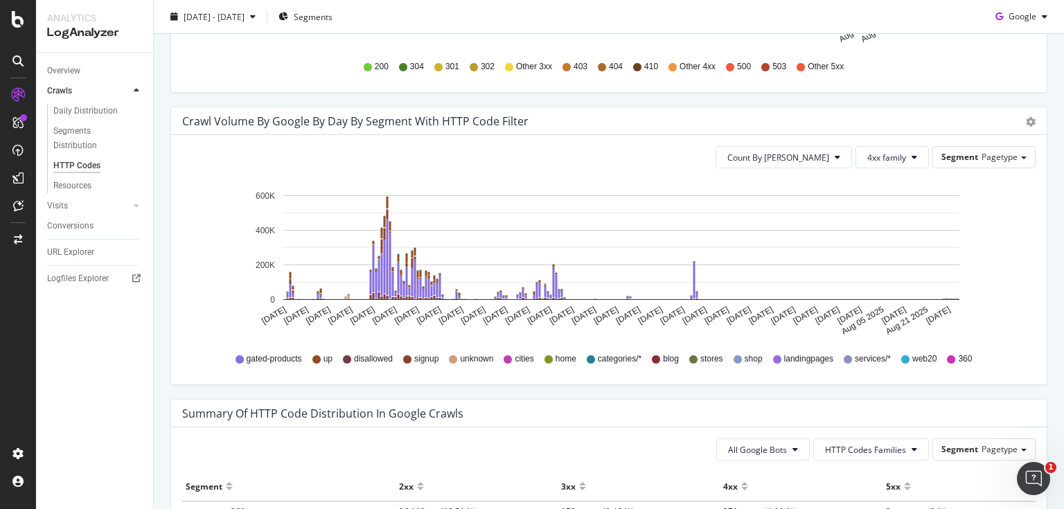
click at [992, 285] on icon "Jan 01 2025 Jan 09 2025 Jan 17 2025 Jan 25 2025 Feb 02 2025 Feb 10 2025 Feb 18 …" at bounding box center [604, 259] width 845 height 161
click at [963, 164] on div "Segment Pagetype" at bounding box center [984, 157] width 102 height 20
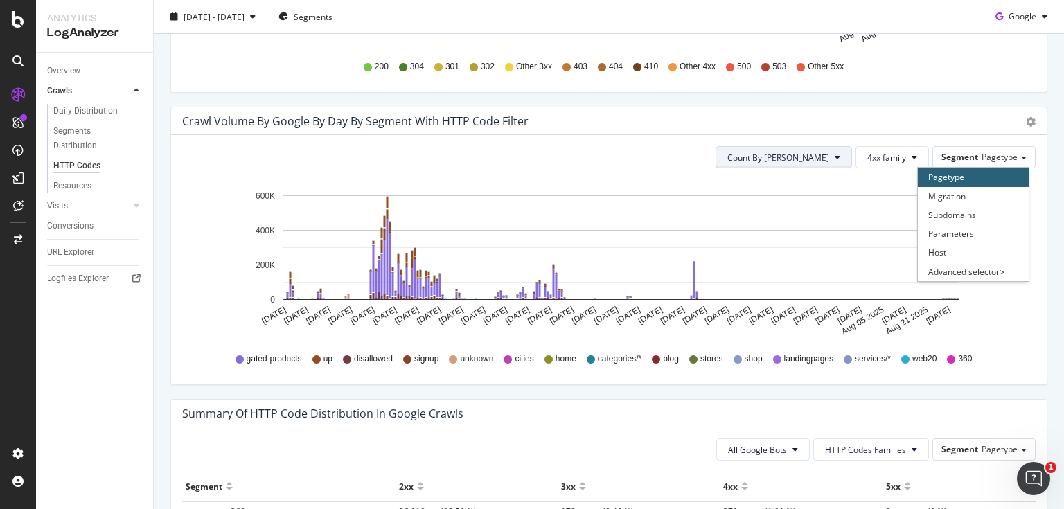
click at [798, 154] on span "Count By Day" at bounding box center [779, 158] width 102 height 12
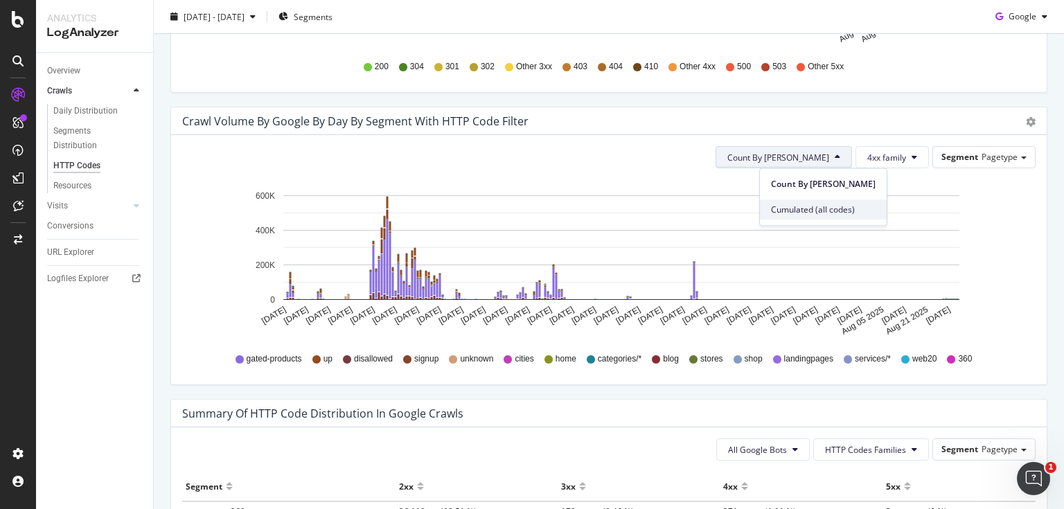
click at [804, 205] on span "Cumulated (all codes)" at bounding box center [823, 210] width 105 height 12
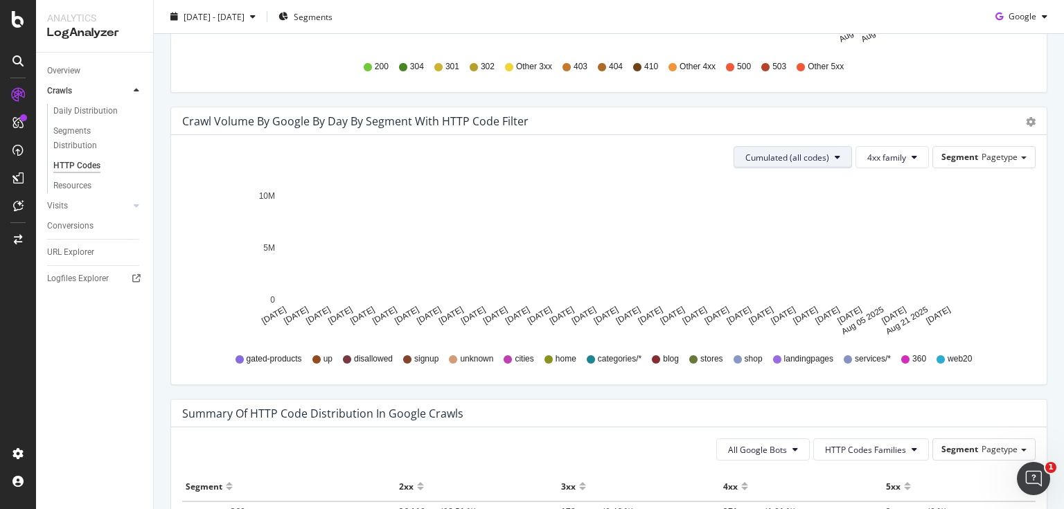
click at [802, 148] on button "Cumulated (all codes)" at bounding box center [793, 157] width 118 height 22
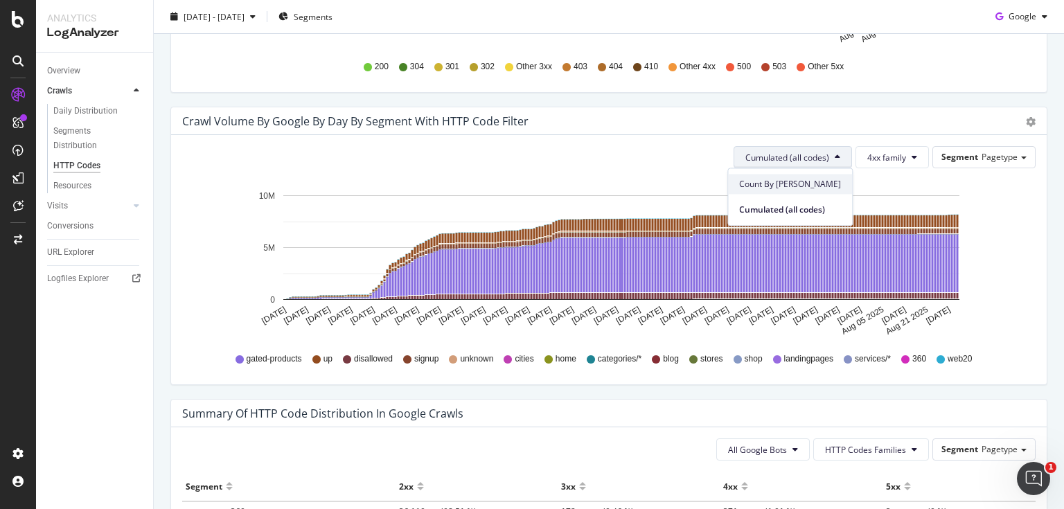
click at [789, 183] on span "Count By Day" at bounding box center [790, 184] width 102 height 12
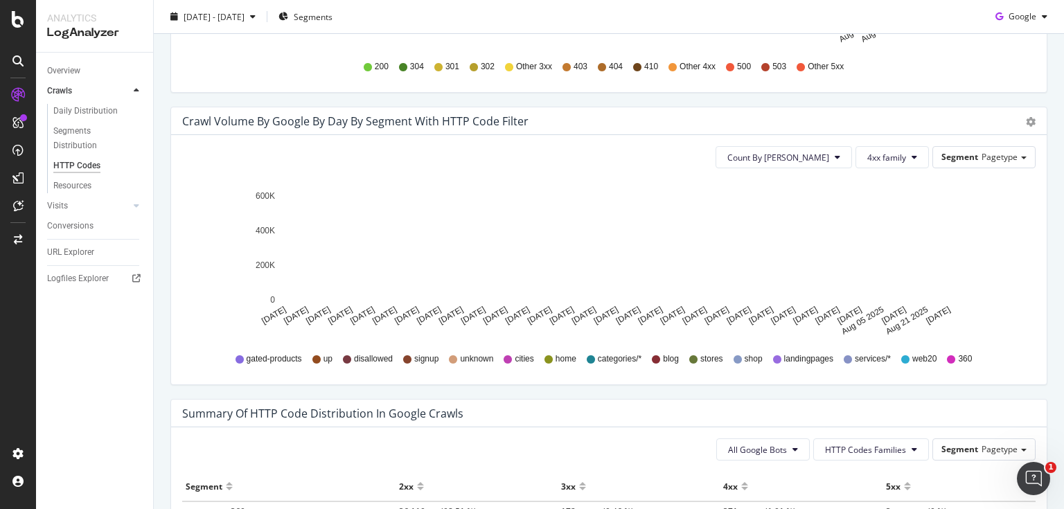
click at [1006, 252] on icon "Jan 01 2025 Jan 09 2025 Jan 17 2025 Jan 25 2025 Feb 02 2025 Feb 10 2025 Feb 18 …" at bounding box center [604, 259] width 845 height 161
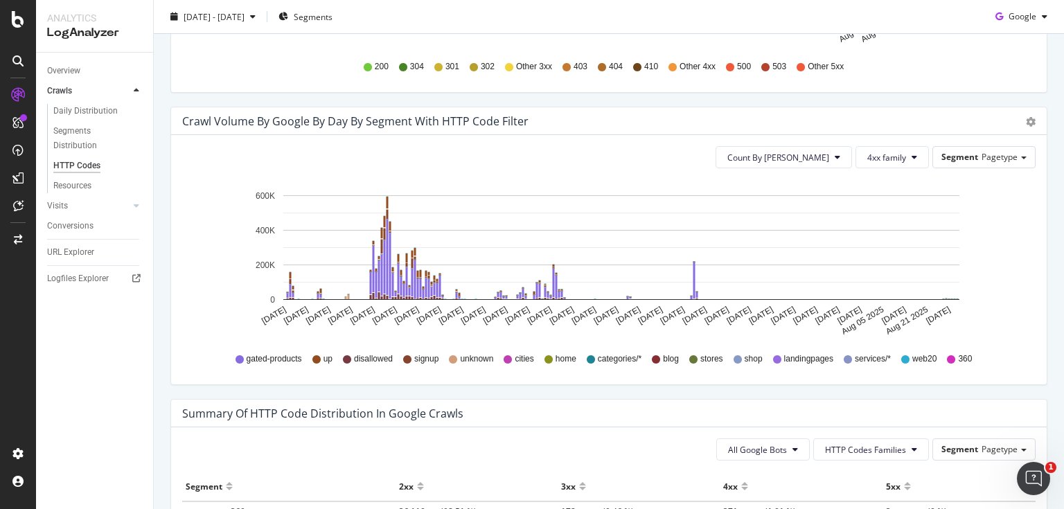
scroll to position [499, 0]
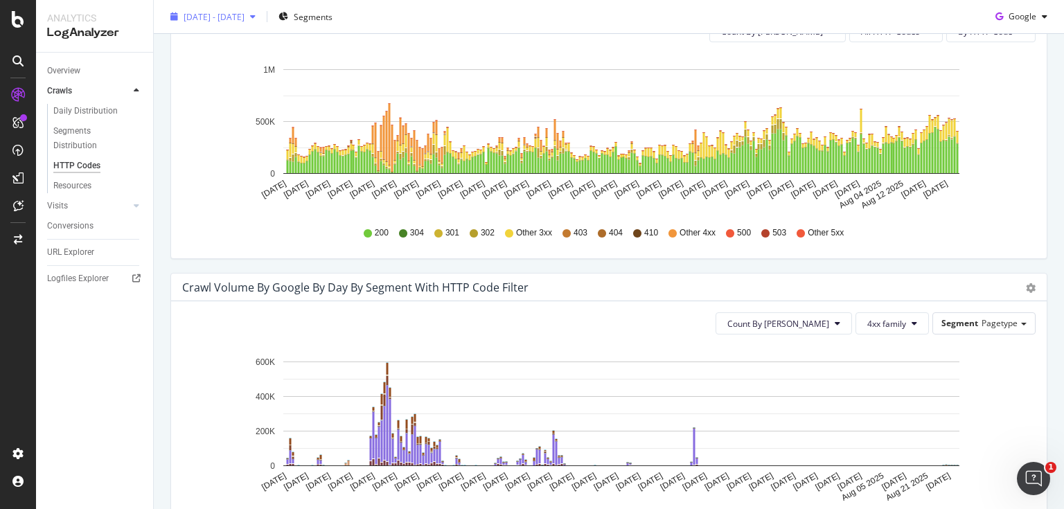
click at [222, 17] on span "2025 Jan. 1st - 2025 Sep. 1st" at bounding box center [214, 16] width 61 height 12
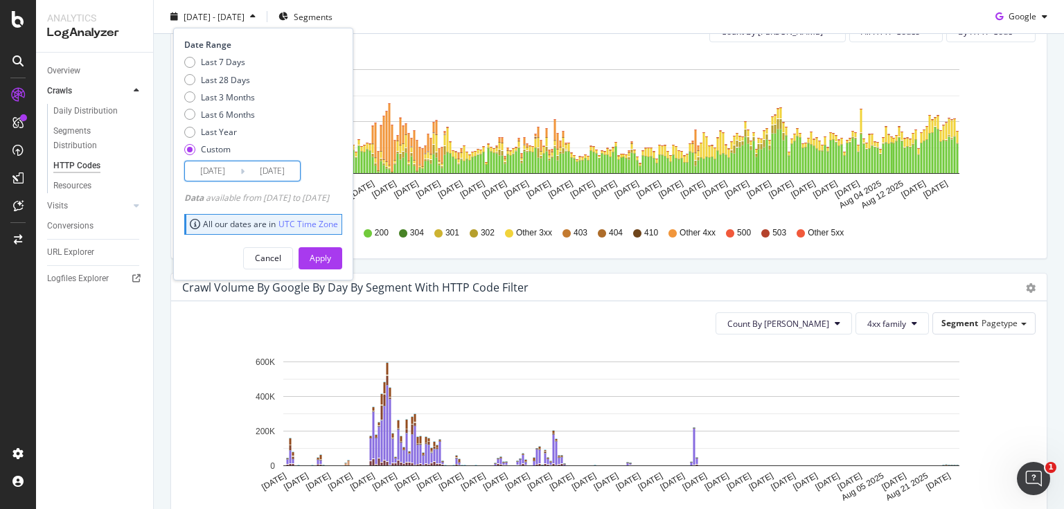
click at [222, 175] on input "2025/01/01" at bounding box center [212, 170] width 55 height 19
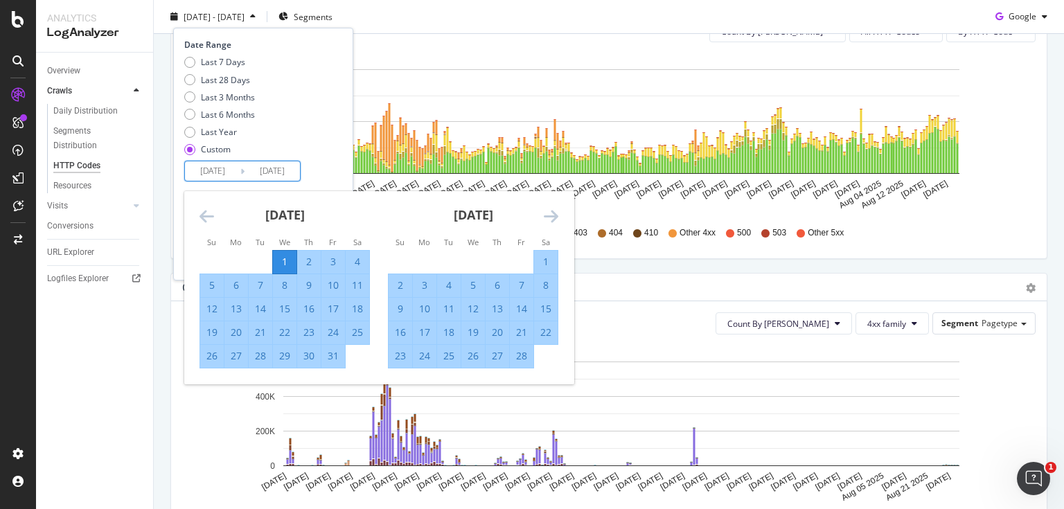
click at [543, 212] on div "February 2025" at bounding box center [473, 220] width 170 height 59
click at [549, 215] on icon "Move forward to switch to the next month." at bounding box center [551, 216] width 15 height 17
click at [552, 219] on icon "Move forward to switch to the next month." at bounding box center [551, 216] width 15 height 17
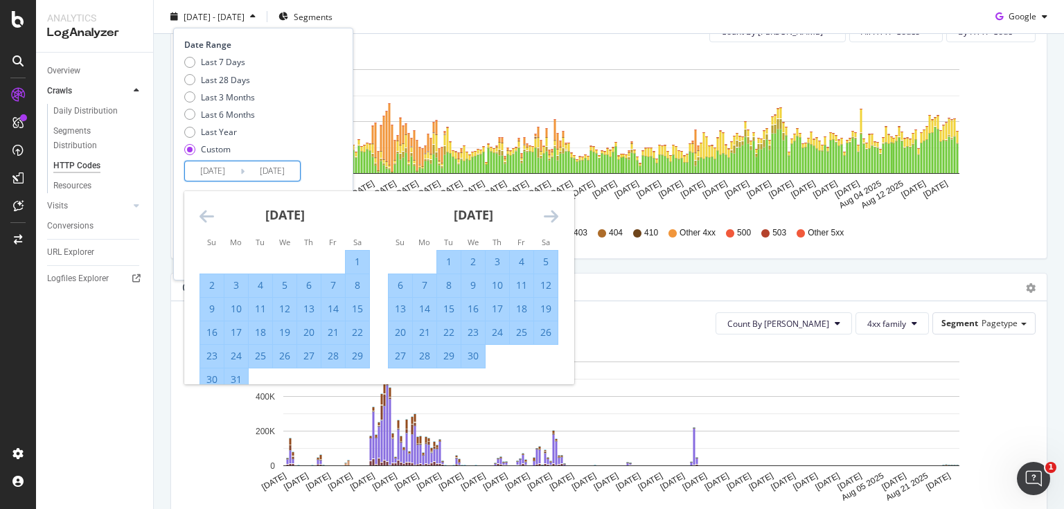
click at [552, 219] on icon "Move forward to switch to the next month." at bounding box center [551, 216] width 15 height 17
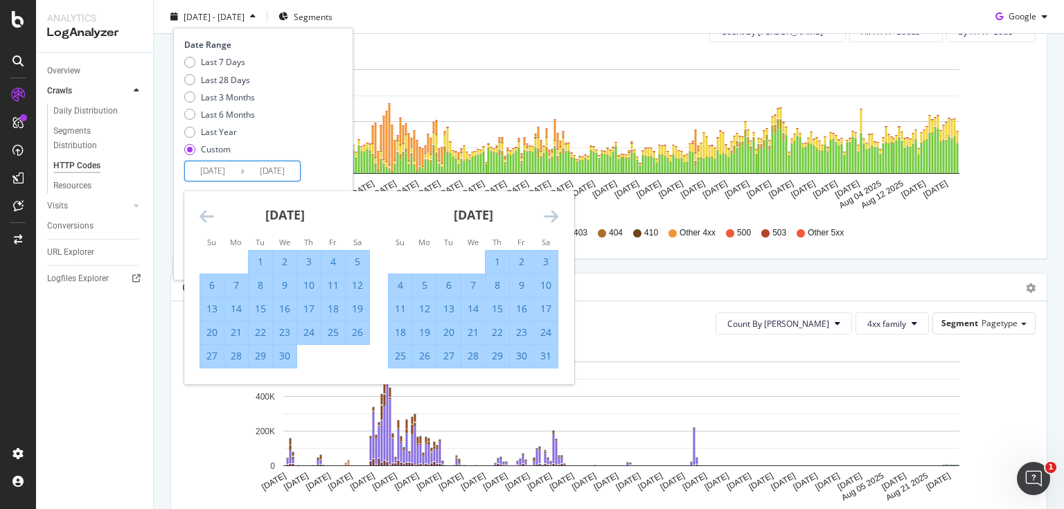
click at [552, 219] on icon "Move forward to switch to the next month." at bounding box center [551, 216] width 15 height 17
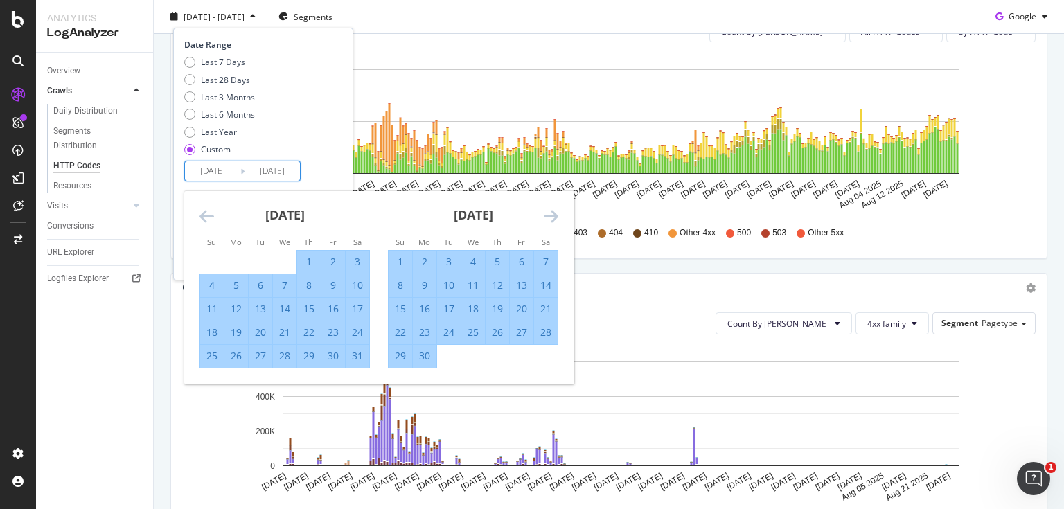
click at [552, 219] on icon "Move forward to switch to the next month." at bounding box center [551, 216] width 15 height 17
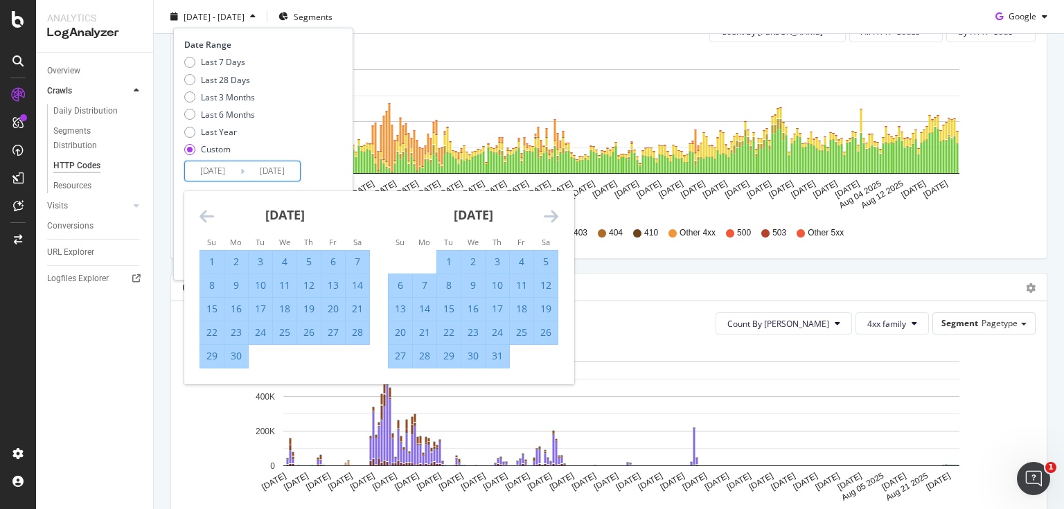
click at [438, 257] on div "1" at bounding box center [449, 262] width 24 height 14
type input "2025/07/01"
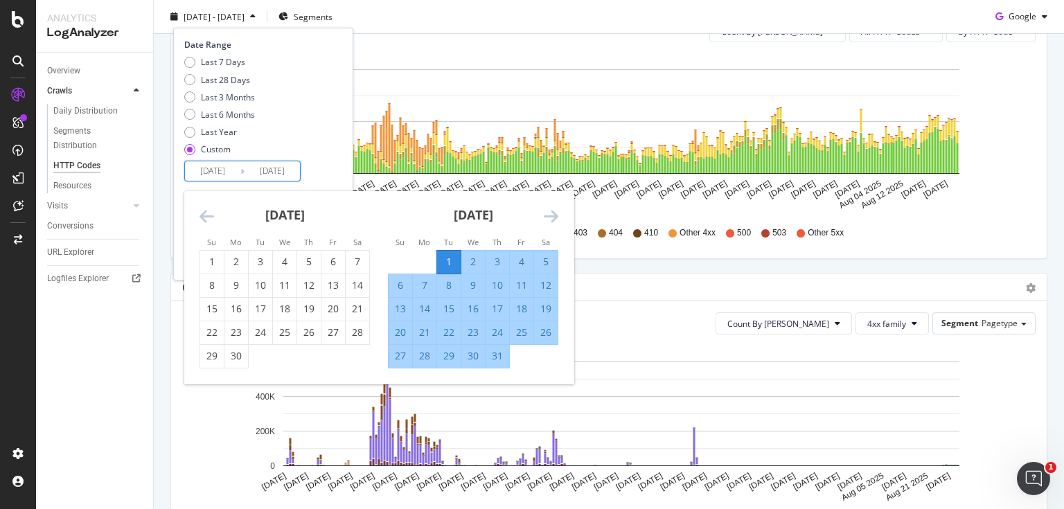
click at [329, 163] on div "Date Range Last 7 Days Last 28 Days Last 3 Months Last 6 Months Last Year Custo…" at bounding box center [261, 110] width 155 height 143
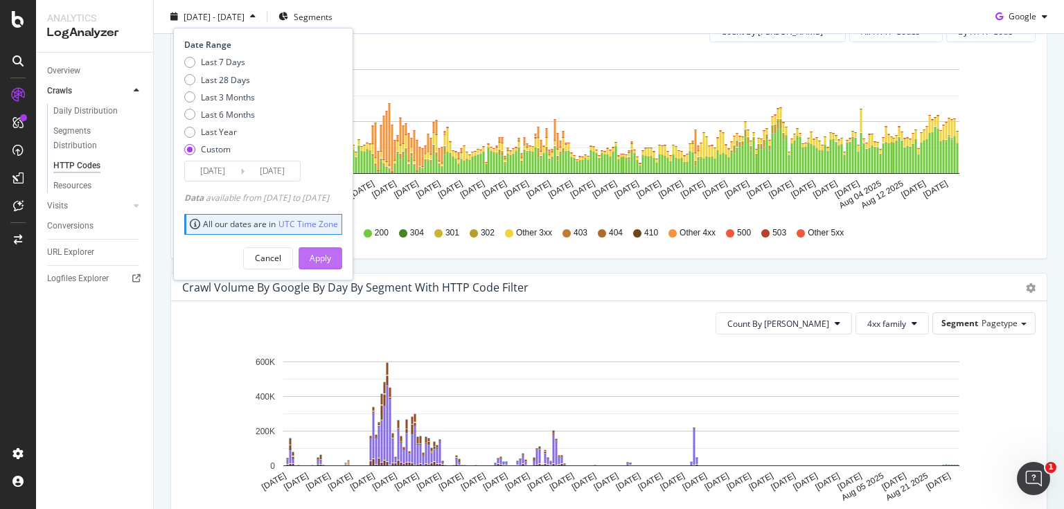
click at [331, 252] on div "Apply" at bounding box center [320, 258] width 21 height 12
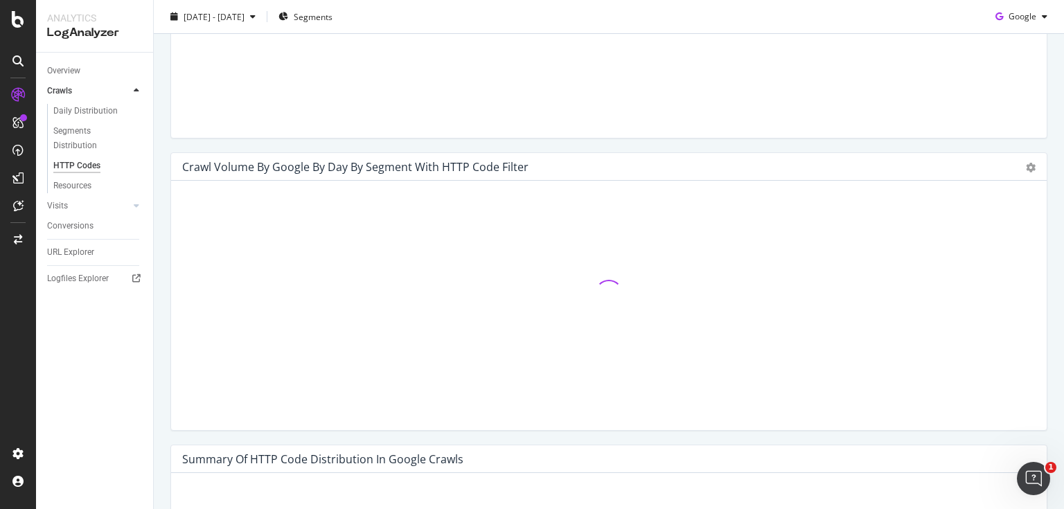
scroll to position [665, 0]
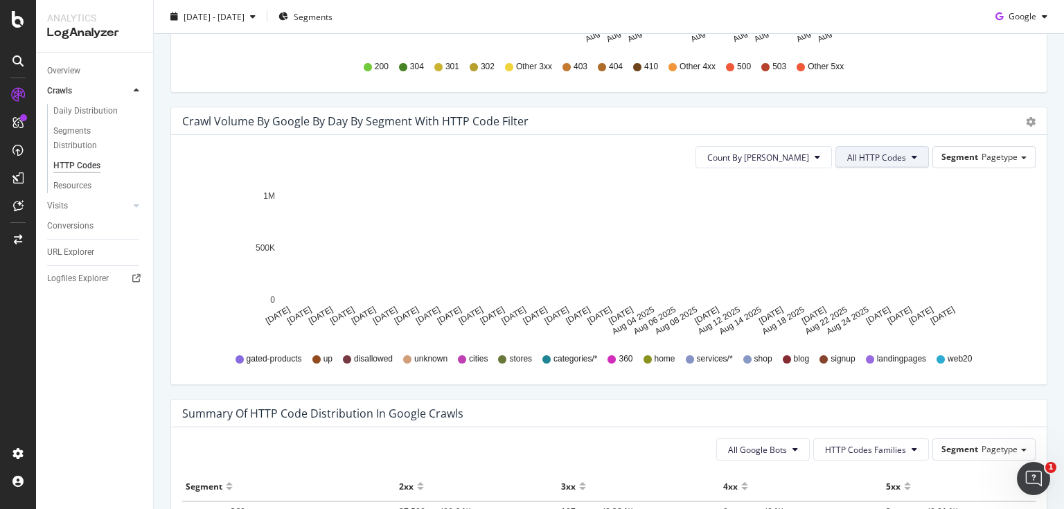
click at [888, 148] on button "All HTTP Codes" at bounding box center [883, 157] width 94 height 22
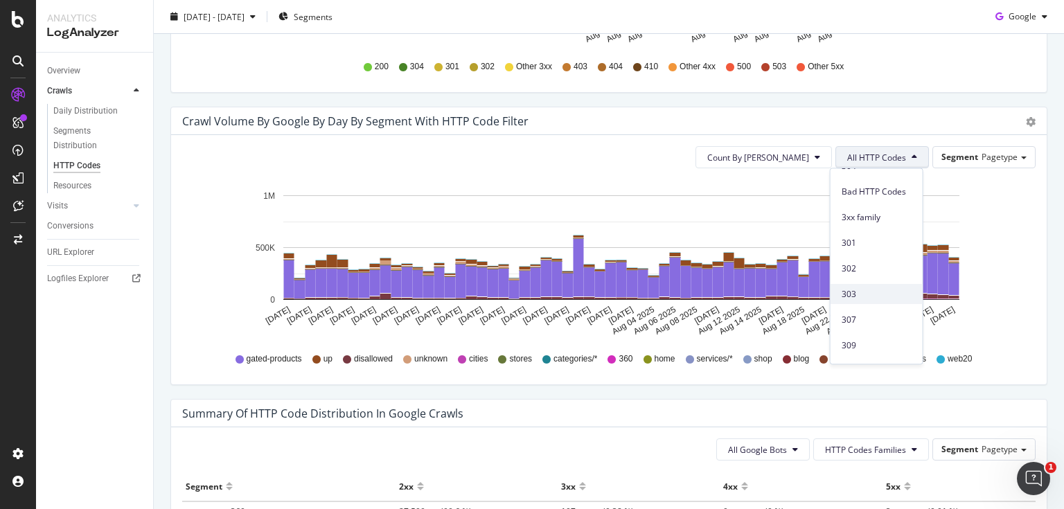
scroll to position [111, 0]
click at [866, 349] on span "4xx family" at bounding box center [877, 355] width 70 height 12
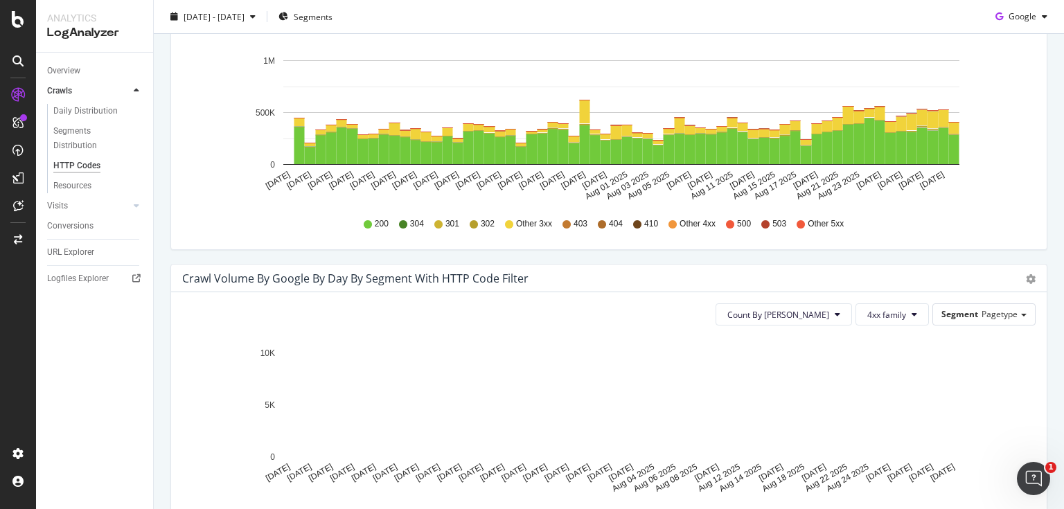
scroll to position [499, 0]
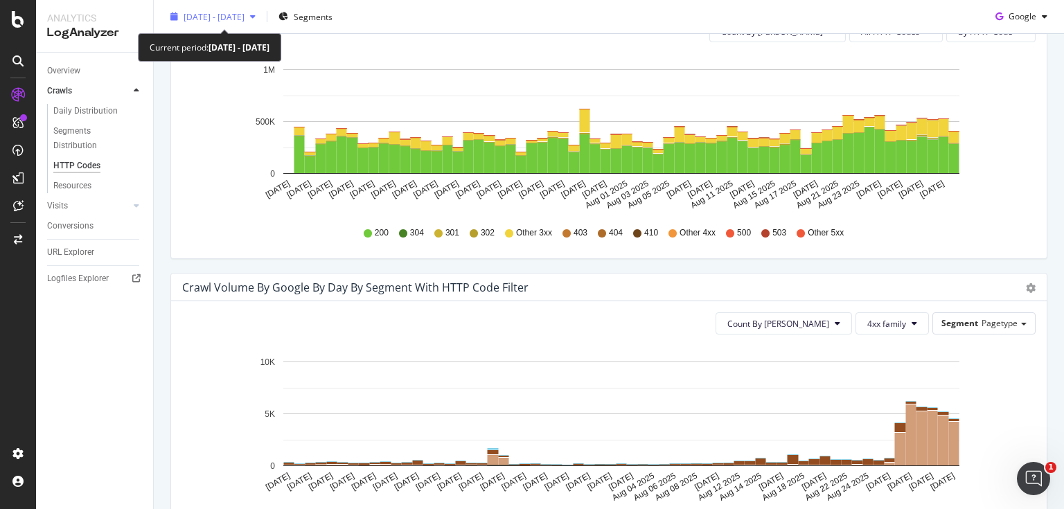
click at [204, 22] on div "[DATE] - [DATE]" at bounding box center [213, 16] width 96 height 21
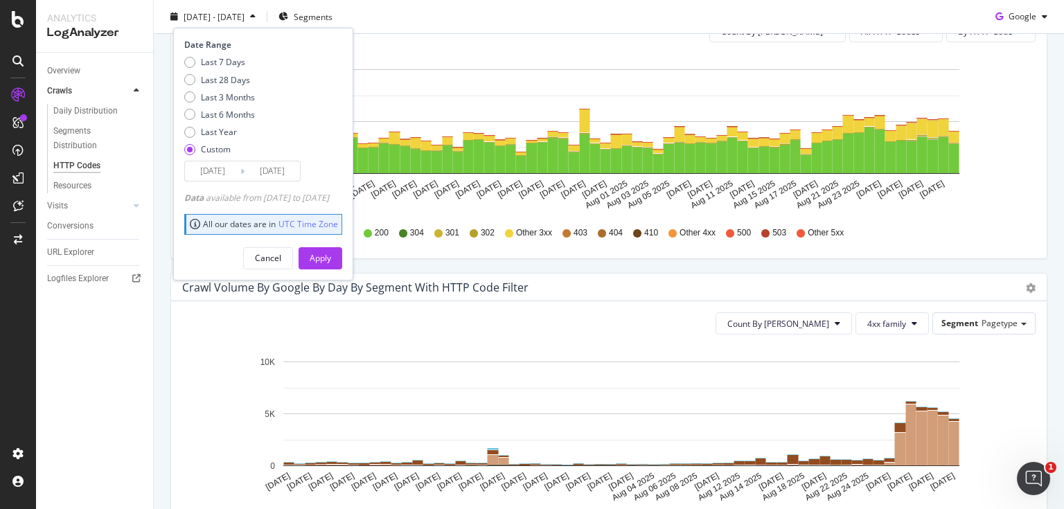
click at [222, 172] on input "2025/07/01" at bounding box center [212, 170] width 55 height 19
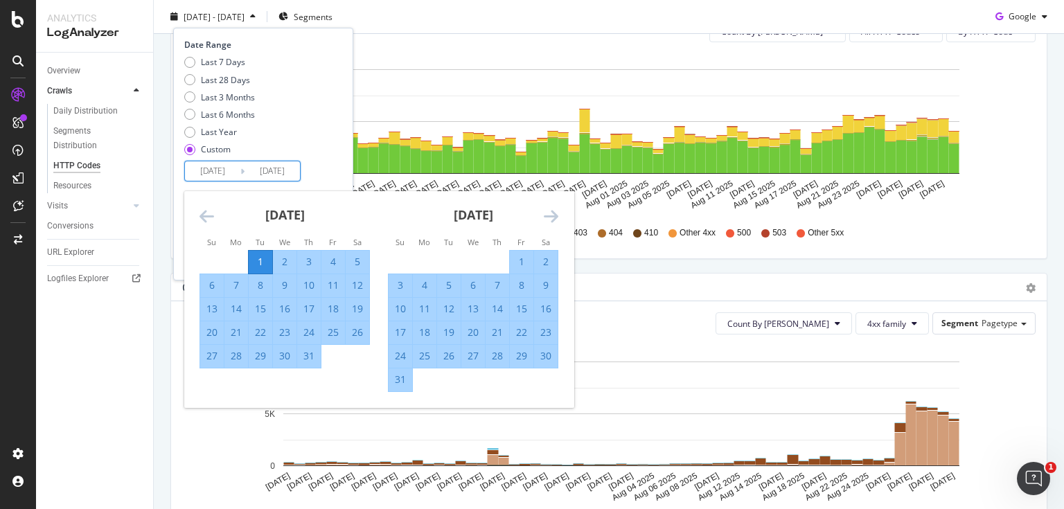
click at [210, 217] on icon "Move backward to switch to the previous month." at bounding box center [207, 216] width 15 height 17
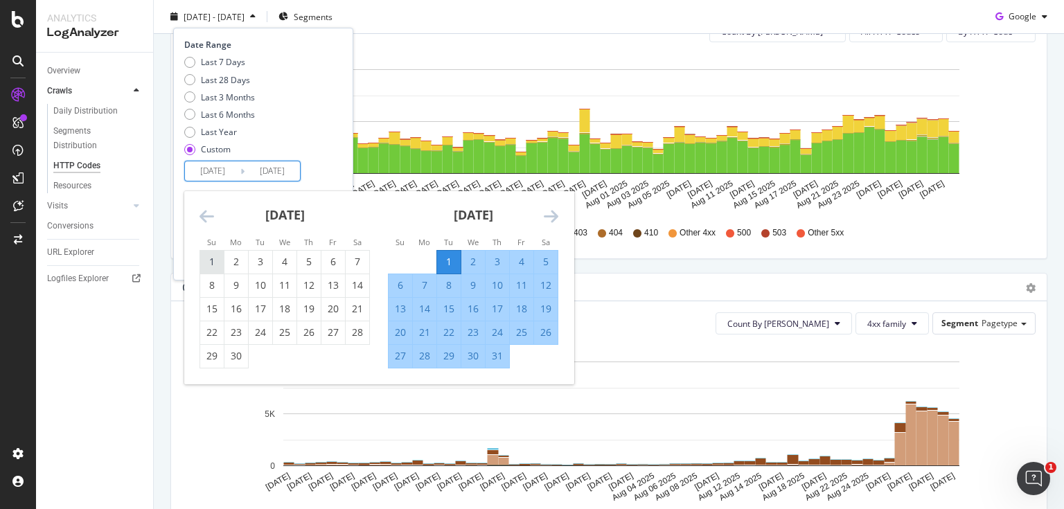
click at [219, 255] on div "1" at bounding box center [212, 262] width 24 height 14
type input "2025/06/01"
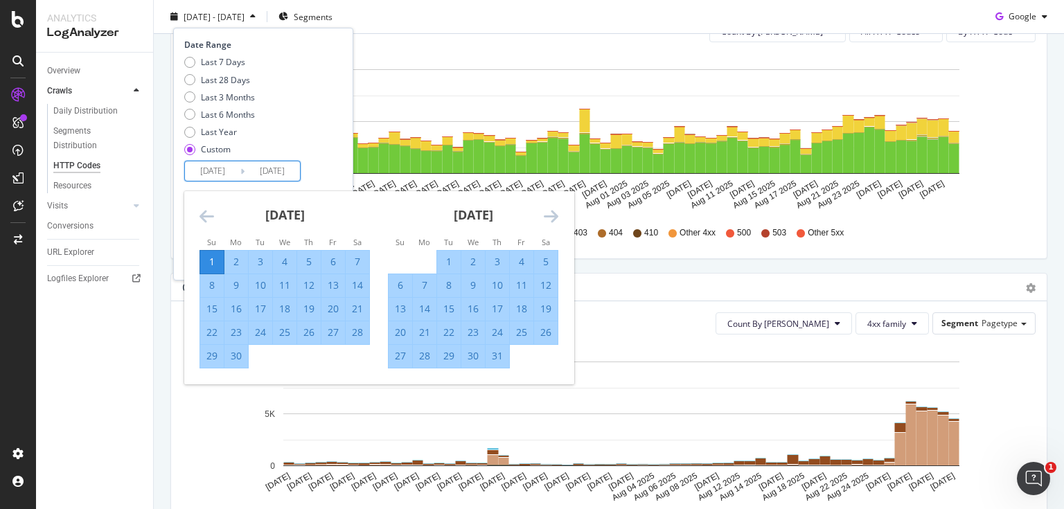
click at [320, 174] on div "Date Range Last 7 Days Last 28 Days Last 3 Months Last 6 Months Last Year Custo…" at bounding box center [261, 110] width 155 height 143
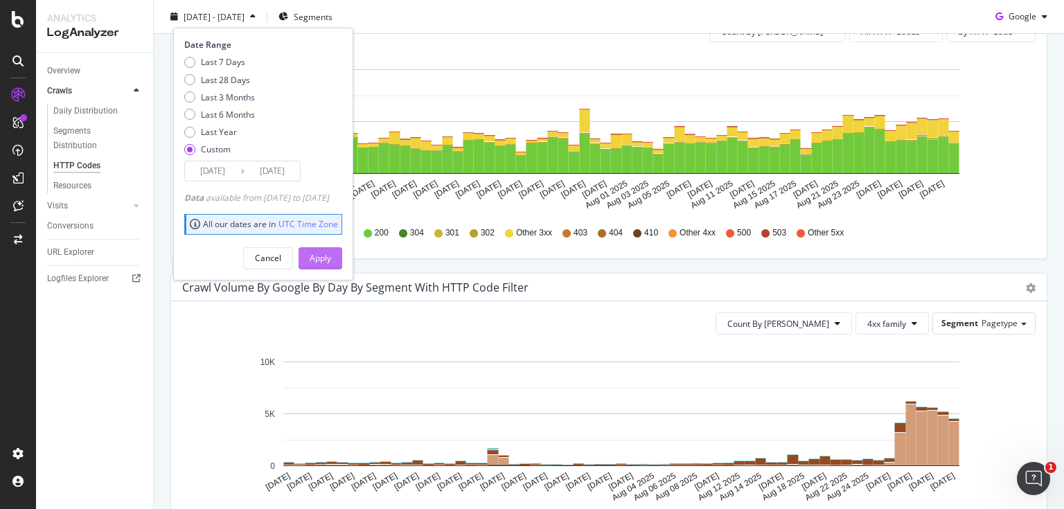
click at [331, 256] on div "Apply" at bounding box center [320, 258] width 21 height 12
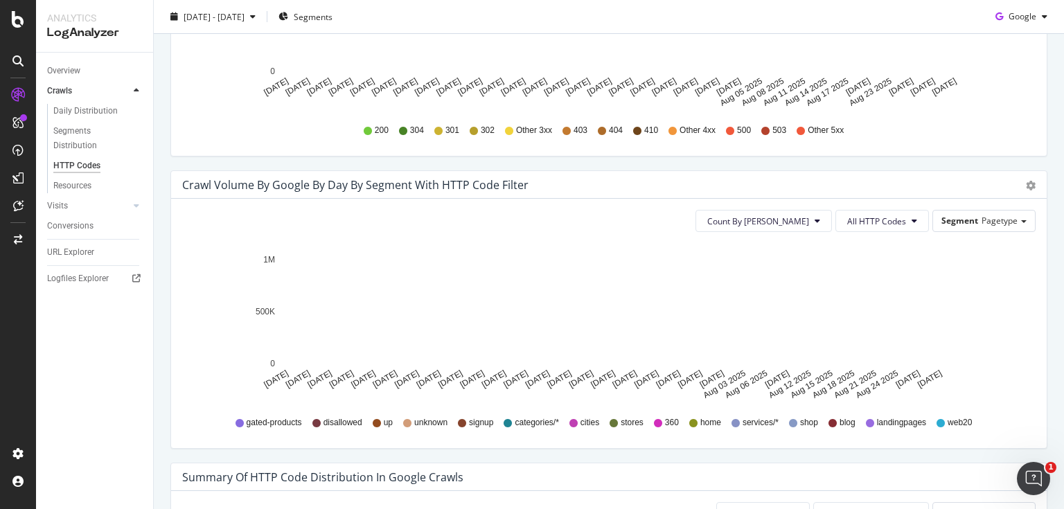
scroll to position [610, 0]
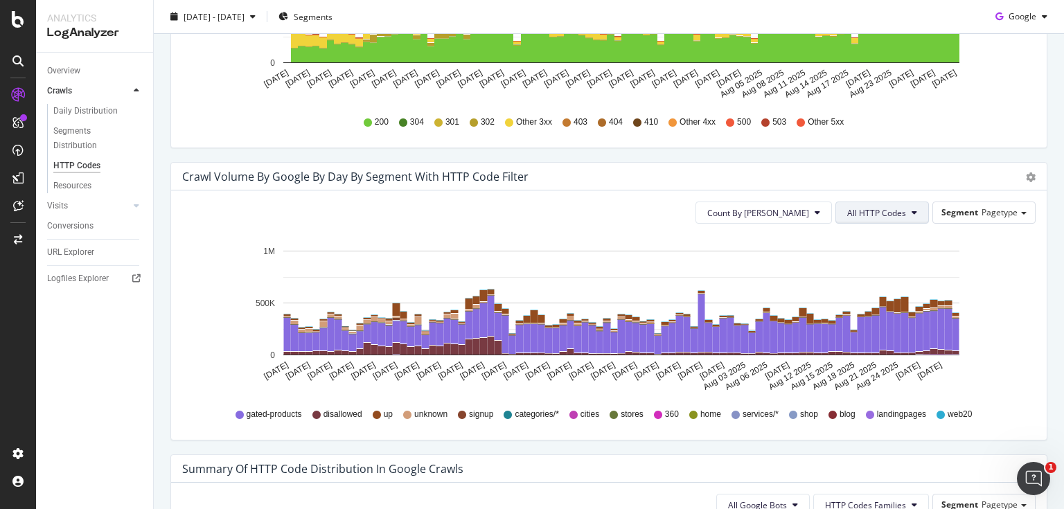
click at [886, 213] on span "All HTTP Codes" at bounding box center [876, 213] width 59 height 12
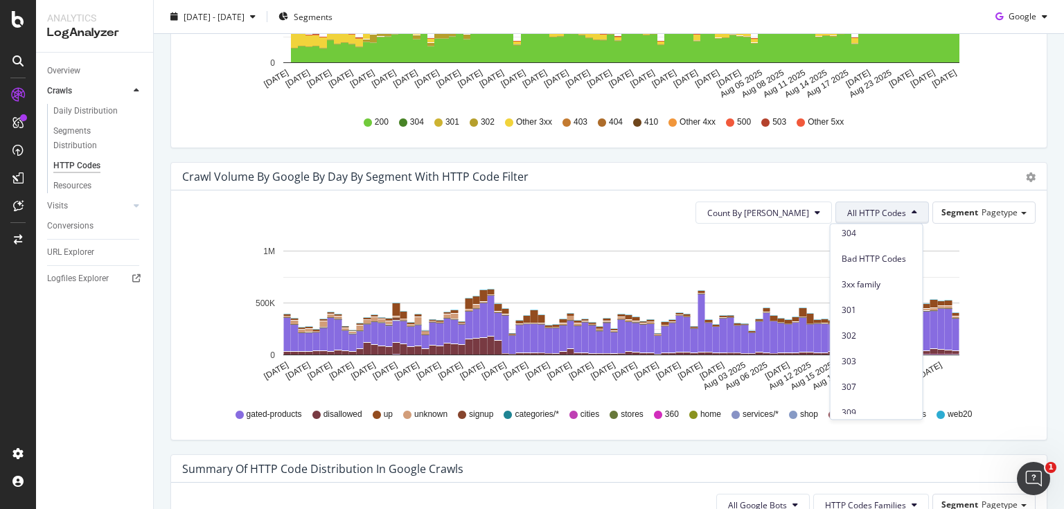
scroll to position [111, 0]
click at [869, 406] on span "4xx family" at bounding box center [877, 411] width 70 height 12
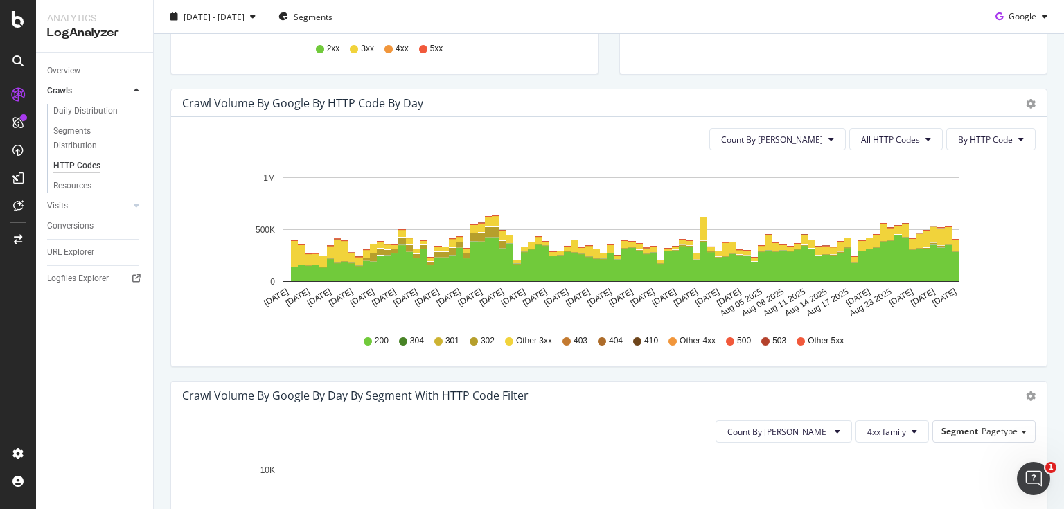
scroll to position [388, 0]
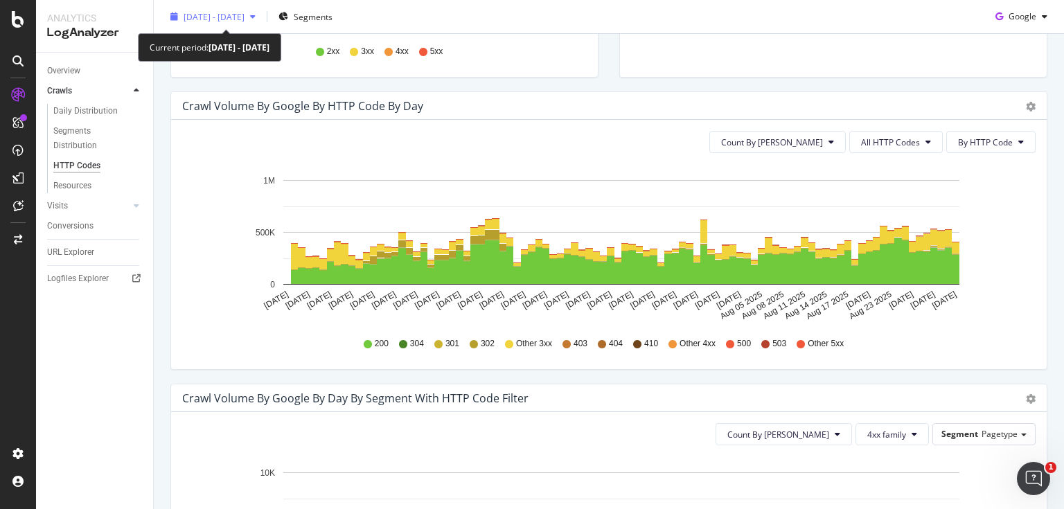
click at [224, 23] on div "2025 Jun. 1st - Sep. 1st" at bounding box center [213, 16] width 96 height 21
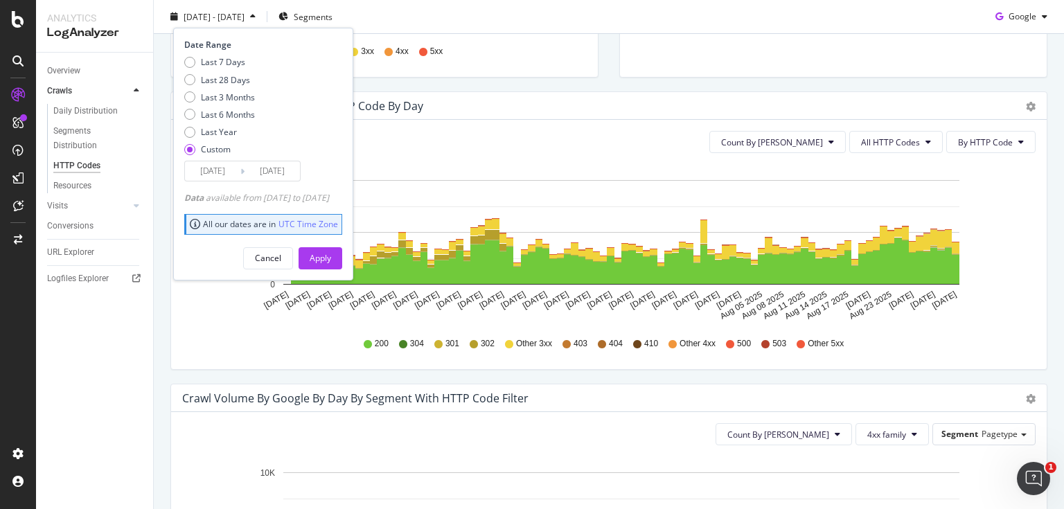
click at [225, 175] on input "2025/06/01" at bounding box center [212, 170] width 55 height 19
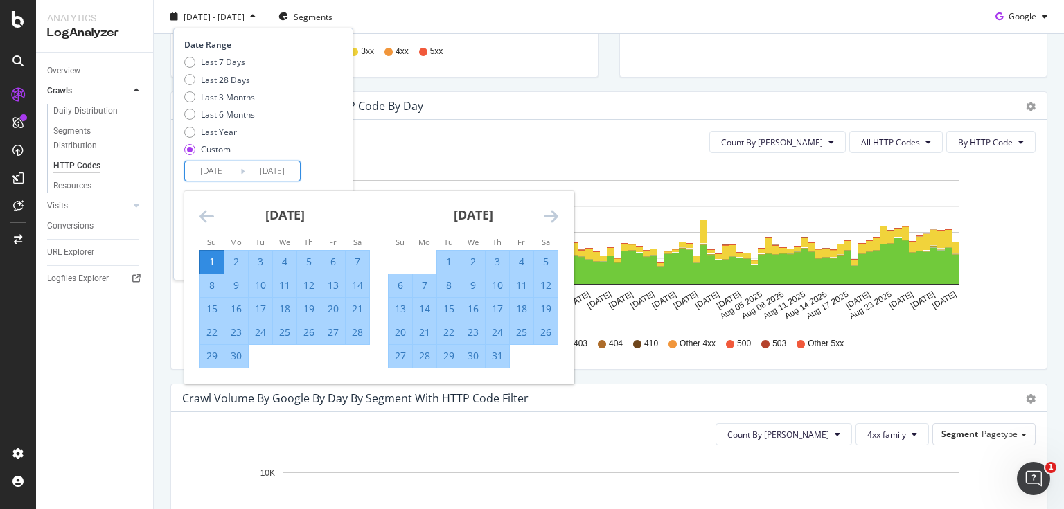
click at [212, 207] on div "June 2025" at bounding box center [285, 220] width 170 height 59
click at [211, 211] on icon "Move backward to switch to the previous month." at bounding box center [207, 216] width 15 height 17
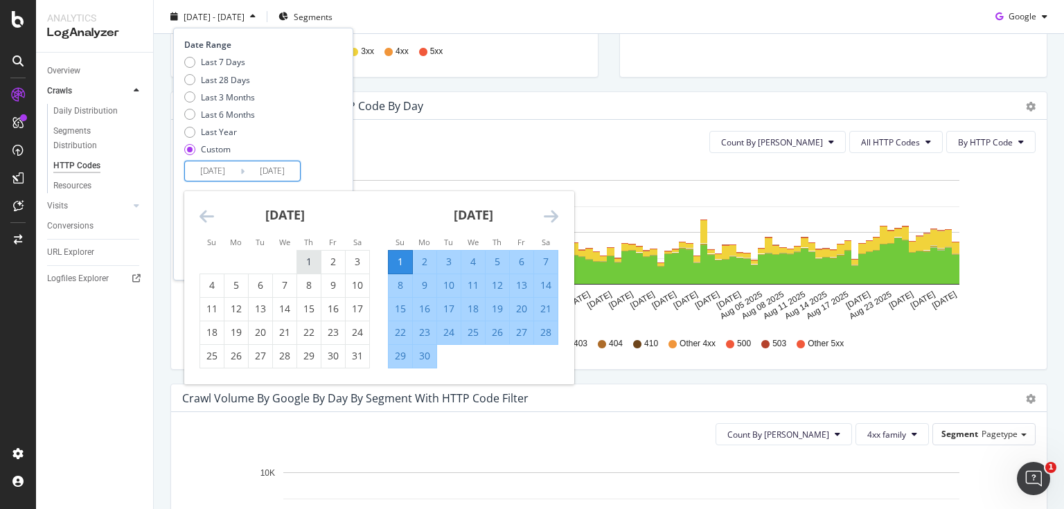
click at [310, 255] on div "1" at bounding box center [309, 262] width 24 height 14
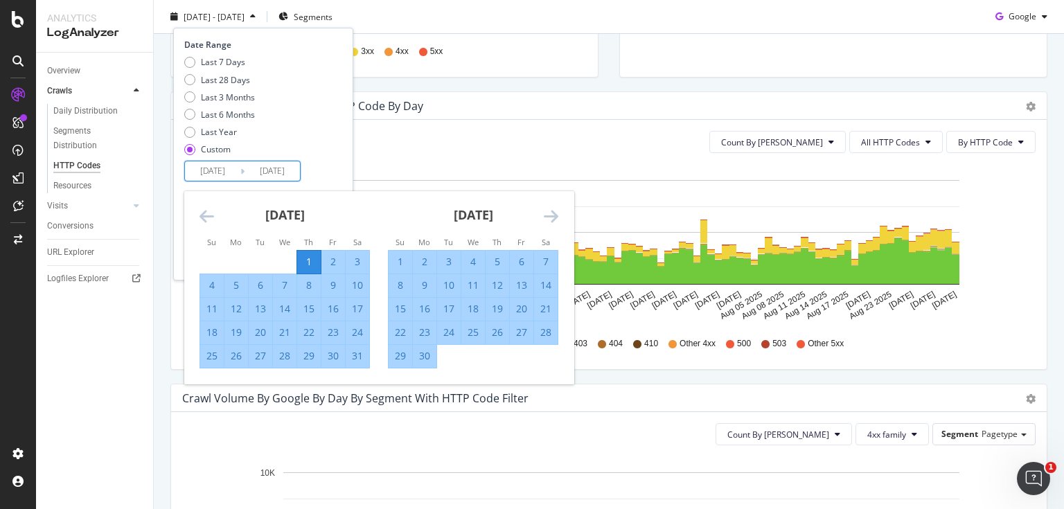
type input "2025/05/01"
click at [324, 148] on div "Last 7 Days Last 28 Days Last 3 Months Last 6 Months Last Year Custom" at bounding box center [261, 108] width 155 height 105
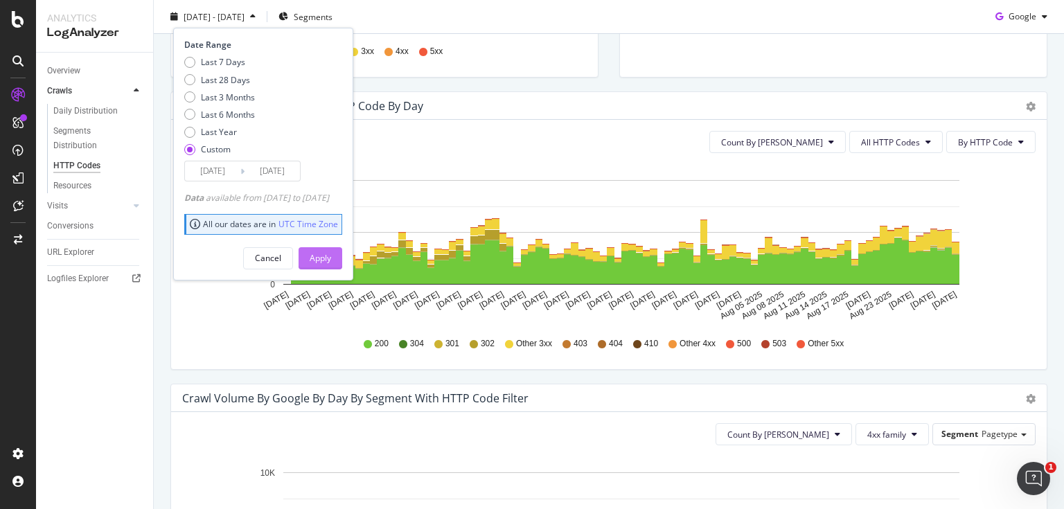
click at [331, 255] on div "Apply" at bounding box center [320, 258] width 21 height 12
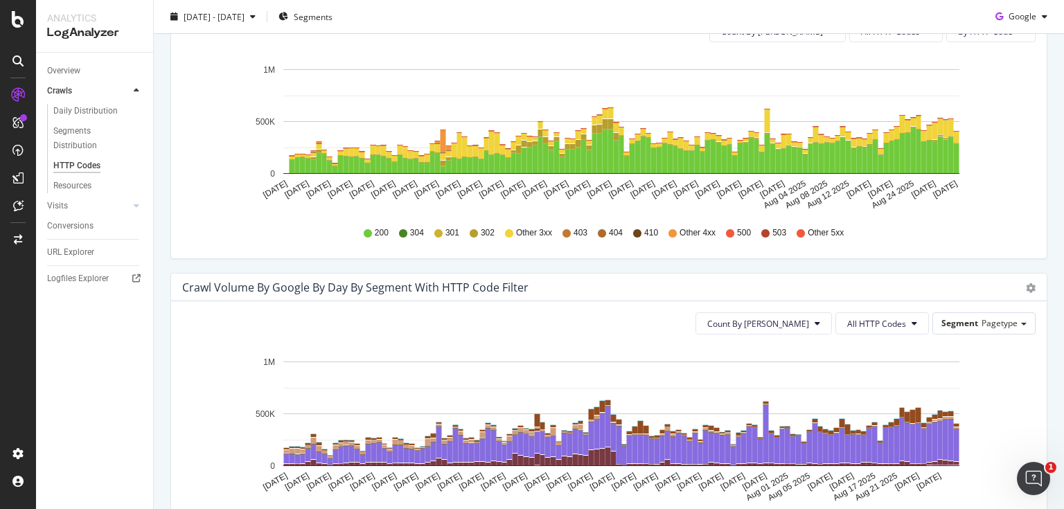
scroll to position [554, 0]
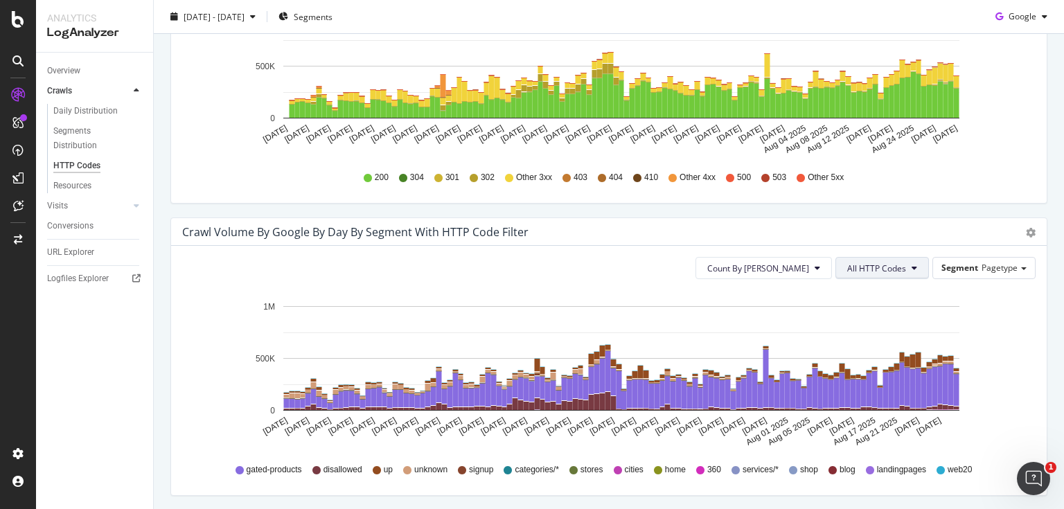
click at [863, 266] on span "All HTTP Codes" at bounding box center [876, 269] width 59 height 12
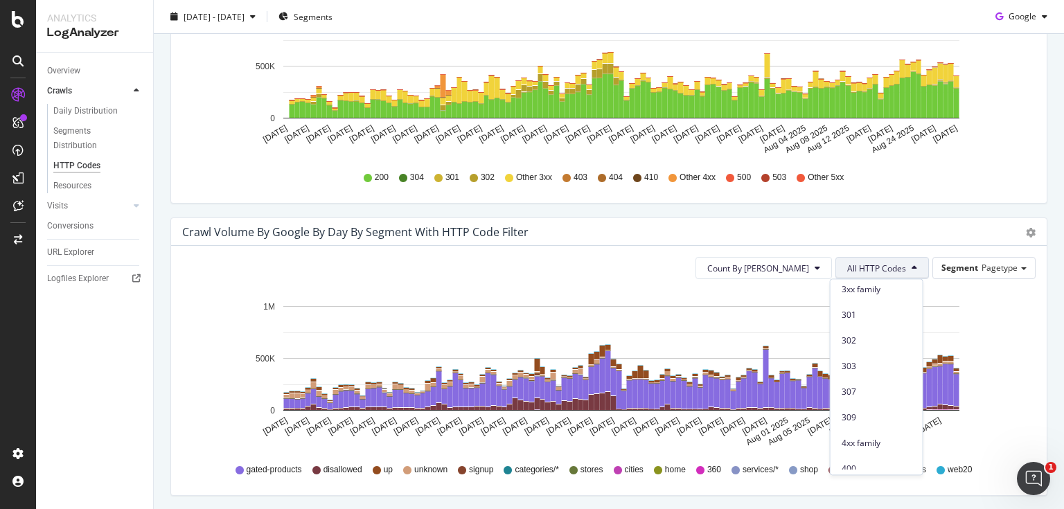
scroll to position [166, 0]
click at [866, 410] on span "4xx family" at bounding box center [877, 411] width 70 height 12
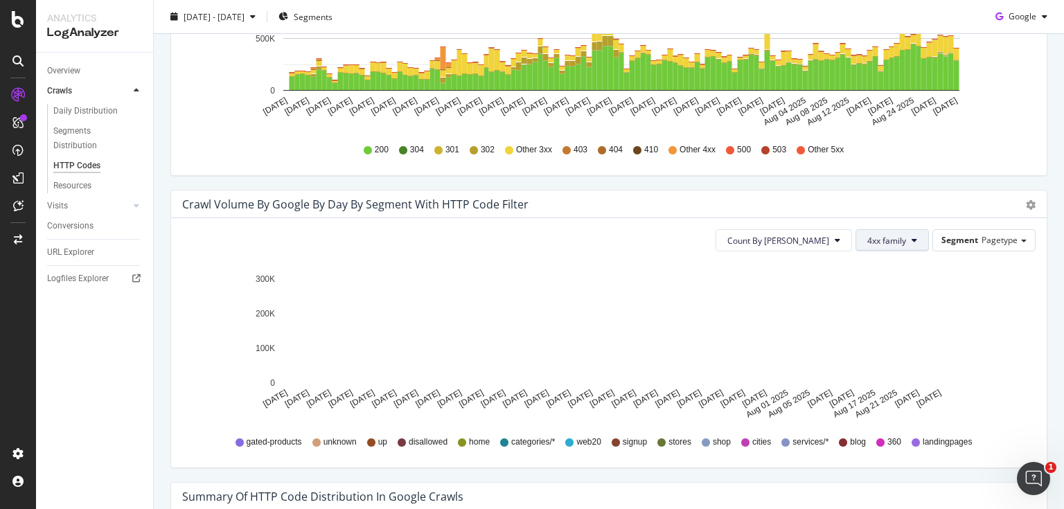
scroll to position [610, 0]
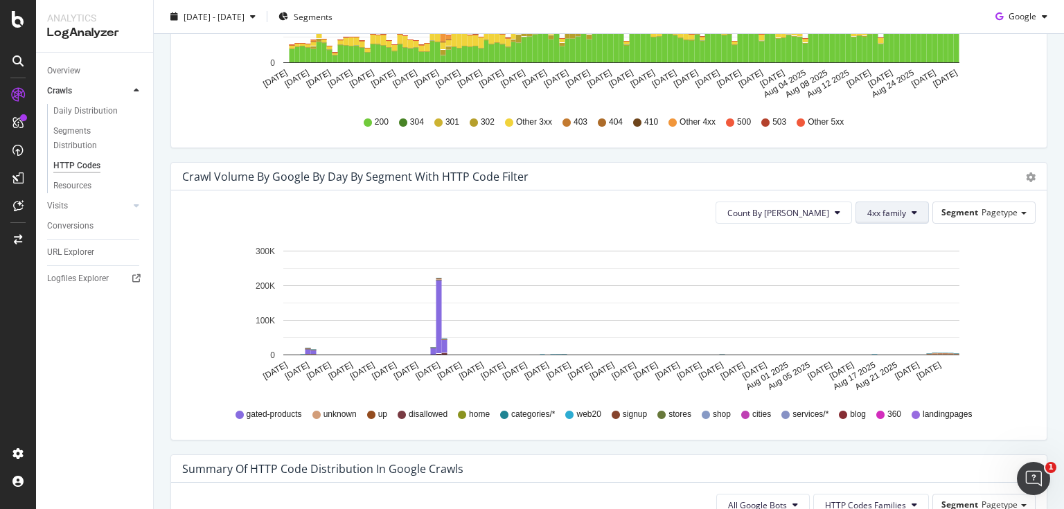
click at [872, 218] on button "4xx family" at bounding box center [892, 213] width 73 height 22
click at [884, 305] on span "4xx family" at bounding box center [896, 300] width 70 height 12
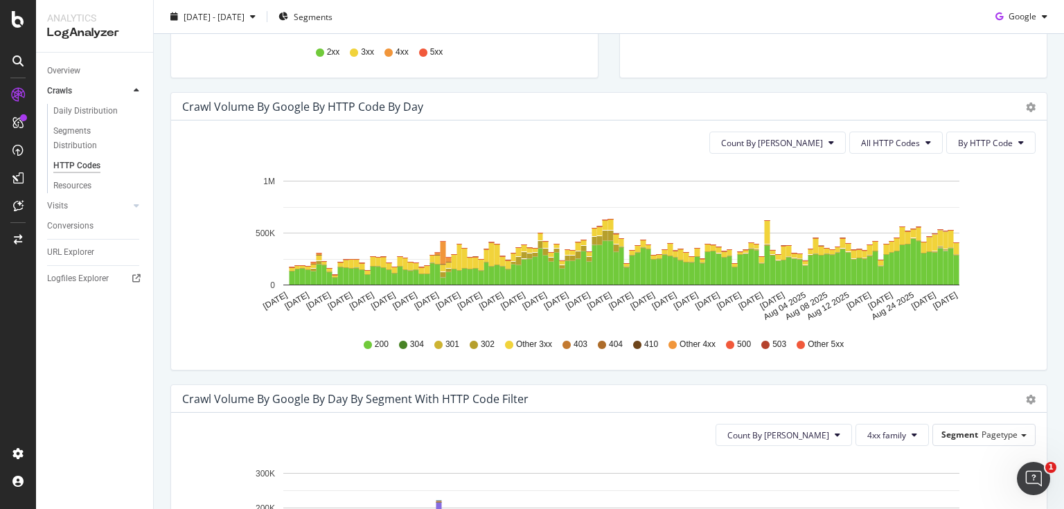
scroll to position [388, 0]
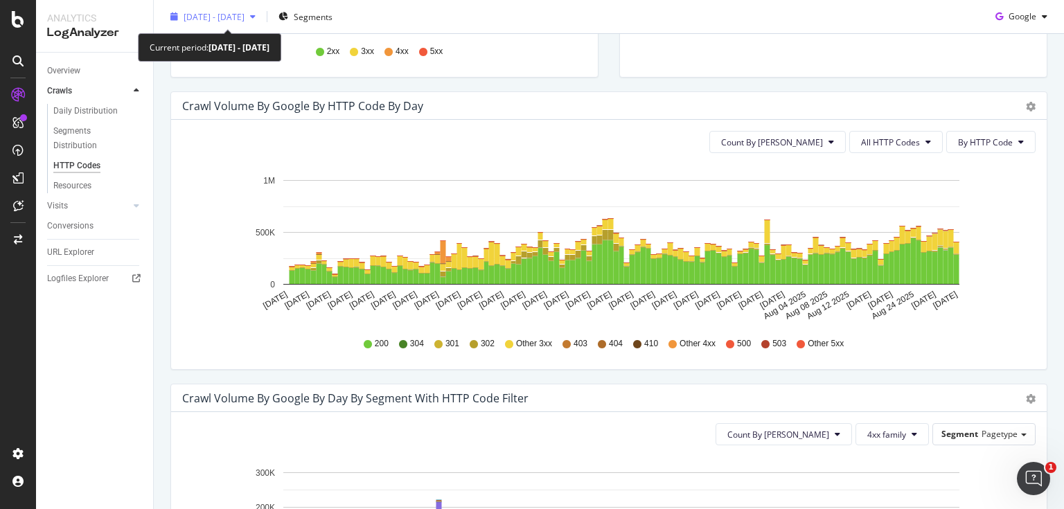
click at [243, 26] on div "2025 May. 1st - Sep. 1st" at bounding box center [213, 16] width 96 height 21
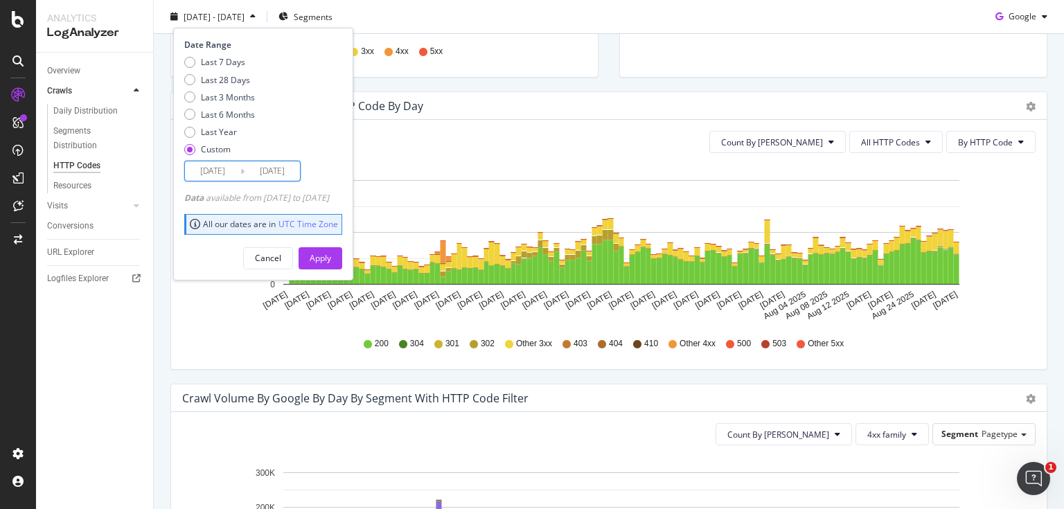
click at [222, 173] on input "2025/05/01" at bounding box center [212, 170] width 55 height 19
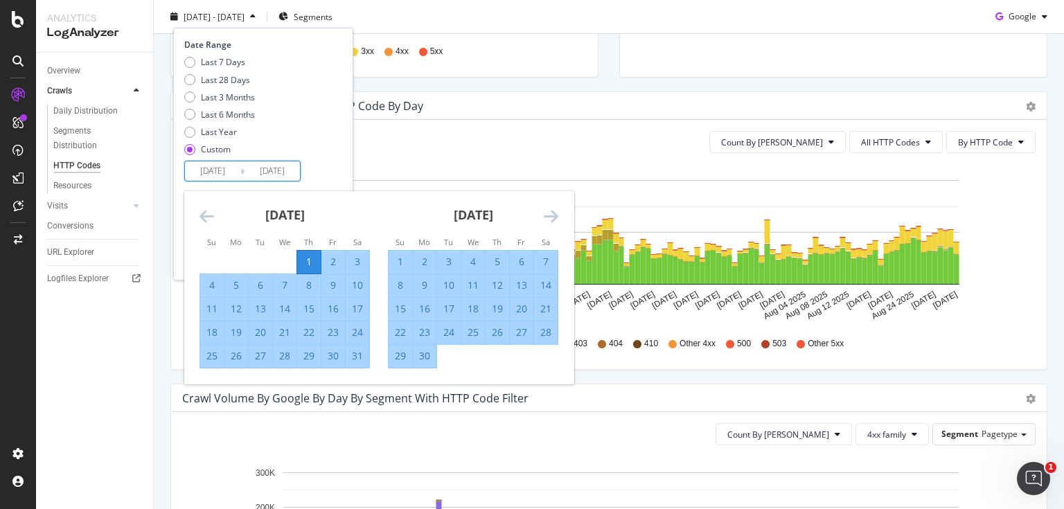
click at [209, 209] on icon "Move backward to switch to the previous month." at bounding box center [207, 216] width 15 height 17
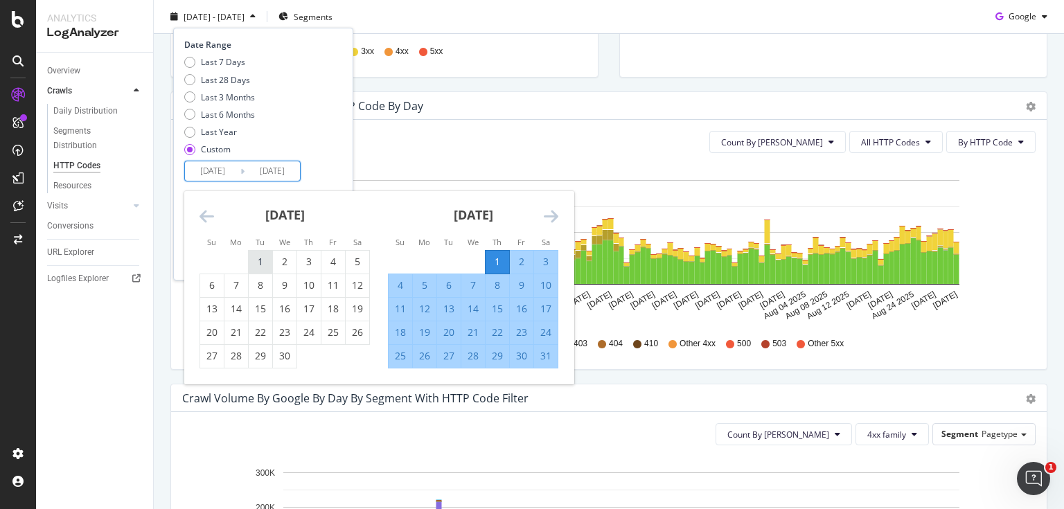
click at [255, 259] on div "1" at bounding box center [261, 262] width 24 height 14
type input "2025/04/01"
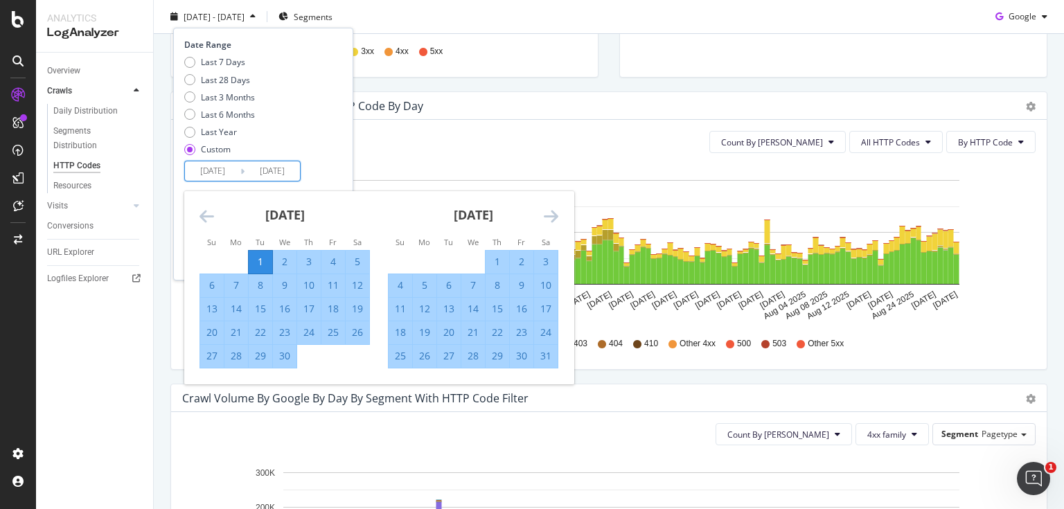
click at [331, 167] on div "Date Range Last 7 Days Last 28 Days Last 3 Months Last 6 Months Last Year Custo…" at bounding box center [261, 110] width 155 height 143
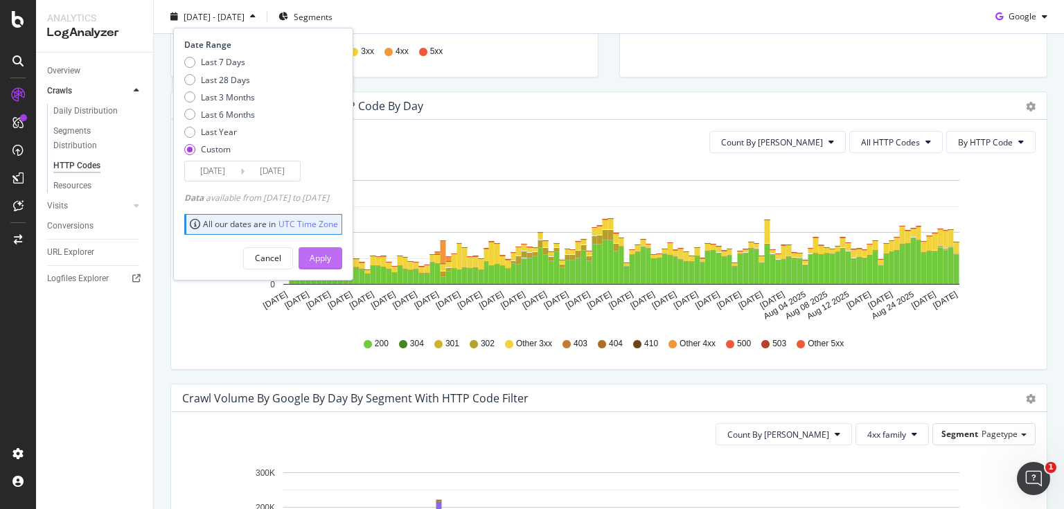
click at [331, 258] on div "Apply" at bounding box center [320, 258] width 21 height 12
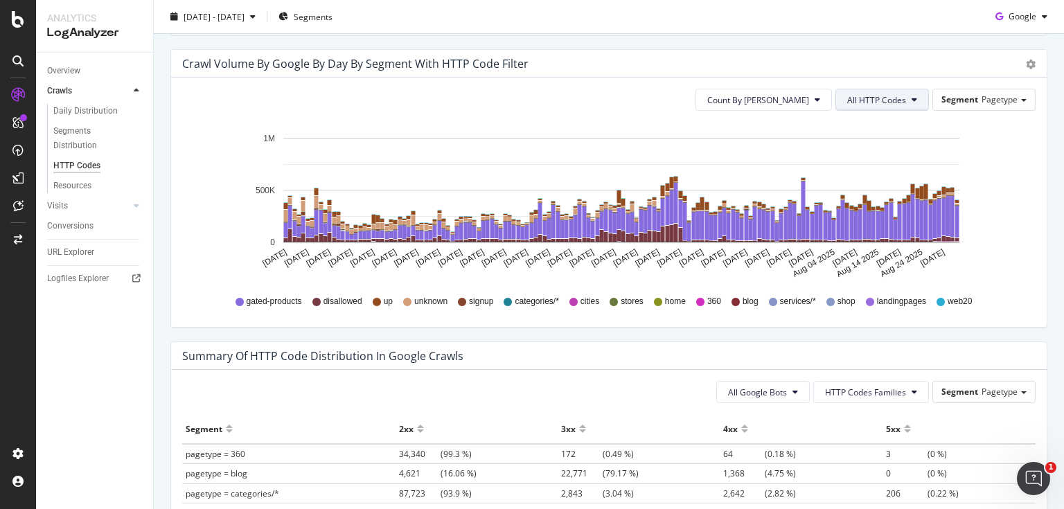
scroll to position [721, 0]
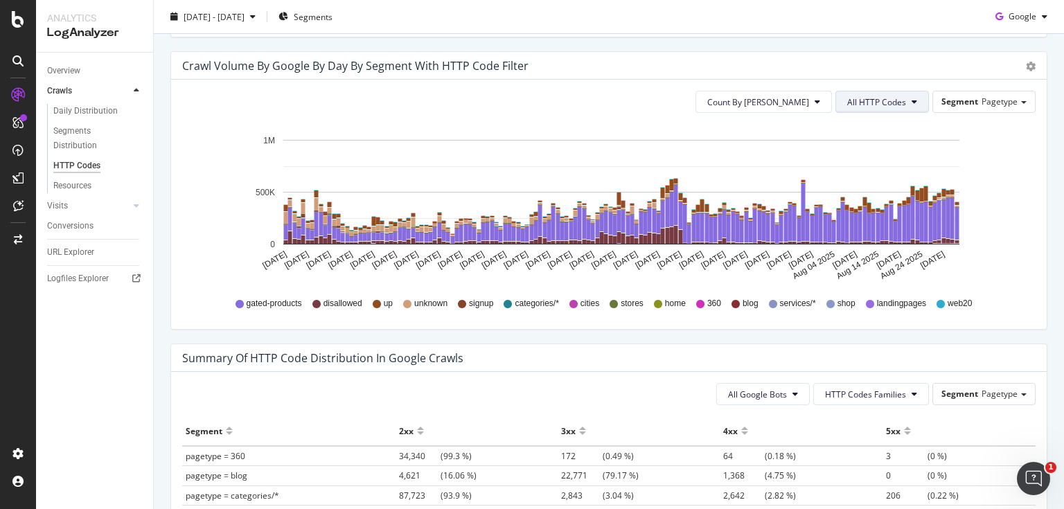
click at [857, 96] on span "All HTTP Codes" at bounding box center [876, 102] width 59 height 12
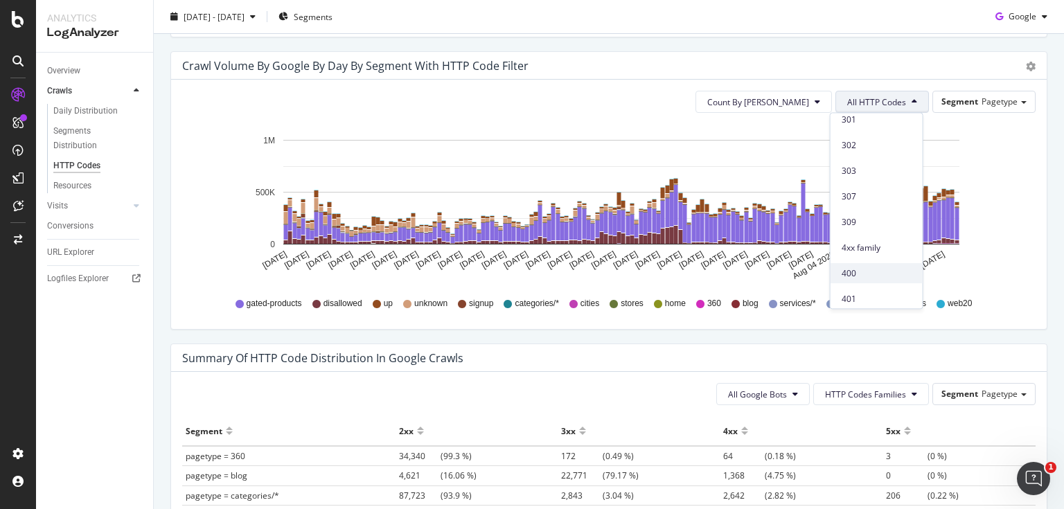
scroll to position [166, 0]
click at [879, 246] on span "4xx family" at bounding box center [877, 244] width 70 height 12
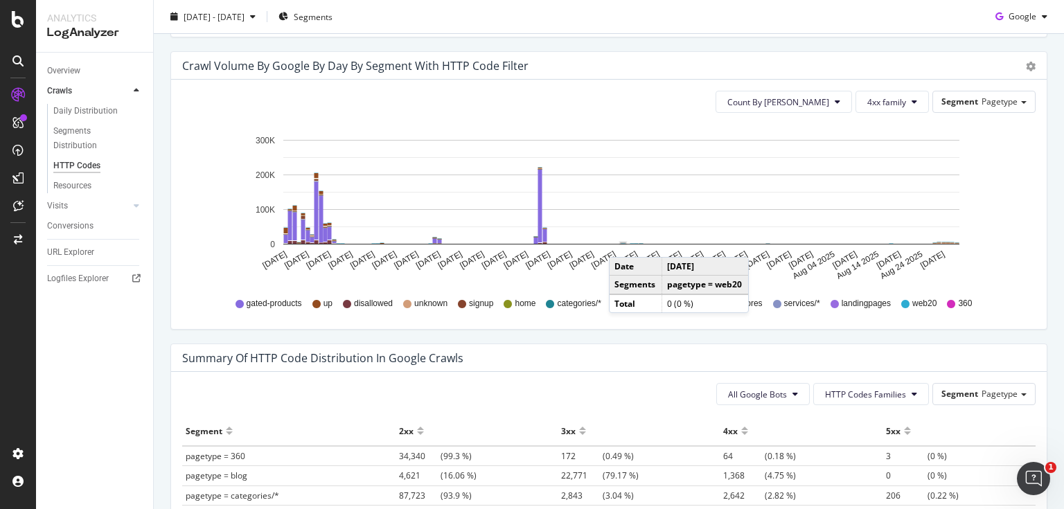
click at [623, 243] on rect "A chart." at bounding box center [624, 243] width 4 height 1
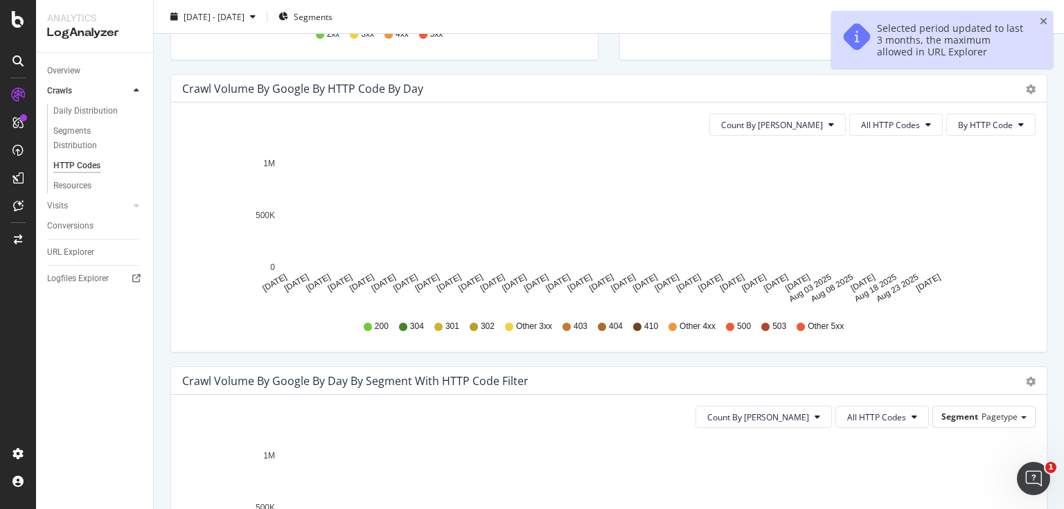
scroll to position [388, 0]
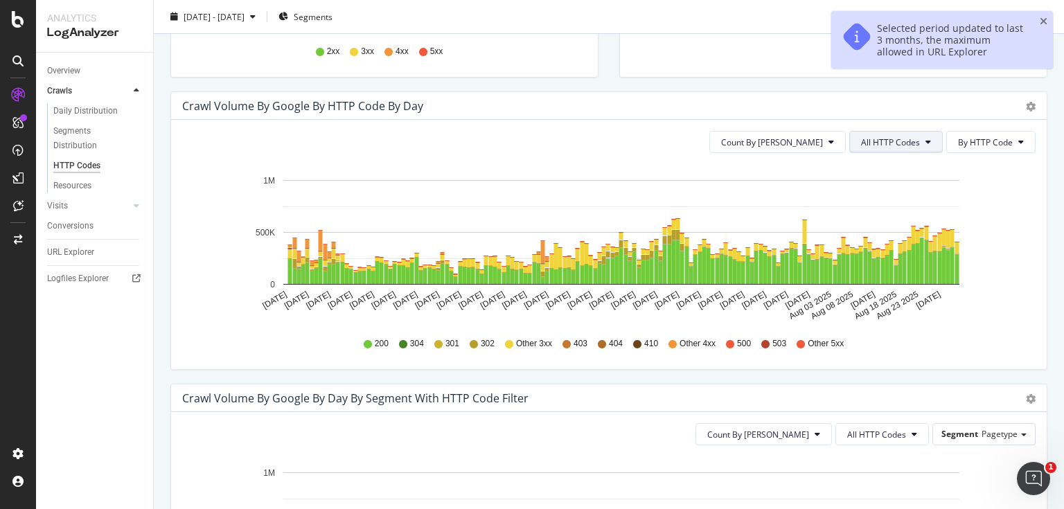
click at [862, 140] on span "All HTTP Codes" at bounding box center [890, 143] width 59 height 12
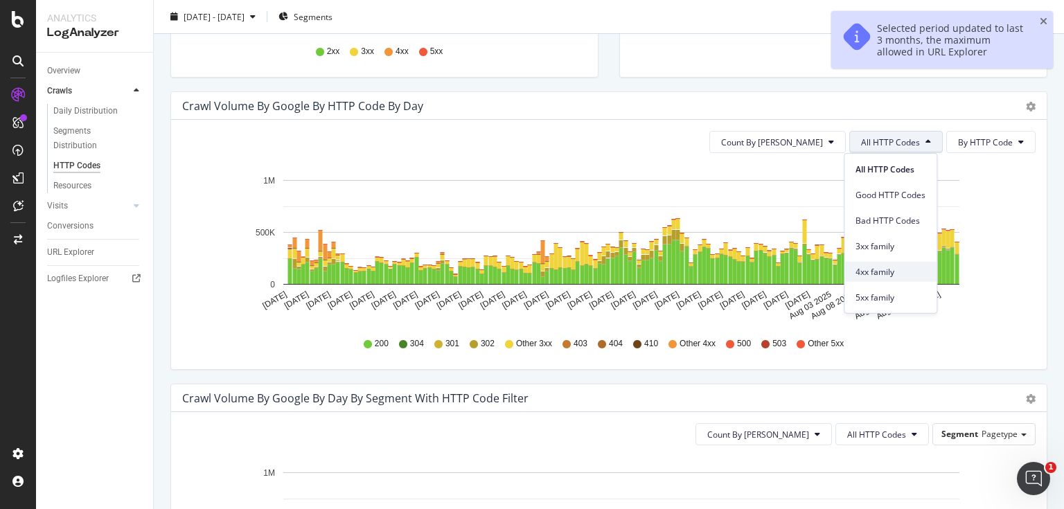
click at [877, 263] on div "4xx family" at bounding box center [891, 272] width 92 height 20
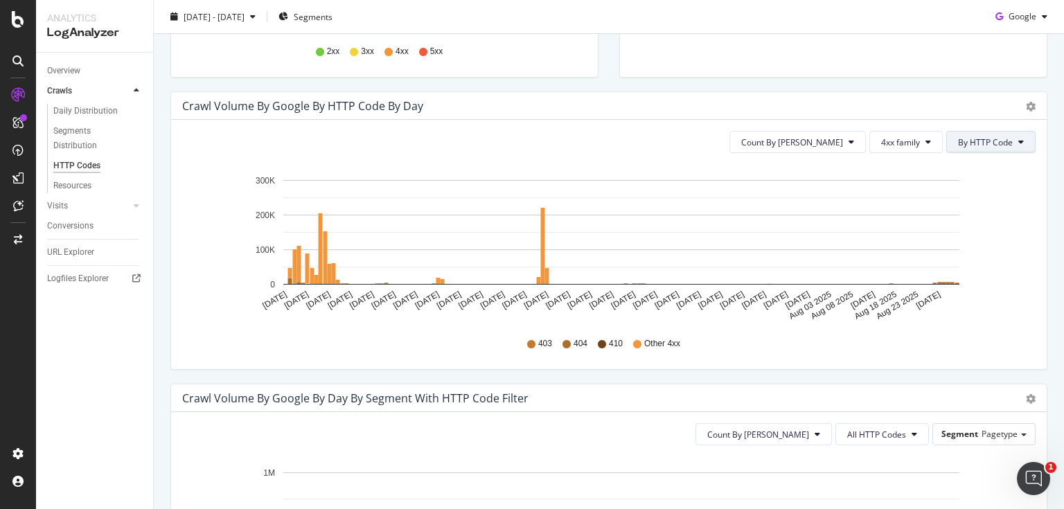
click at [967, 146] on span "By HTTP Code" at bounding box center [985, 143] width 55 height 12
click at [959, 166] on span "By Family" at bounding box center [978, 169] width 55 height 12
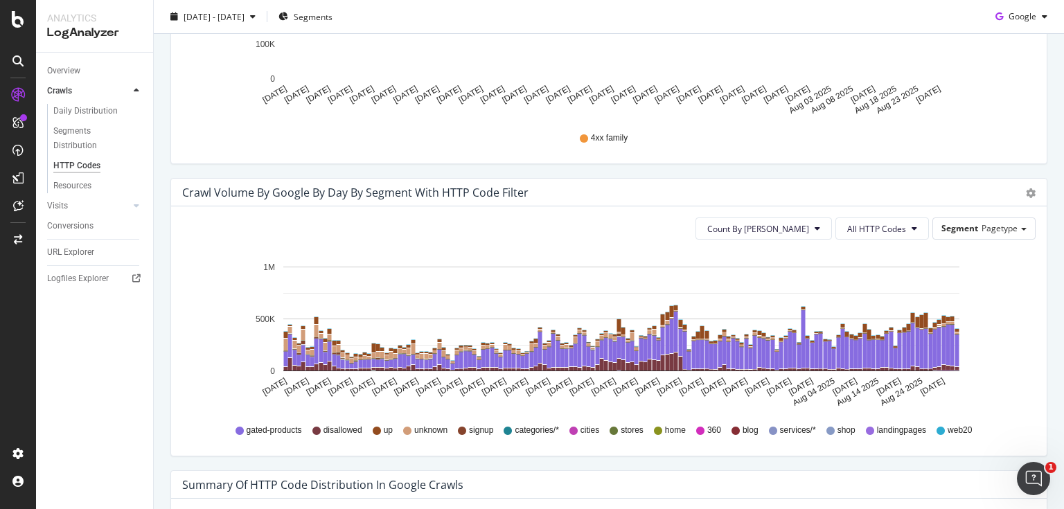
scroll to position [554, 0]
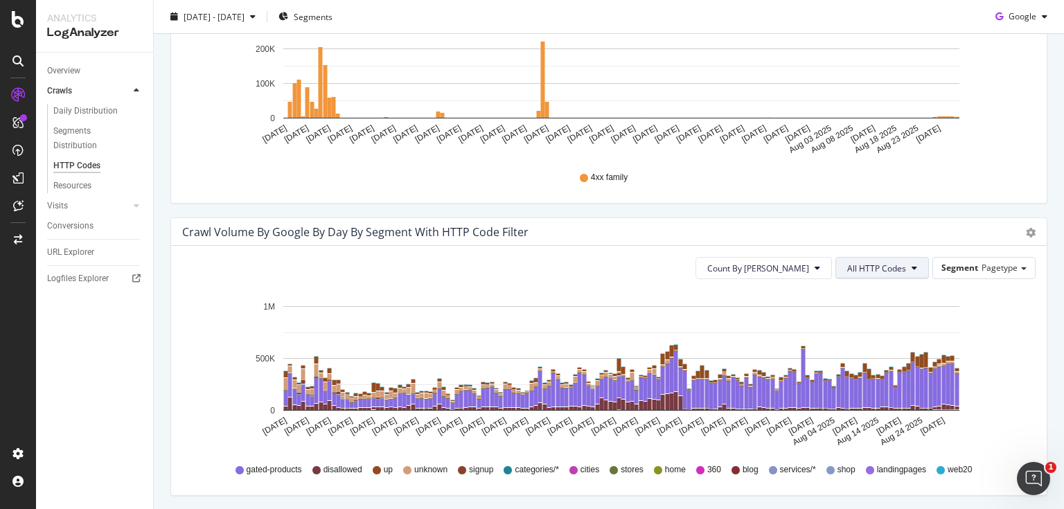
click at [854, 277] on button "All HTTP Codes" at bounding box center [883, 268] width 94 height 22
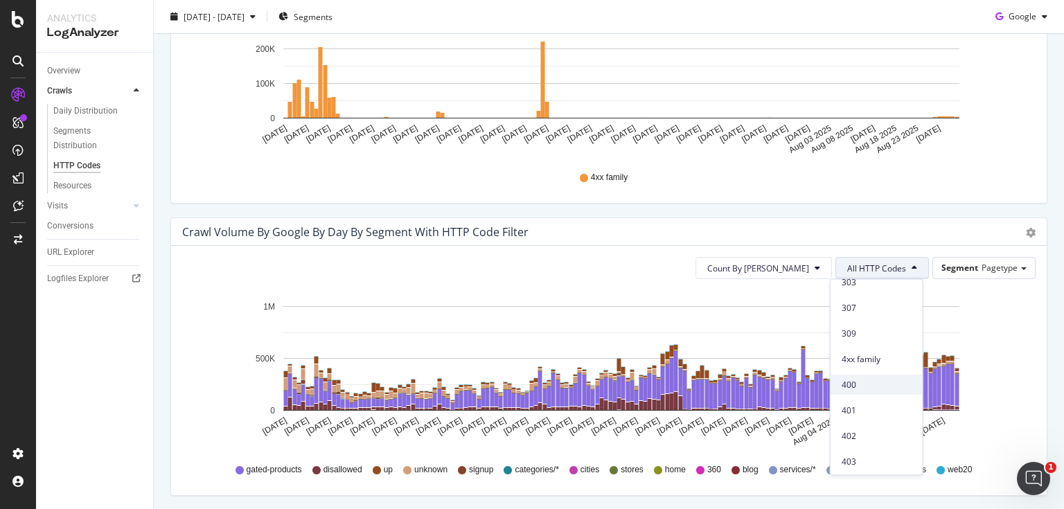
scroll to position [222, 0]
click at [870, 349] on span "4xx family" at bounding box center [877, 355] width 70 height 12
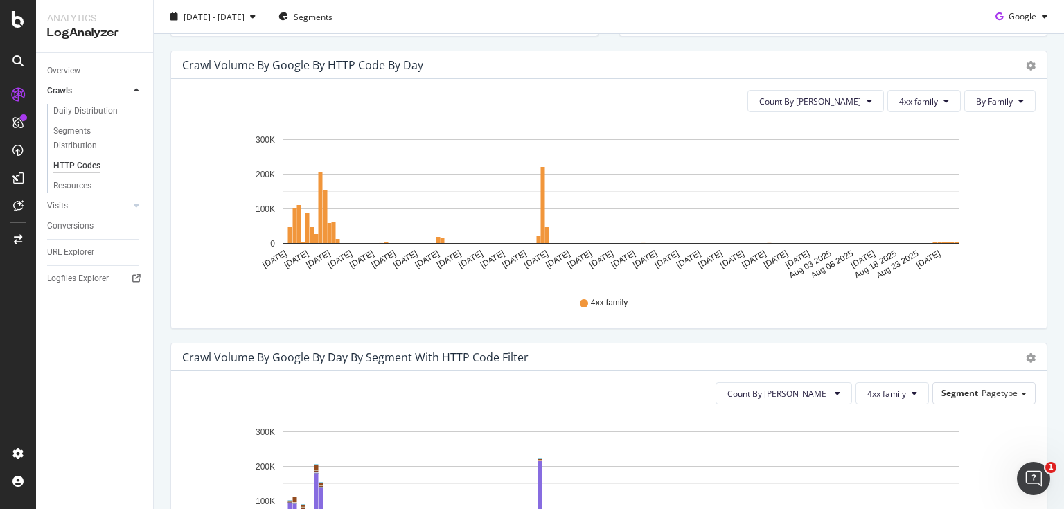
scroll to position [701, 0]
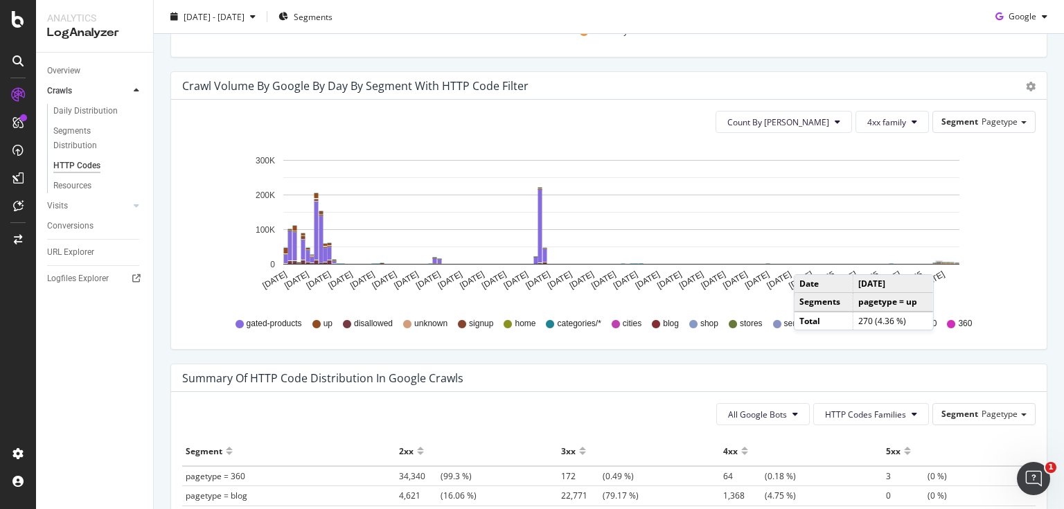
click at [940, 261] on rect "A chart." at bounding box center [939, 263] width 8 height 4
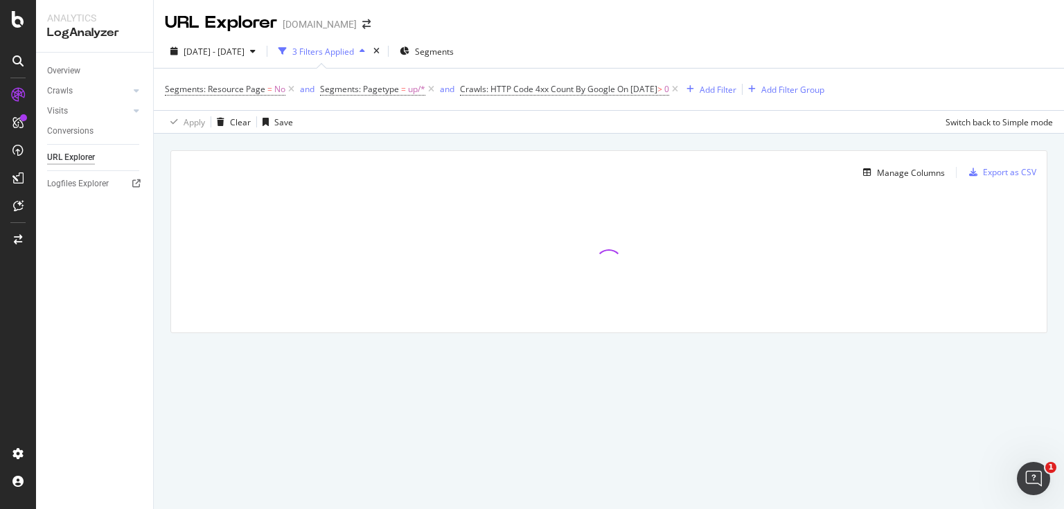
click at [159, 161] on div "Manage Columns Export as CSV Full URL Crawls: HTTP Code 4xx Count By Google" at bounding box center [609, 258] width 911 height 248
drag, startPoint x: 660, startPoint y: 141, endPoint x: 662, endPoint y: 131, distance: 10.6
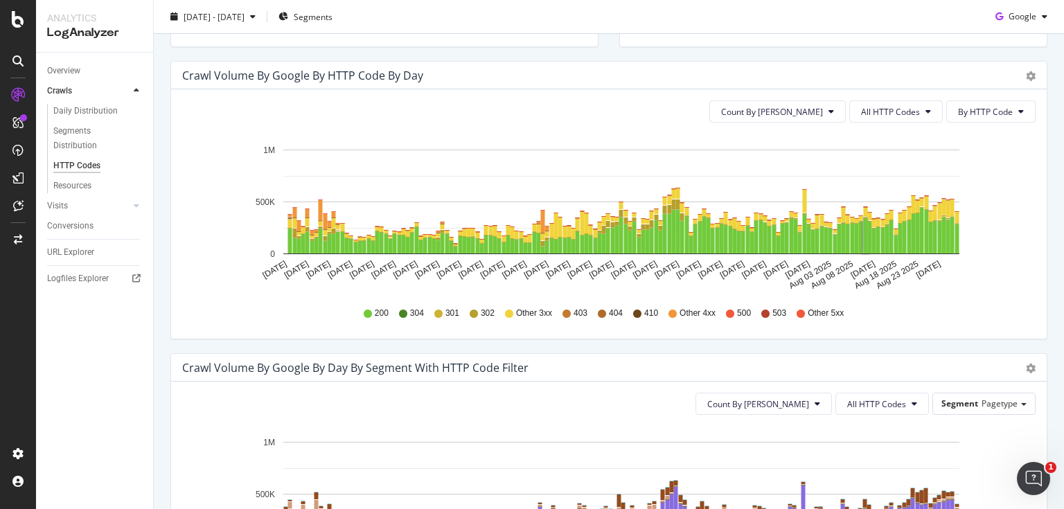
scroll to position [610, 0]
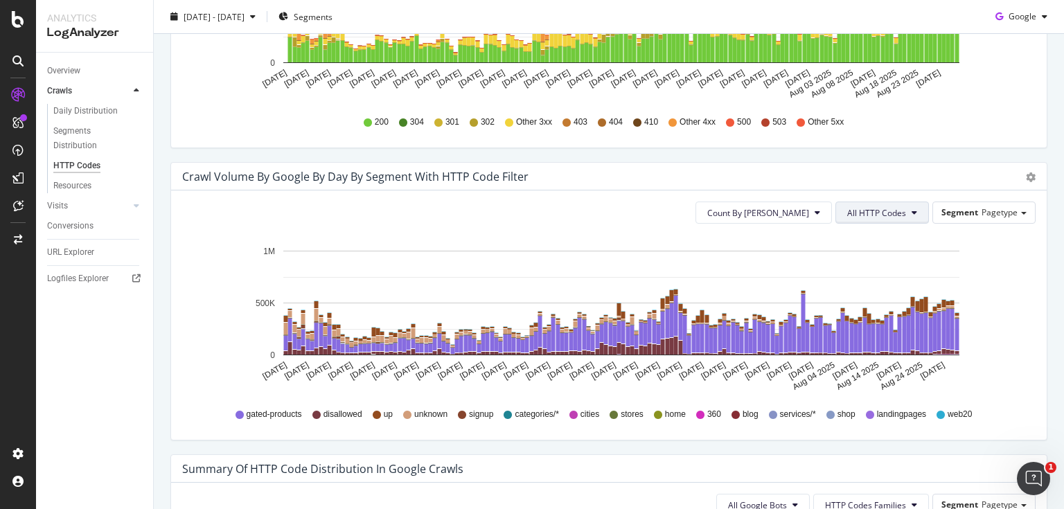
click at [862, 213] on span "All HTTP Codes" at bounding box center [876, 213] width 59 height 12
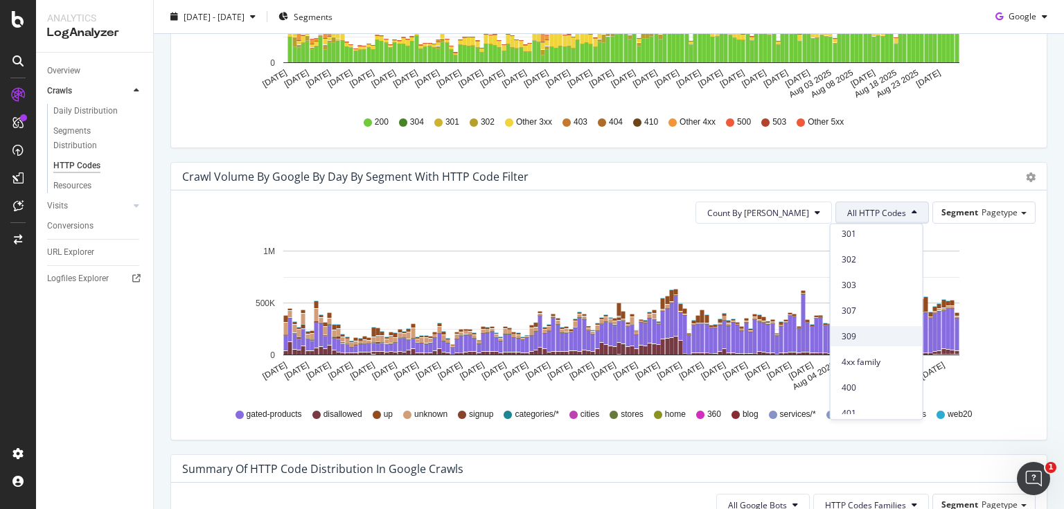
scroll to position [166, 0]
click at [859, 353] on span "4xx family" at bounding box center [877, 355] width 70 height 12
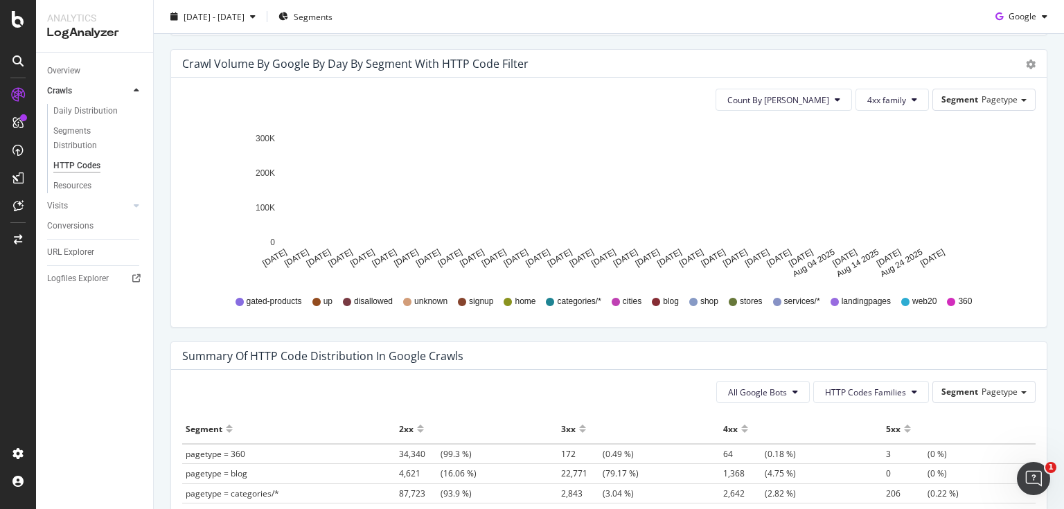
scroll to position [721, 0]
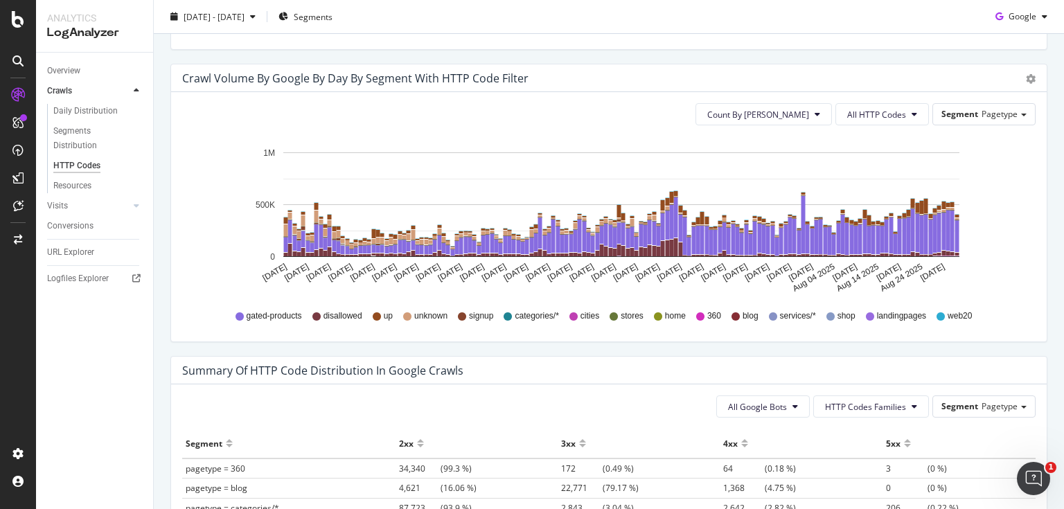
scroll to position [776, 0]
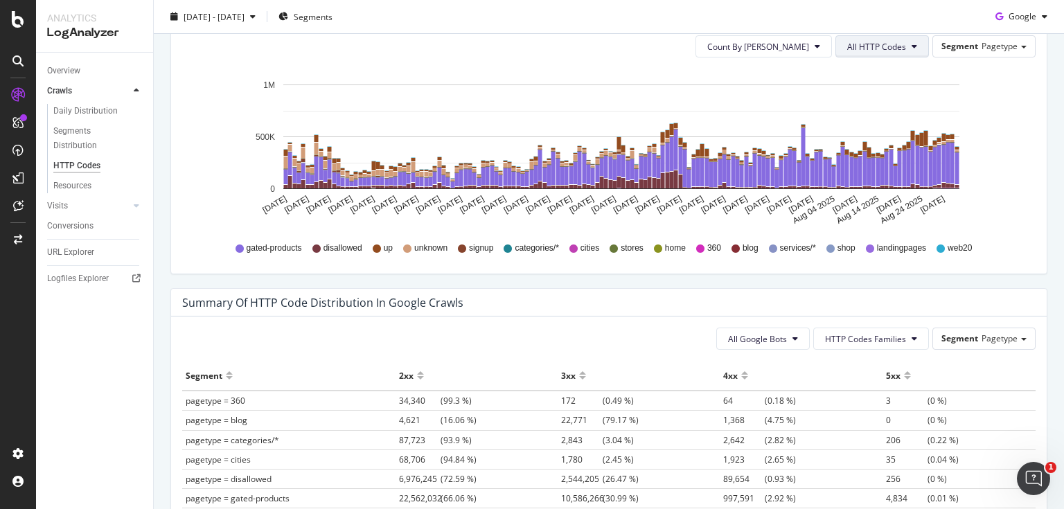
click at [893, 51] on span "All HTTP Codes" at bounding box center [876, 47] width 59 height 12
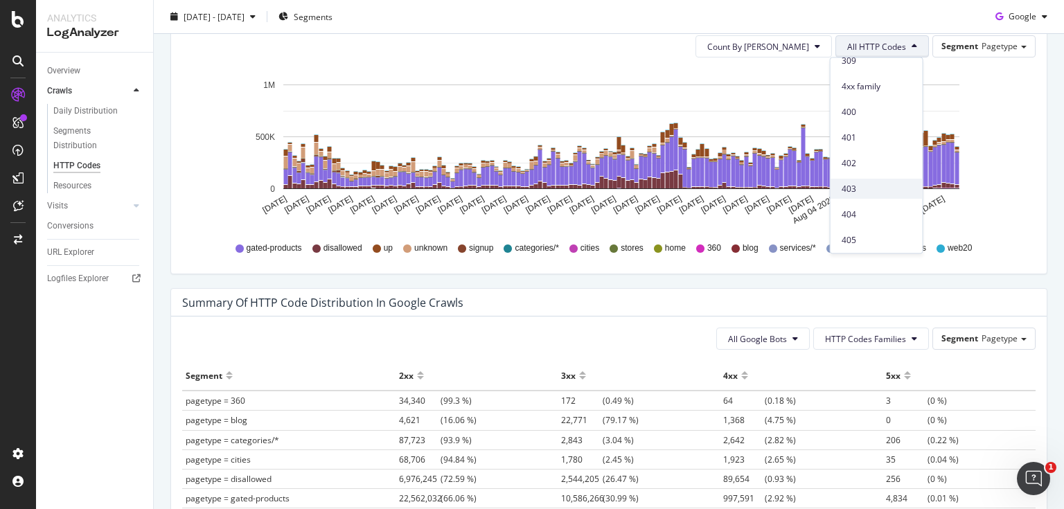
scroll to position [277, 0]
click at [872, 80] on span "4xx family" at bounding box center [877, 78] width 70 height 12
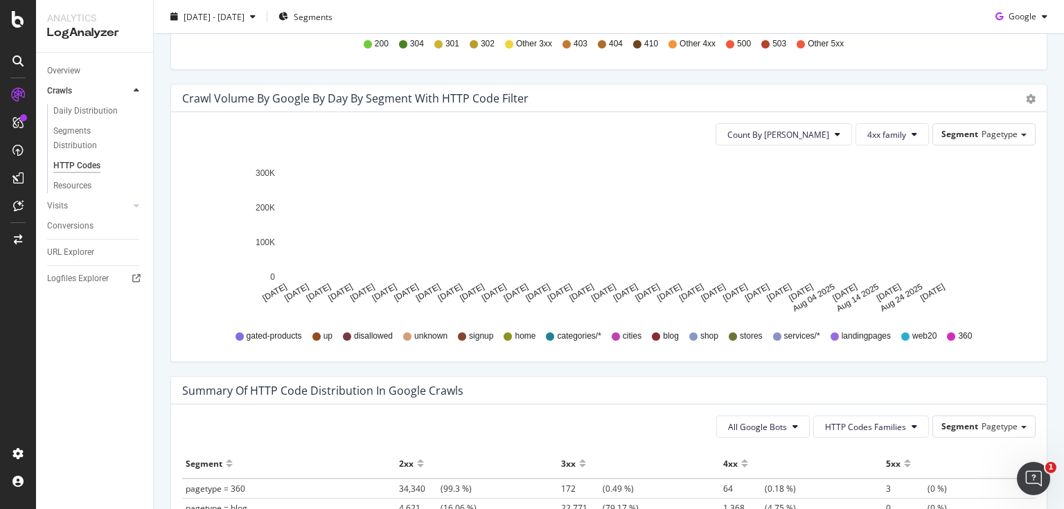
scroll to position [665, 0]
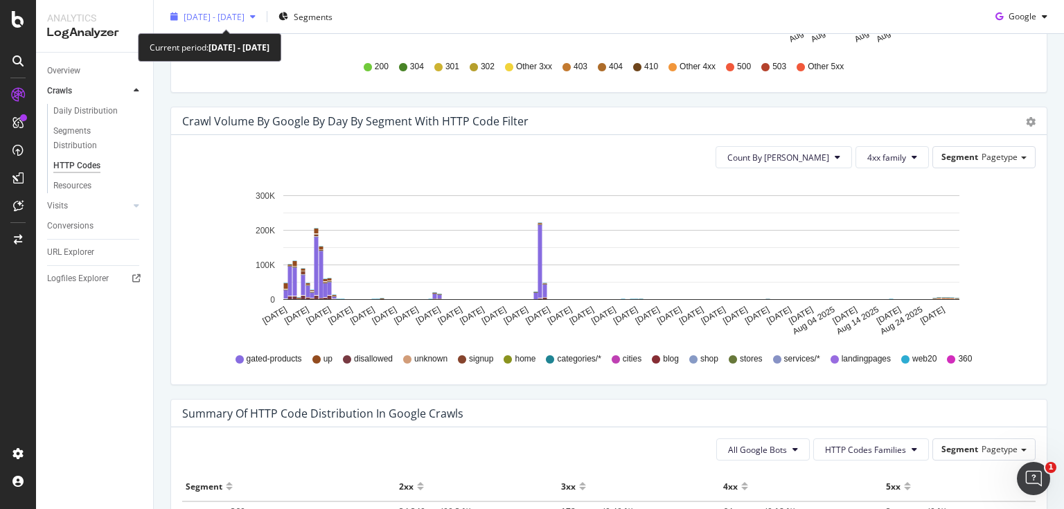
click at [245, 21] on span "[DATE] - [DATE]" at bounding box center [214, 16] width 61 height 12
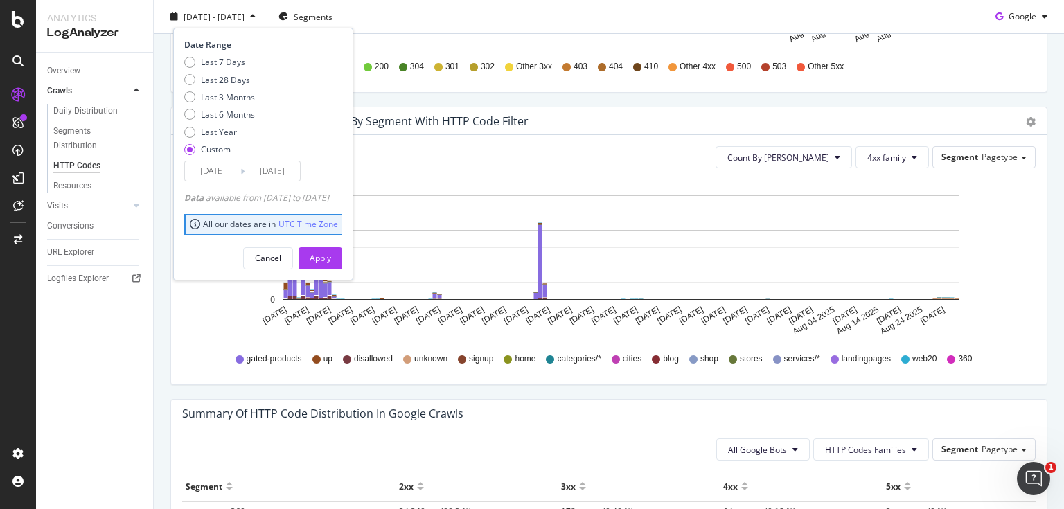
click at [223, 169] on input "2025/04/01" at bounding box center [212, 170] width 55 height 19
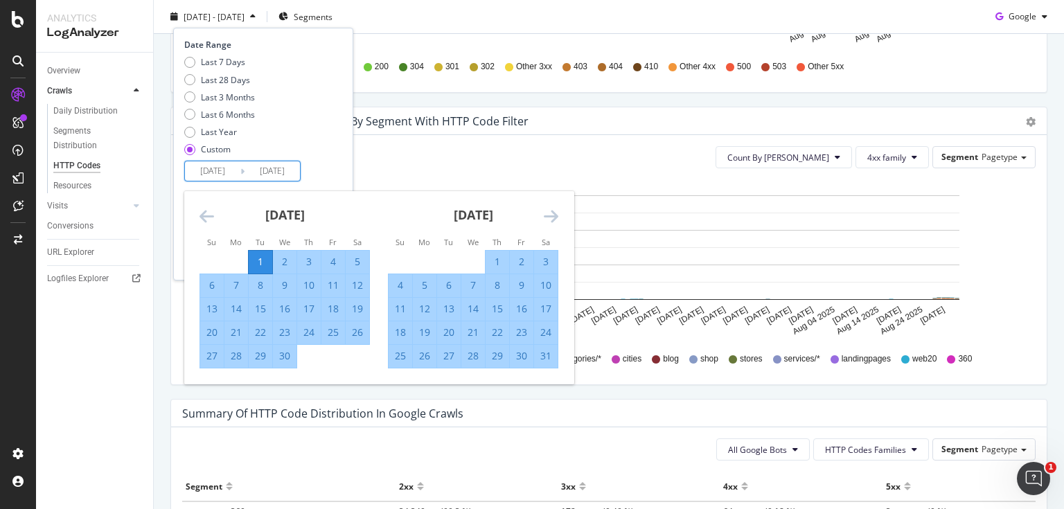
click at [556, 213] on icon "Move forward to switch to the next month." at bounding box center [551, 216] width 15 height 17
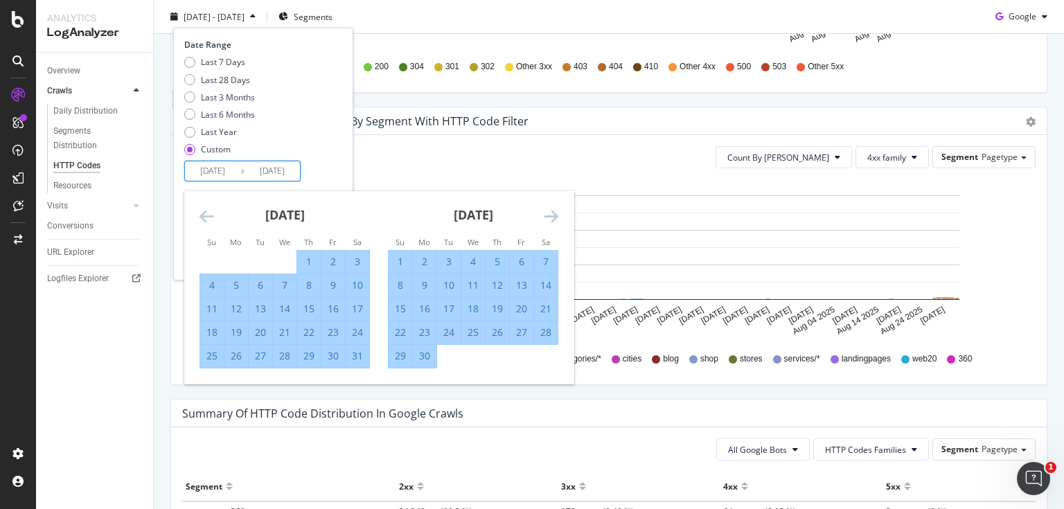
click at [556, 213] on icon "Move forward to switch to the next month." at bounding box center [551, 216] width 15 height 17
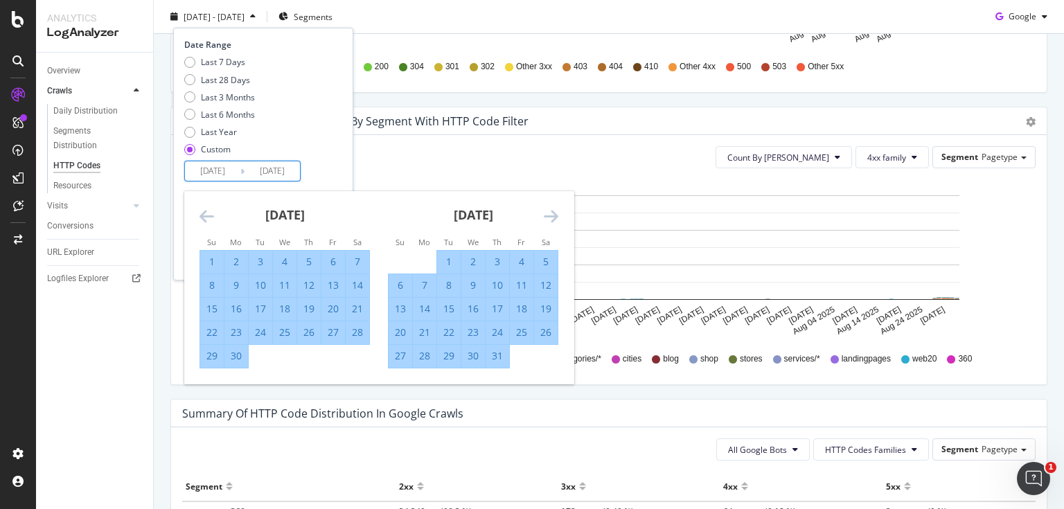
drag, startPoint x: 448, startPoint y: 265, endPoint x: 439, endPoint y: 260, distance: 10.0
click at [448, 265] on div "1" at bounding box center [449, 262] width 24 height 14
type input "2025/07/01"
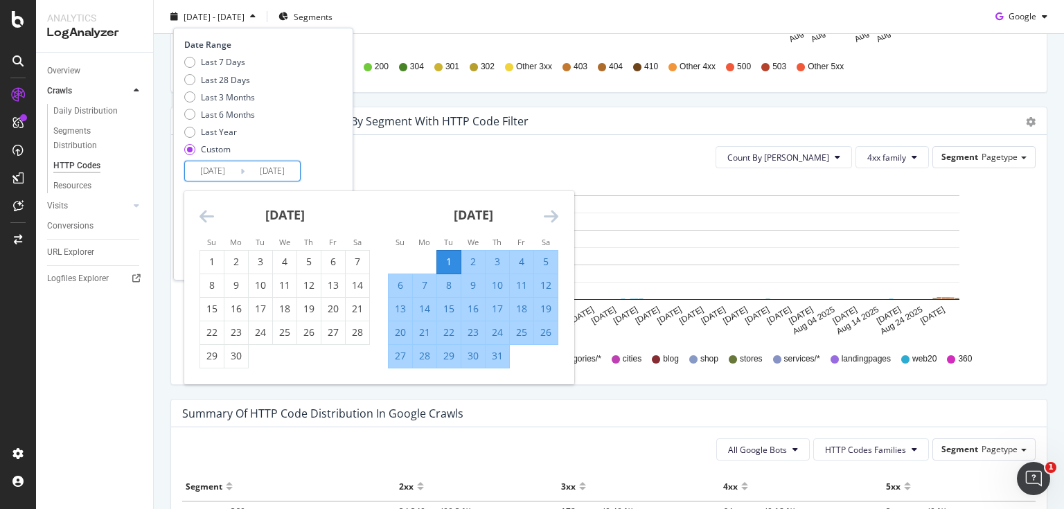
click at [339, 176] on div "Date Range Last 7 Days Last 28 Days Last 3 Months Last 6 Months Last Year Custo…" at bounding box center [261, 110] width 155 height 143
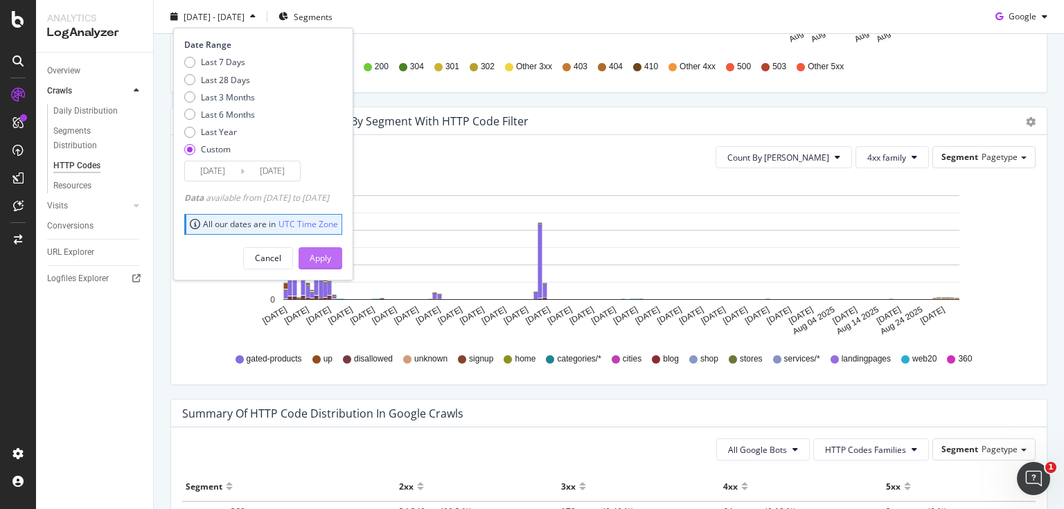
click at [331, 265] on div "Apply" at bounding box center [320, 257] width 21 height 21
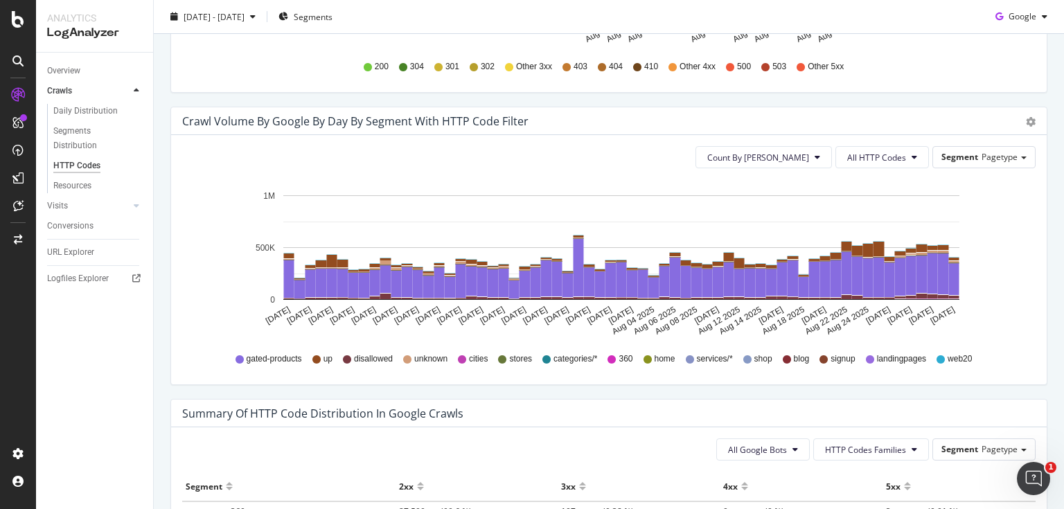
drag, startPoint x: 879, startPoint y: 137, endPoint x: 873, endPoint y: 152, distance: 16.2
click at [879, 137] on div "Count By Day All HTTP Codes Segment Pagetype Hold CTRL while clicking to filter…" at bounding box center [609, 259] width 876 height 249
click at [873, 152] on span "All HTTP Codes" at bounding box center [876, 158] width 59 height 12
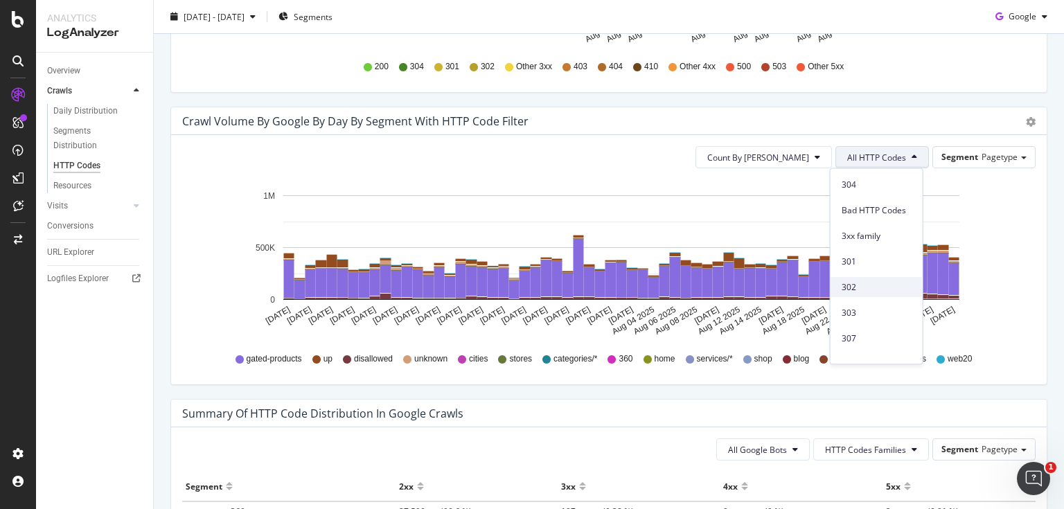
scroll to position [111, 0]
click at [872, 351] on span "4xx family" at bounding box center [877, 355] width 70 height 12
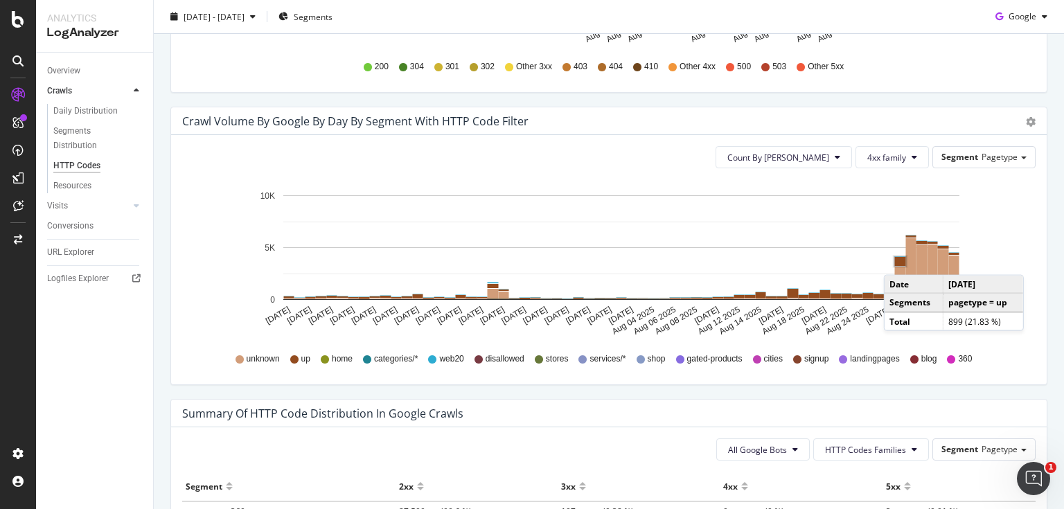
click at [899, 261] on rect "A chart." at bounding box center [900, 261] width 11 height 9
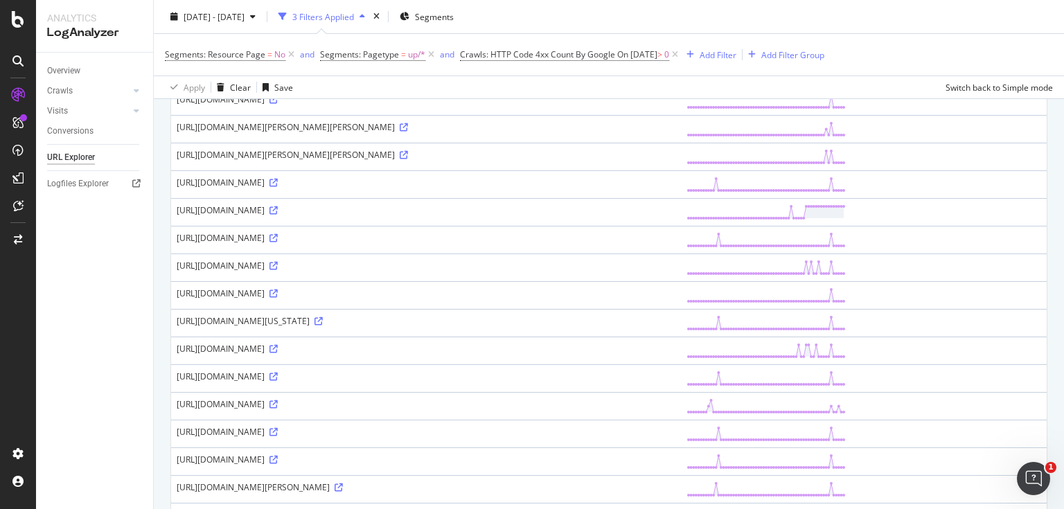
scroll to position [333, 0]
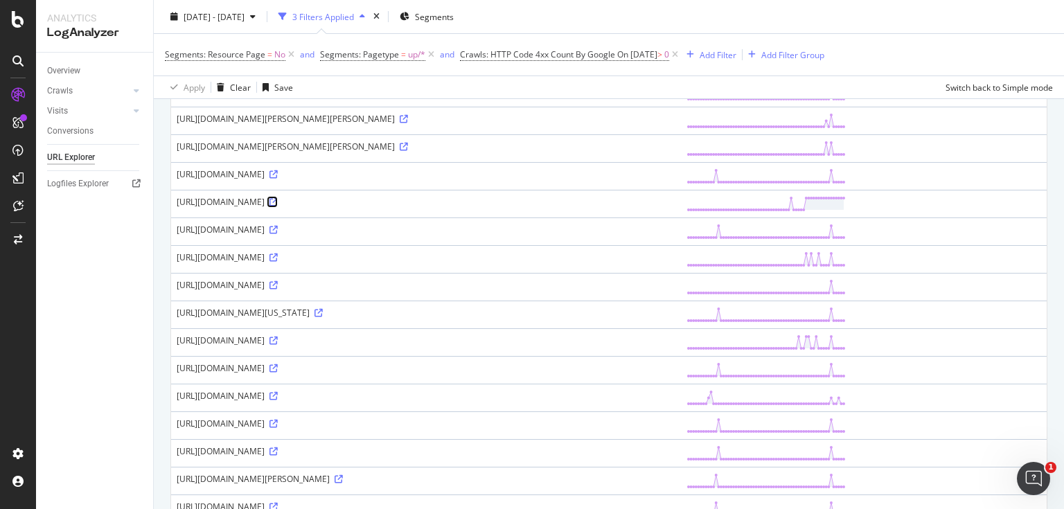
click at [278, 207] on icon at bounding box center [274, 202] width 8 height 8
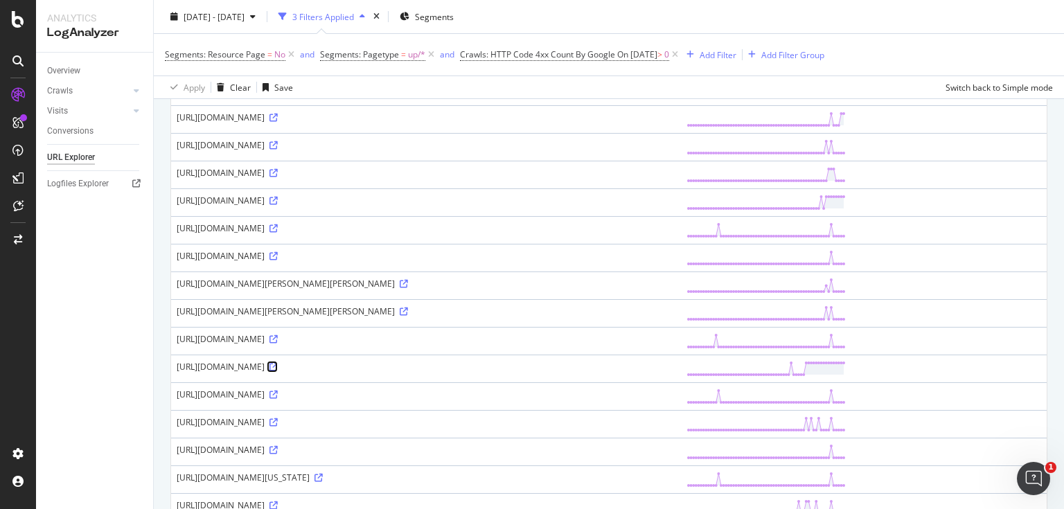
scroll to position [222, 0]
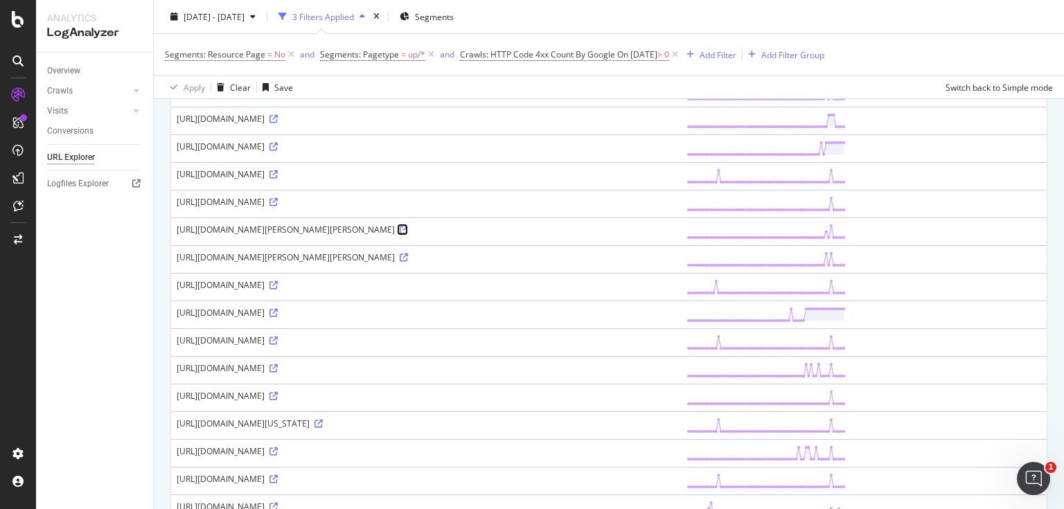
click at [400, 234] on icon at bounding box center [404, 230] width 8 height 8
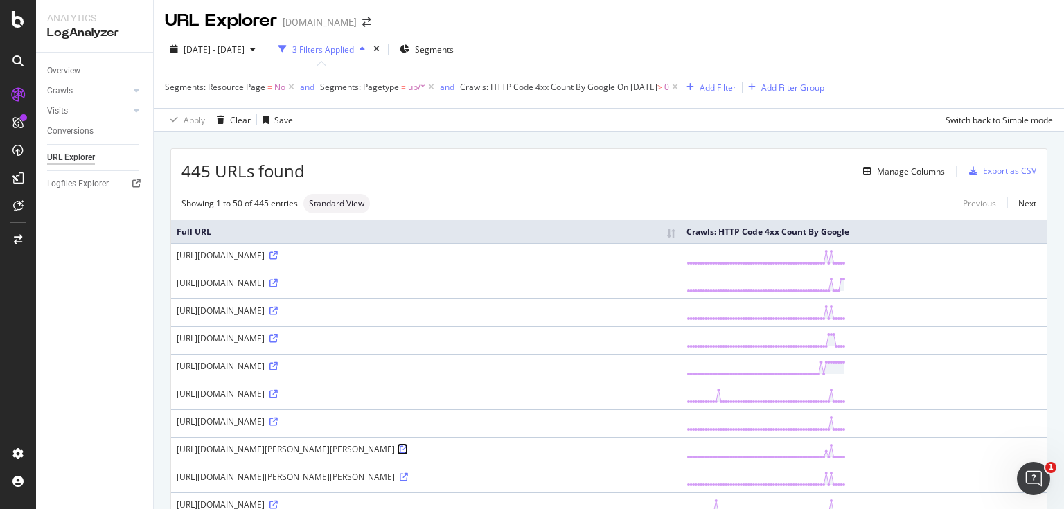
scroll to position [0, 0]
click at [332, 89] on span "Segments: Pagetype" at bounding box center [359, 89] width 79 height 12
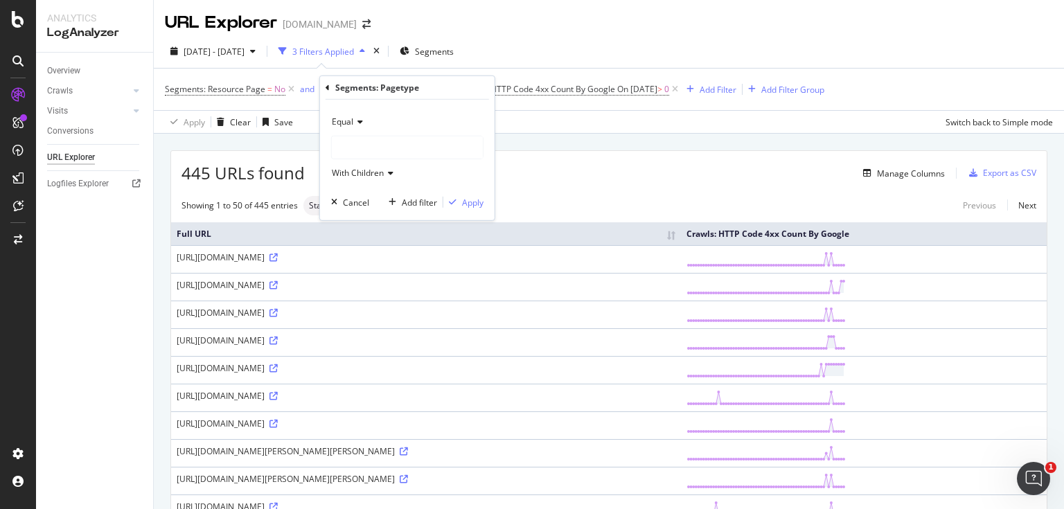
click at [366, 69] on div "Segments: Resource Page = No and Segments: Pagetype = up/* and Crawls: HTTP Cod…" at bounding box center [609, 90] width 888 height 42
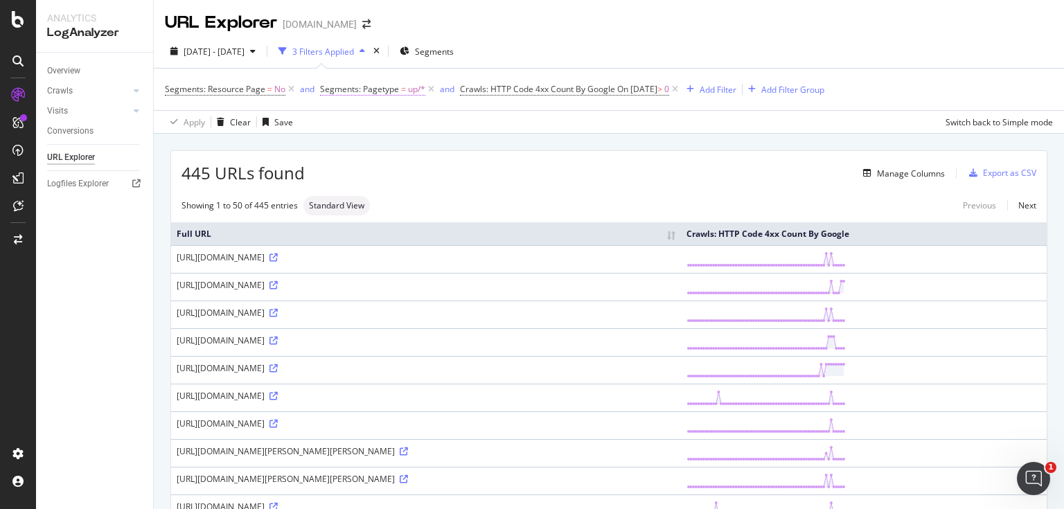
click at [385, 87] on span "Segments: Pagetype" at bounding box center [359, 89] width 79 height 12
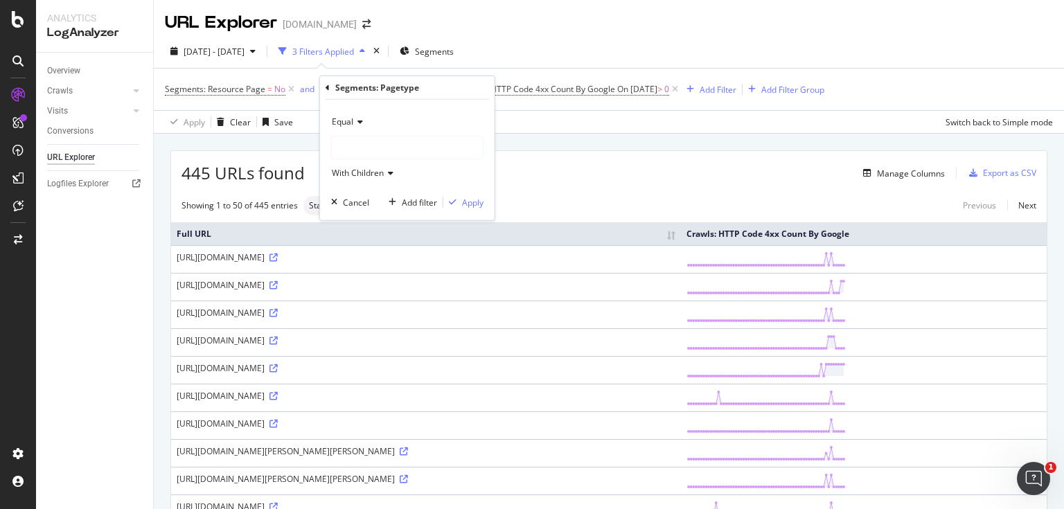
click at [355, 155] on div at bounding box center [407, 148] width 151 height 22
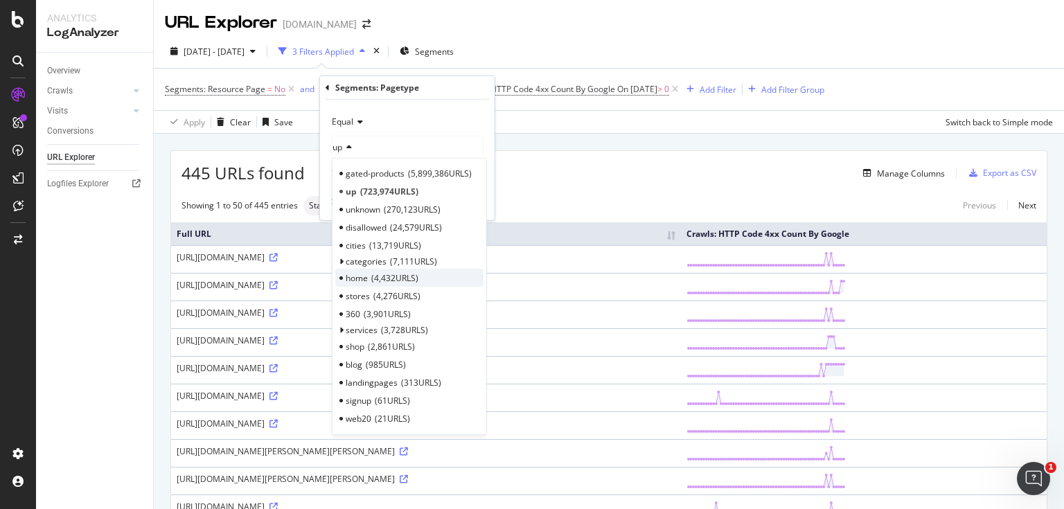
scroll to position [3, 0]
click at [383, 209] on div "unknown 270,123 URLS" at bounding box center [409, 209] width 148 height 18
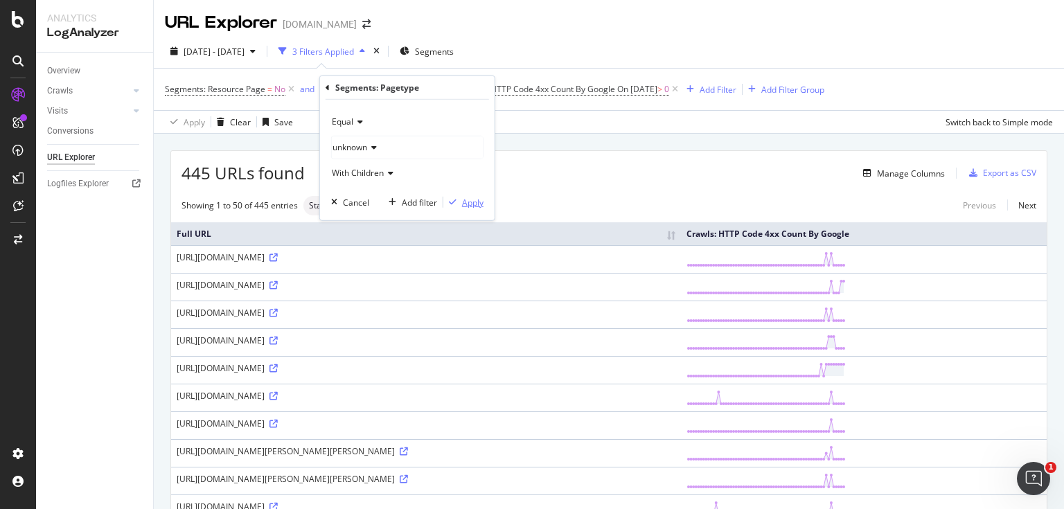
click at [468, 200] on div "Apply" at bounding box center [472, 202] width 21 height 12
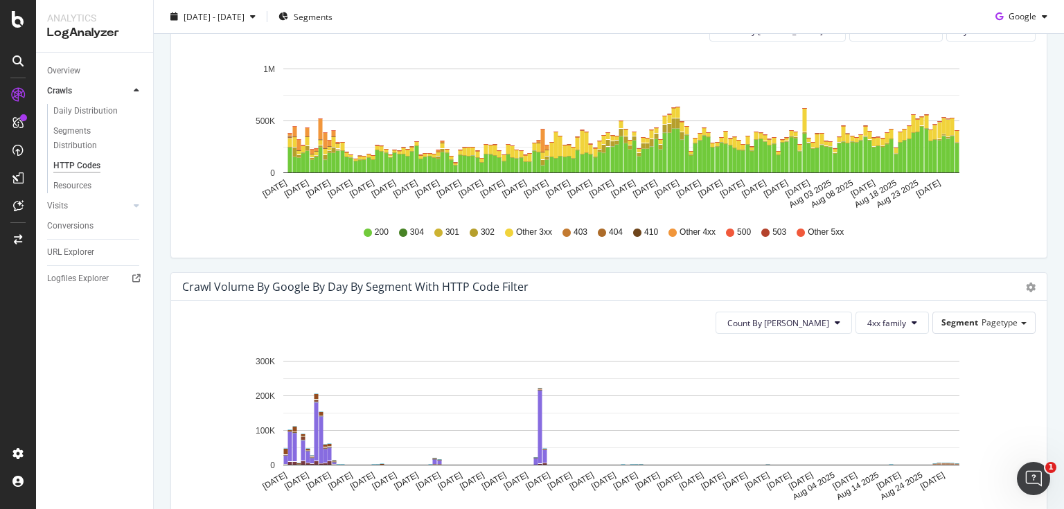
scroll to position [499, 0]
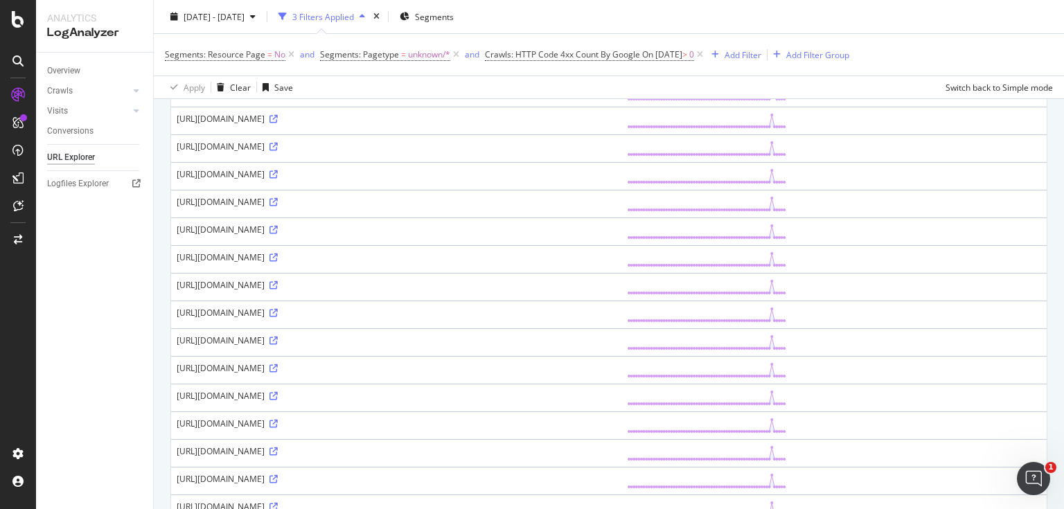
drag, startPoint x: 604, startPoint y: 201, endPoint x: 616, endPoint y: 383, distance: 181.9
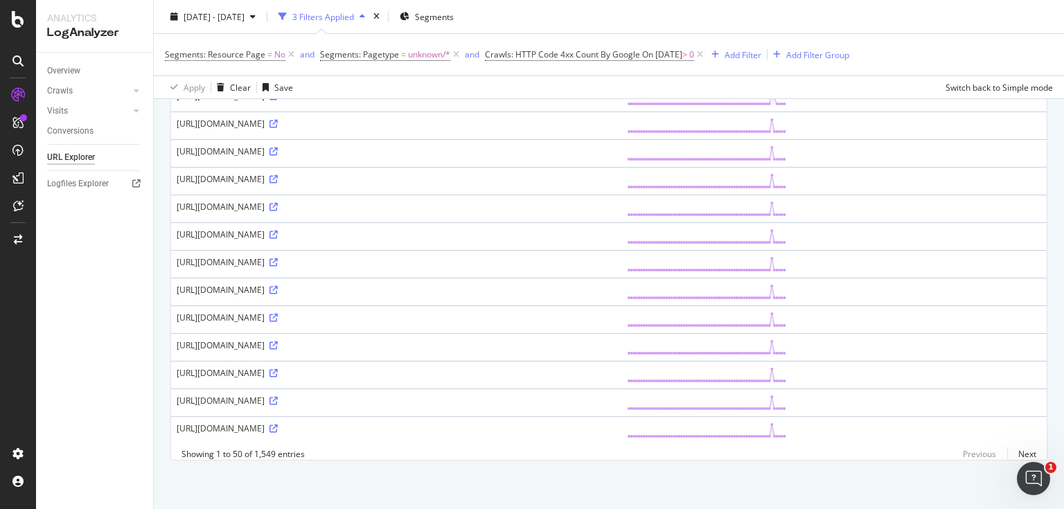
scroll to position [1527, 0]
